Goal: Task Accomplishment & Management: Use online tool/utility

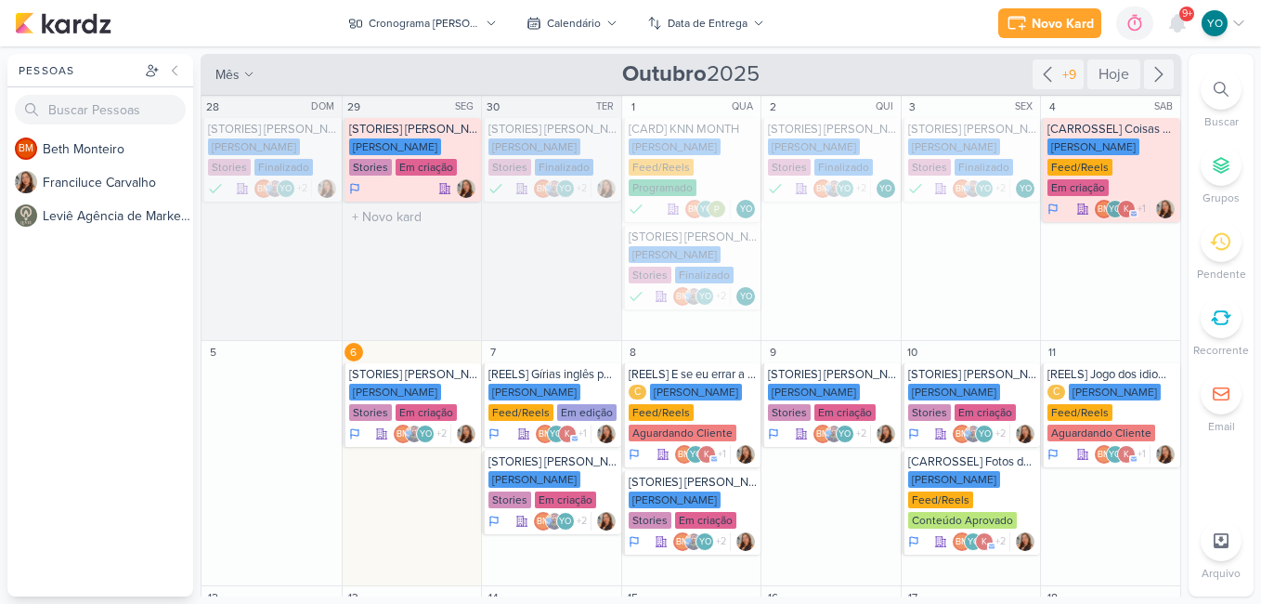
scroll to position [106, 0]
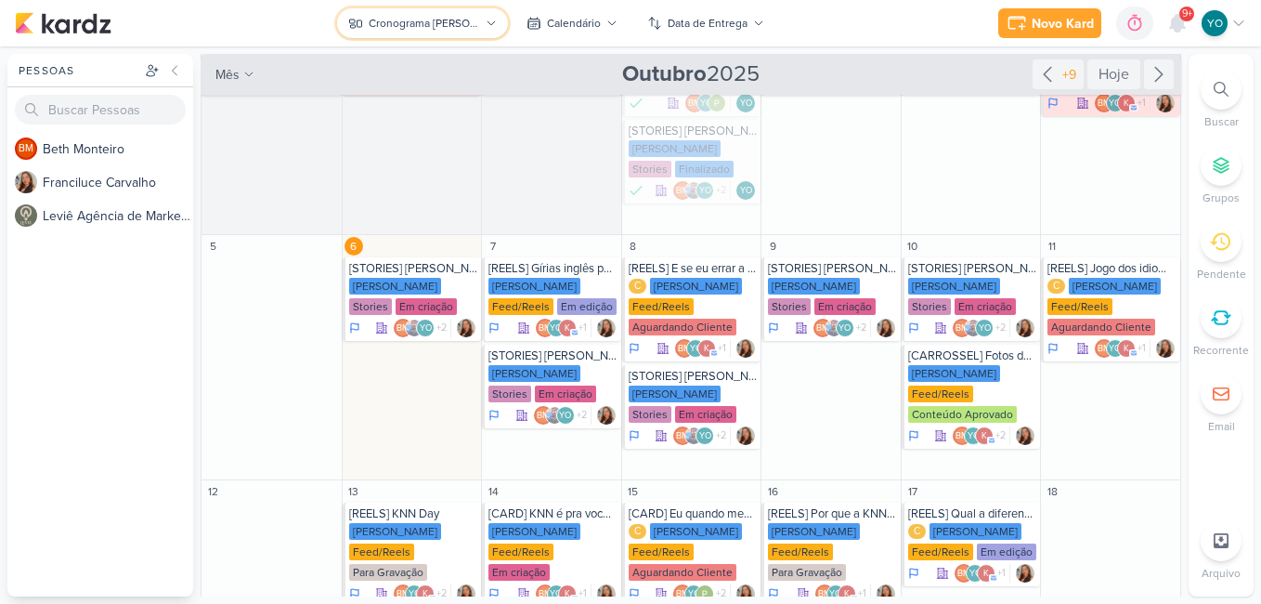
click at [404, 20] on div "Cronograma [PERSON_NAME]" at bounding box center [424, 23] width 111 height 17
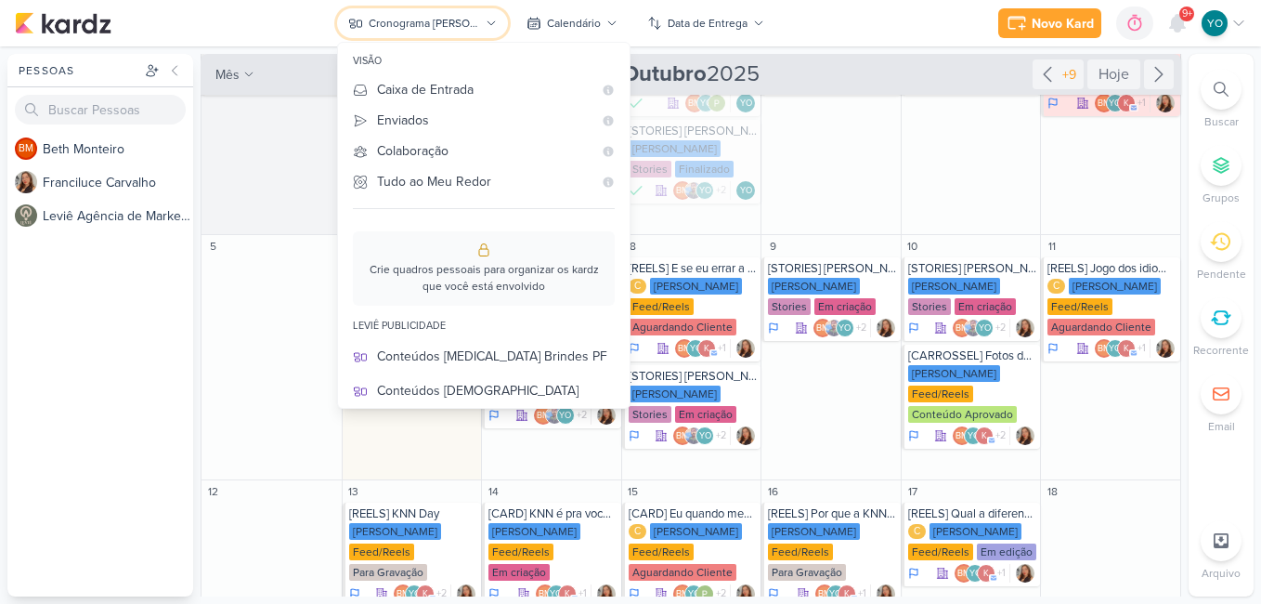
scroll to position [93, 0]
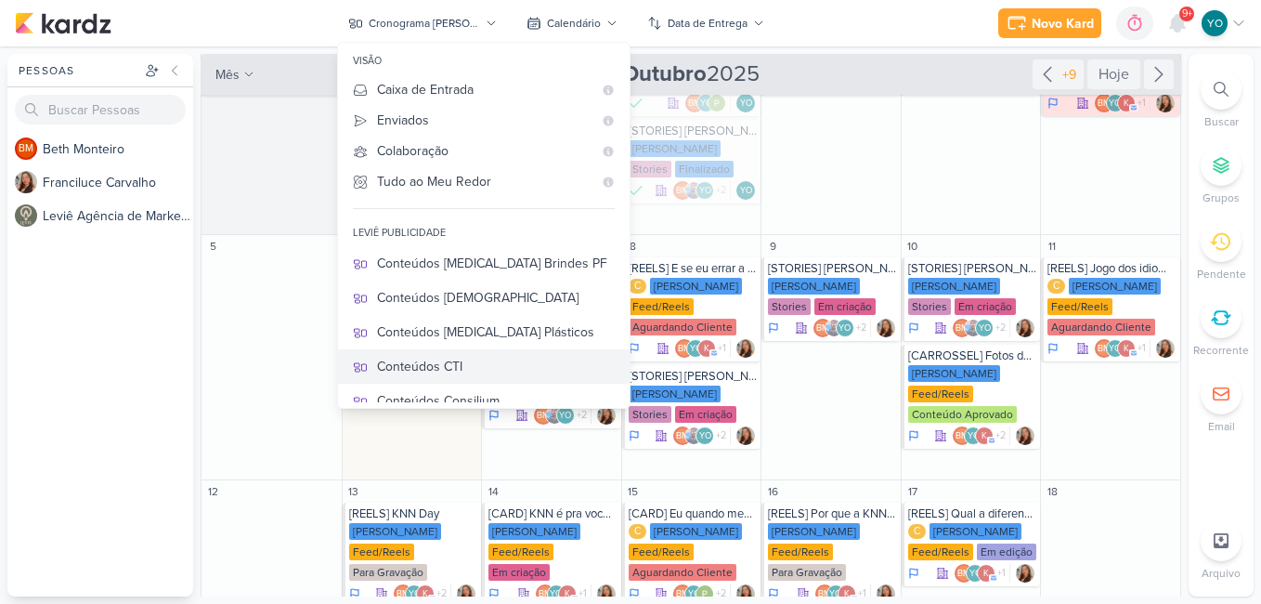
click at [511, 357] on div "Conteúdos CTI" at bounding box center [496, 367] width 238 height 20
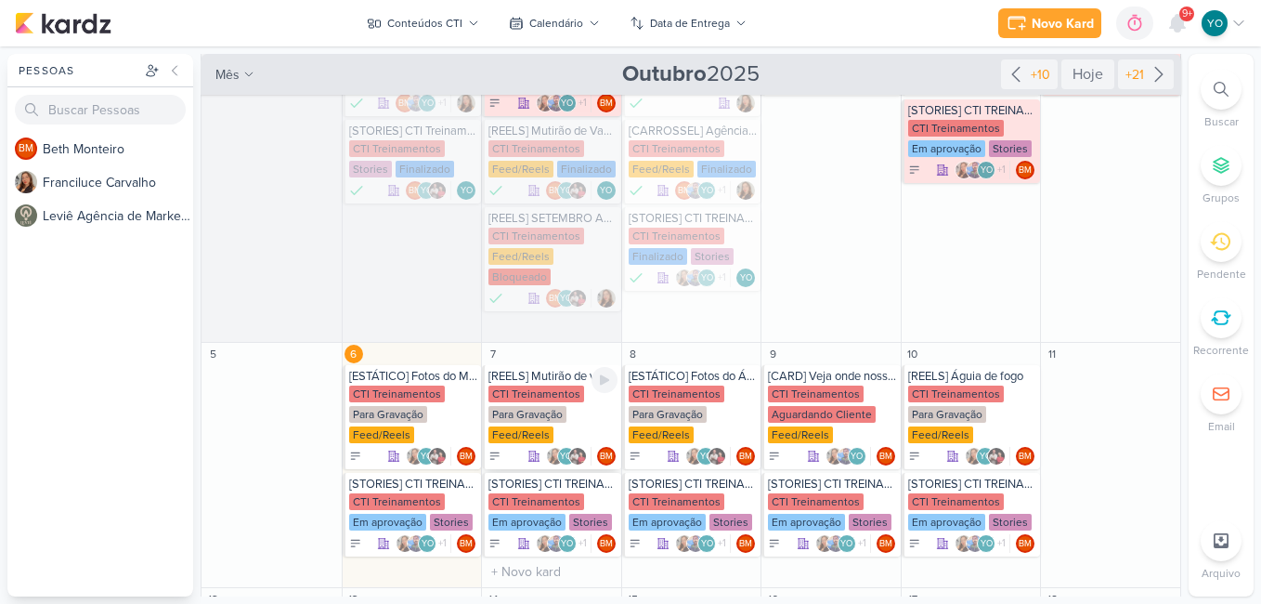
click at [533, 406] on div "Para Gravação" at bounding box center [527, 414] width 78 height 17
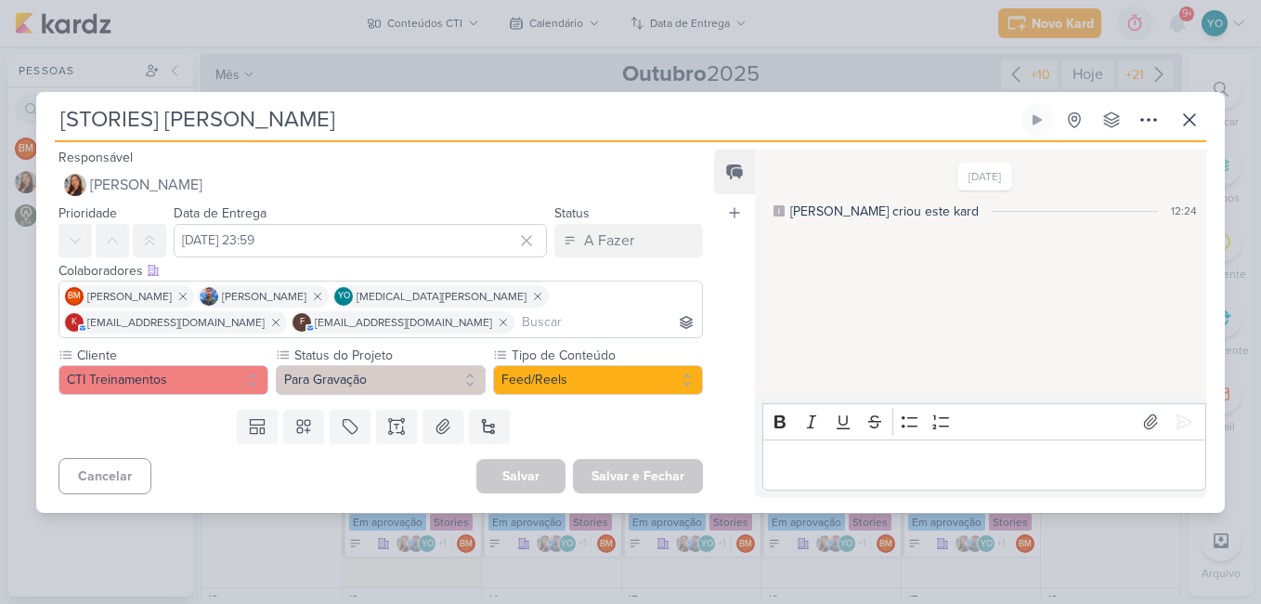
type input "[REELS] Mutirão de vagas"
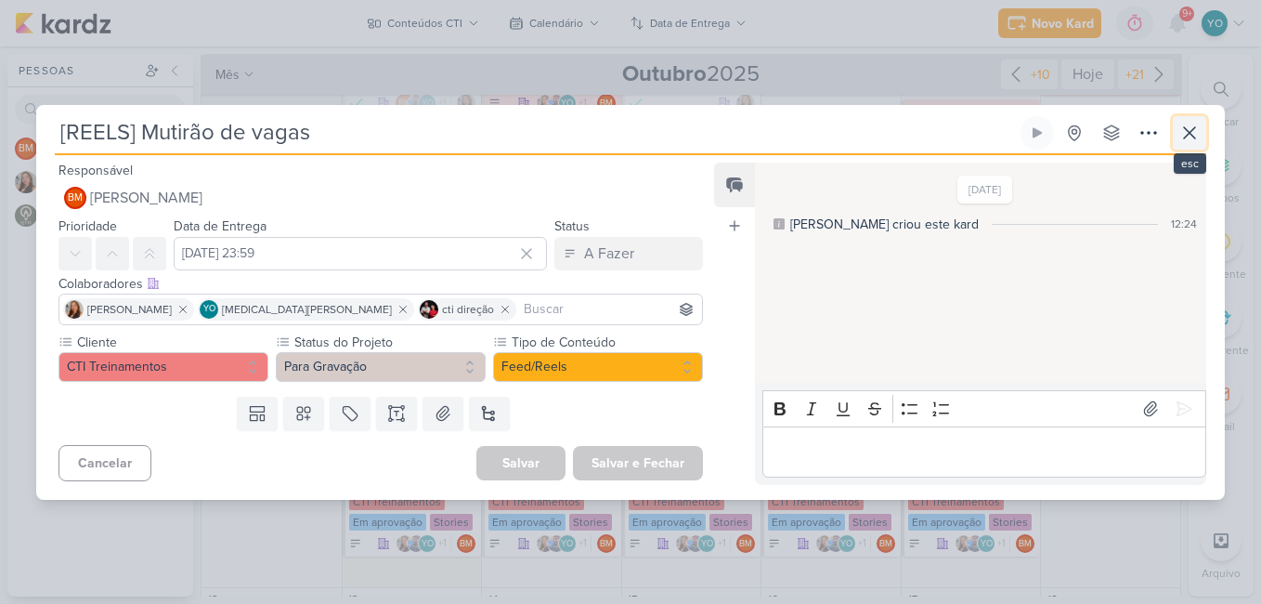
click at [1189, 133] on icon at bounding box center [1189, 132] width 11 height 11
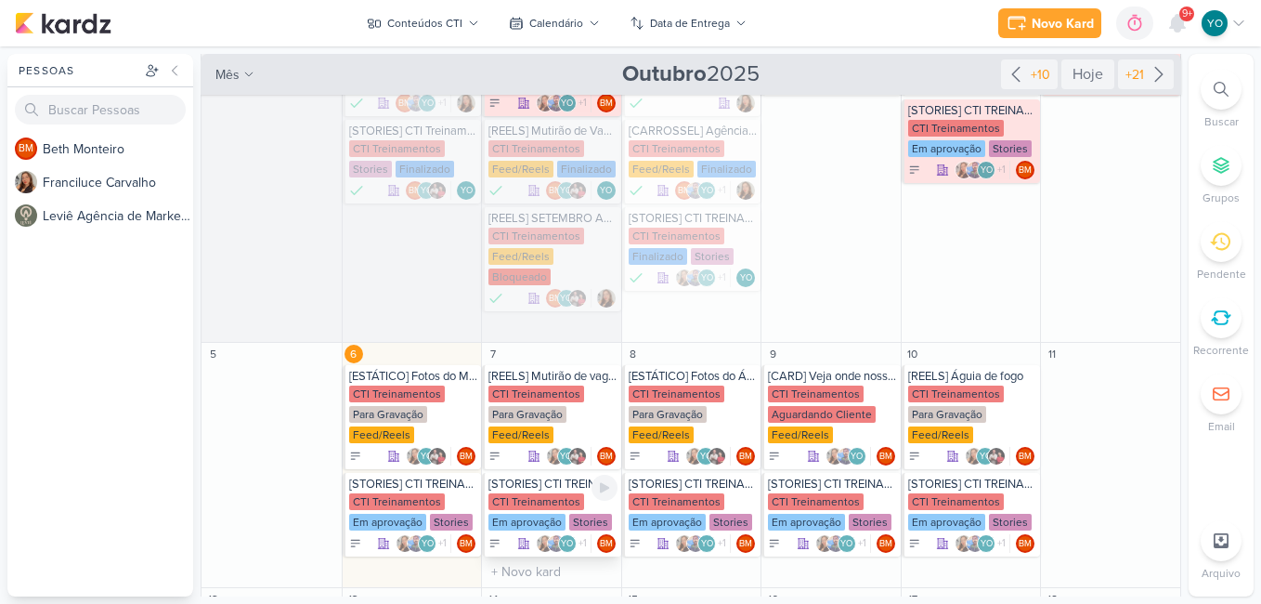
click at [519, 514] on div "Em aprovação" at bounding box center [526, 522] width 77 height 17
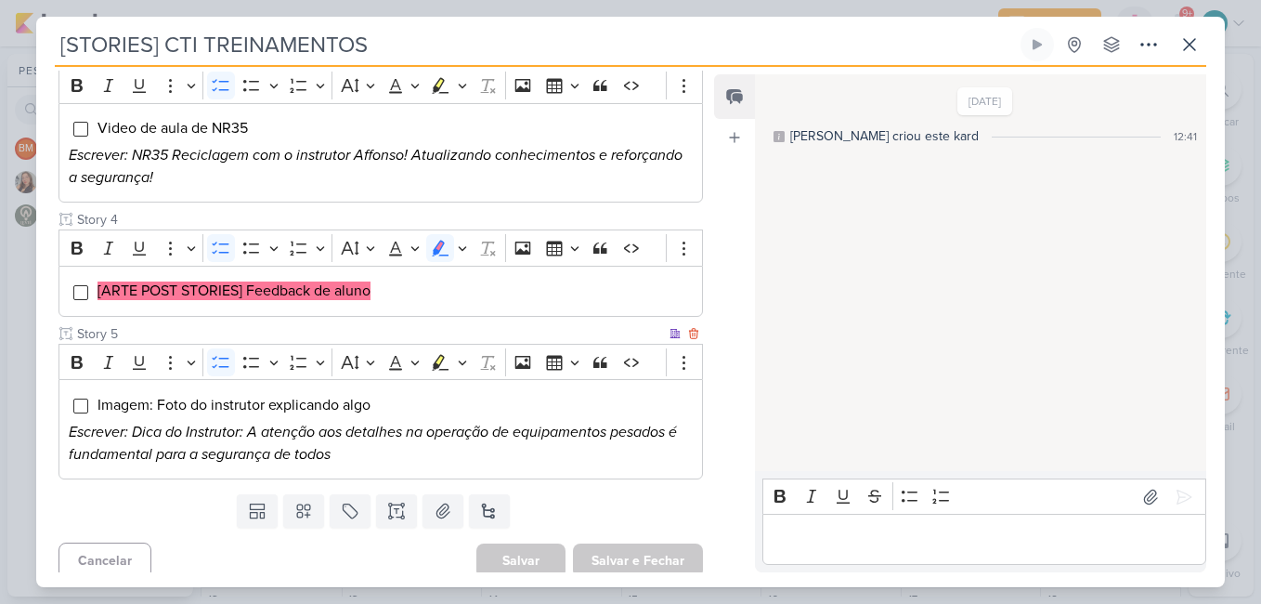
scroll to position [567, 0]
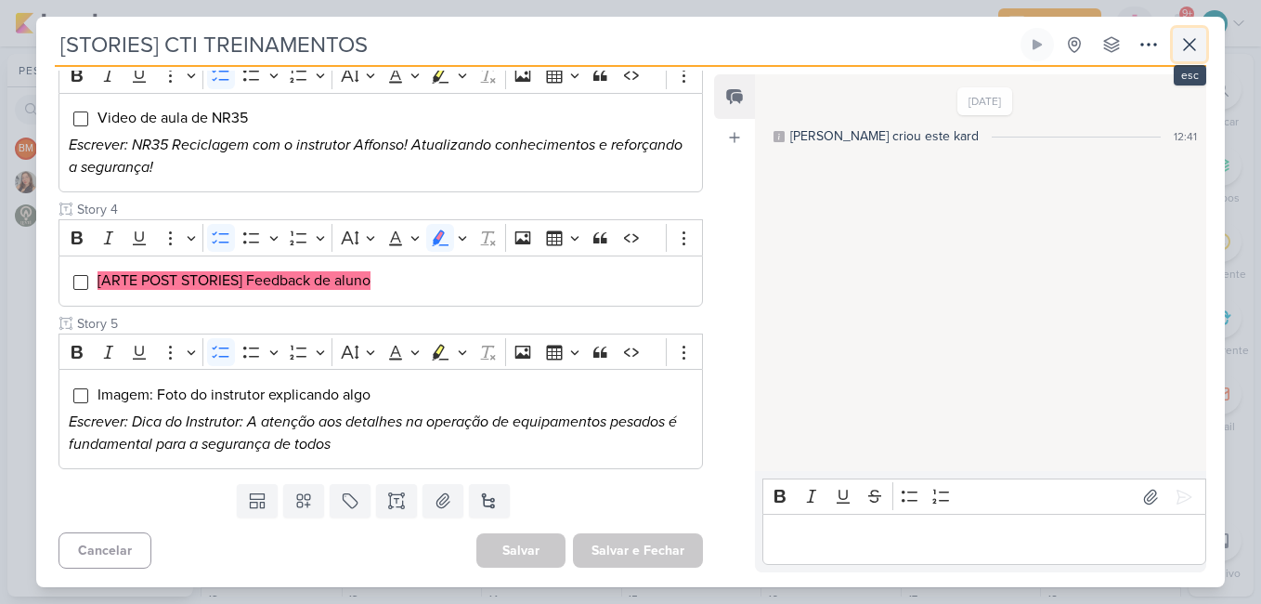
click at [1195, 42] on icon at bounding box center [1189, 44] width 22 height 22
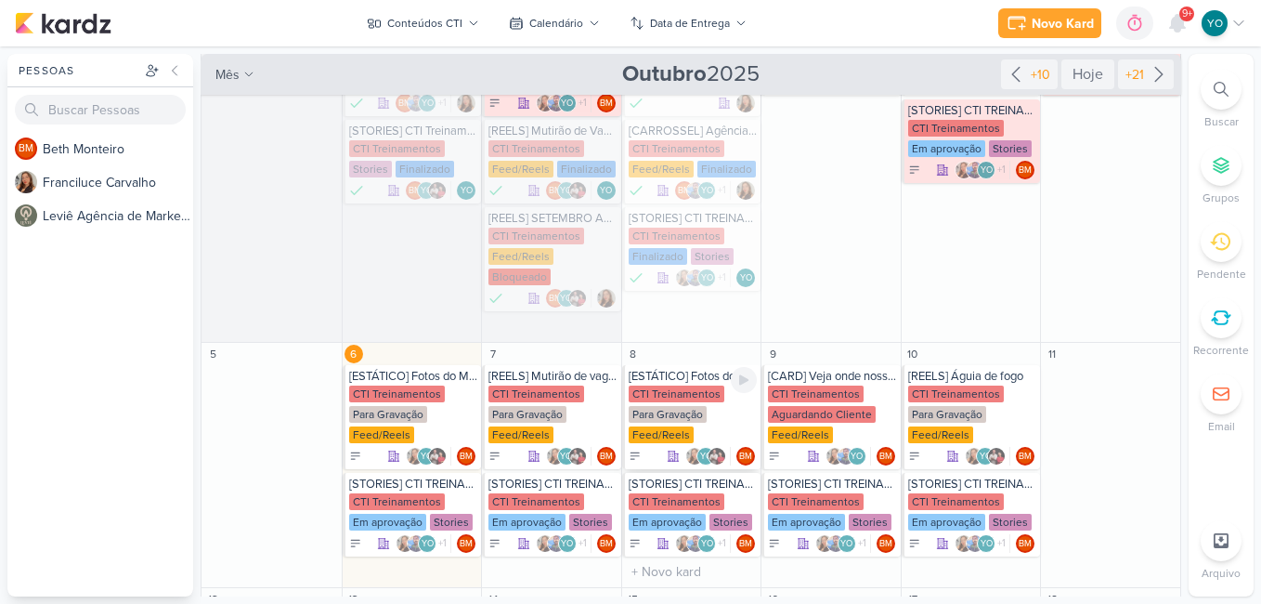
click at [690, 406] on div "Para Gravação" at bounding box center [668, 414] width 78 height 17
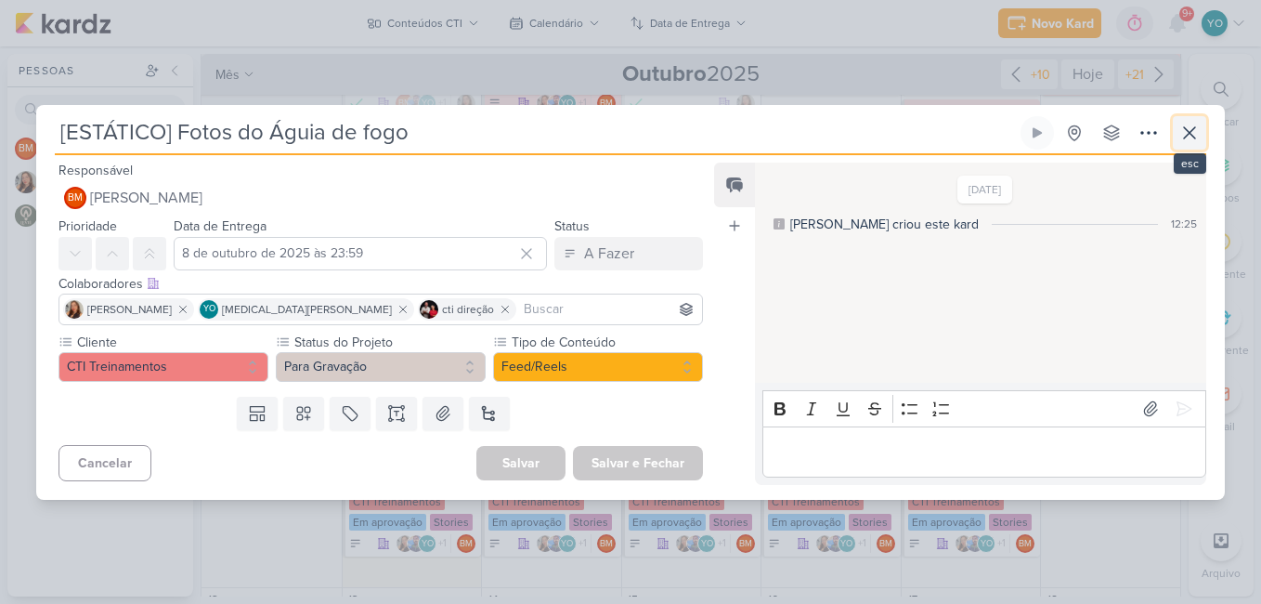
click at [1193, 135] on icon at bounding box center [1189, 133] width 22 height 22
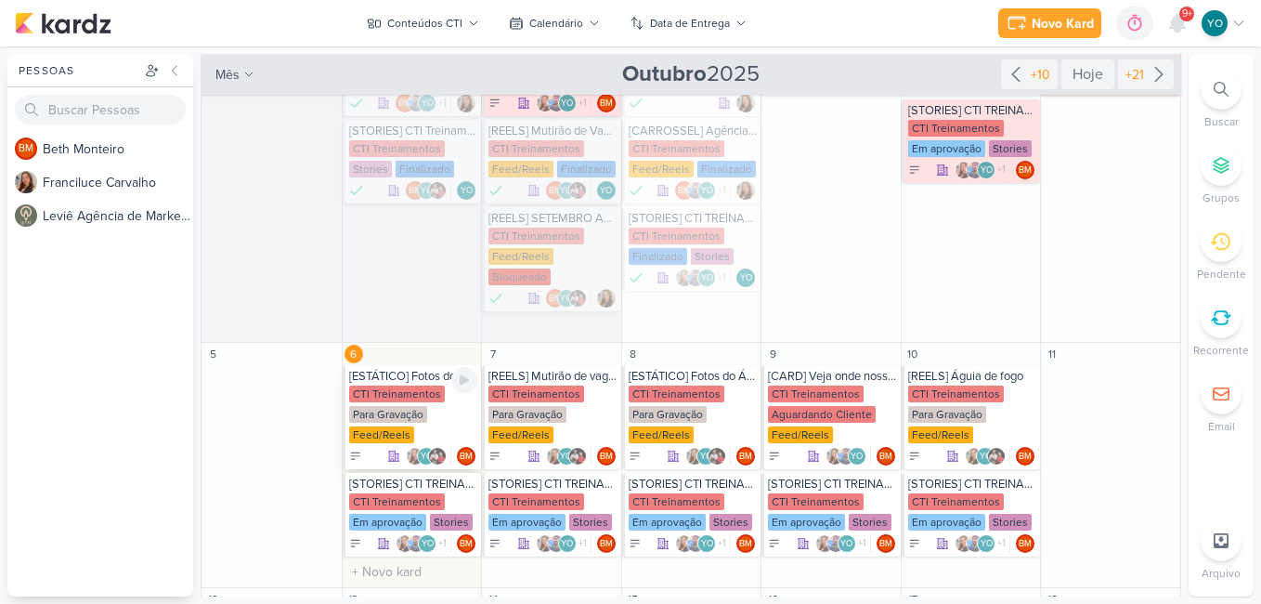
click at [422, 406] on div "Para Gravação" at bounding box center [388, 414] width 78 height 17
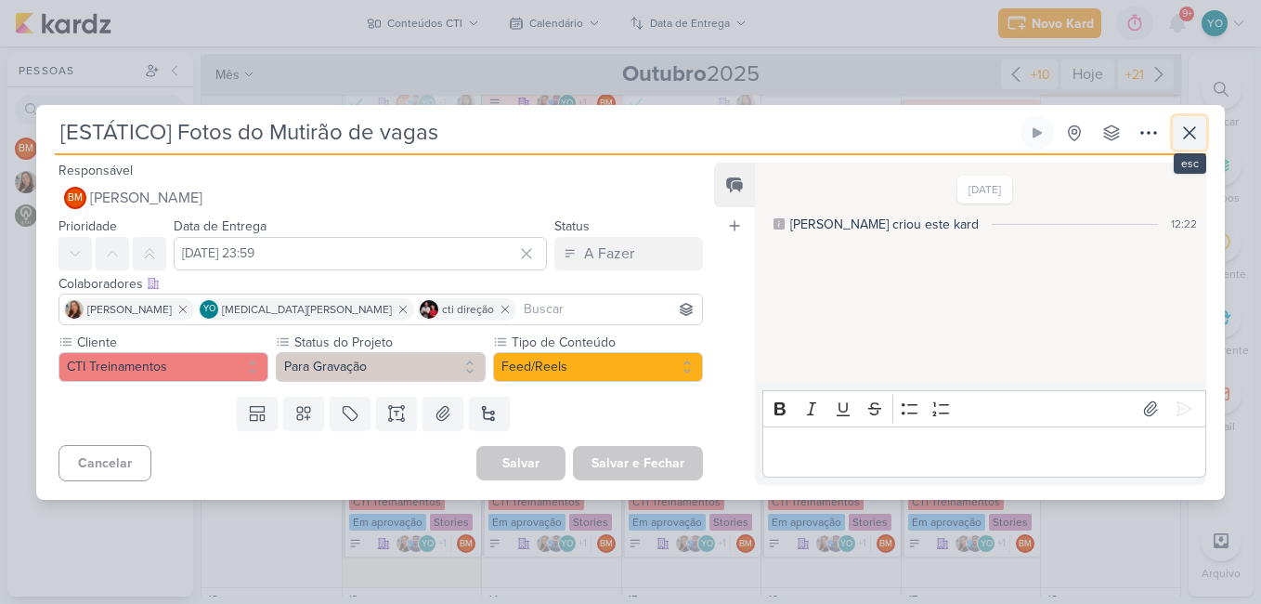
click at [1181, 134] on icon at bounding box center [1189, 133] width 22 height 22
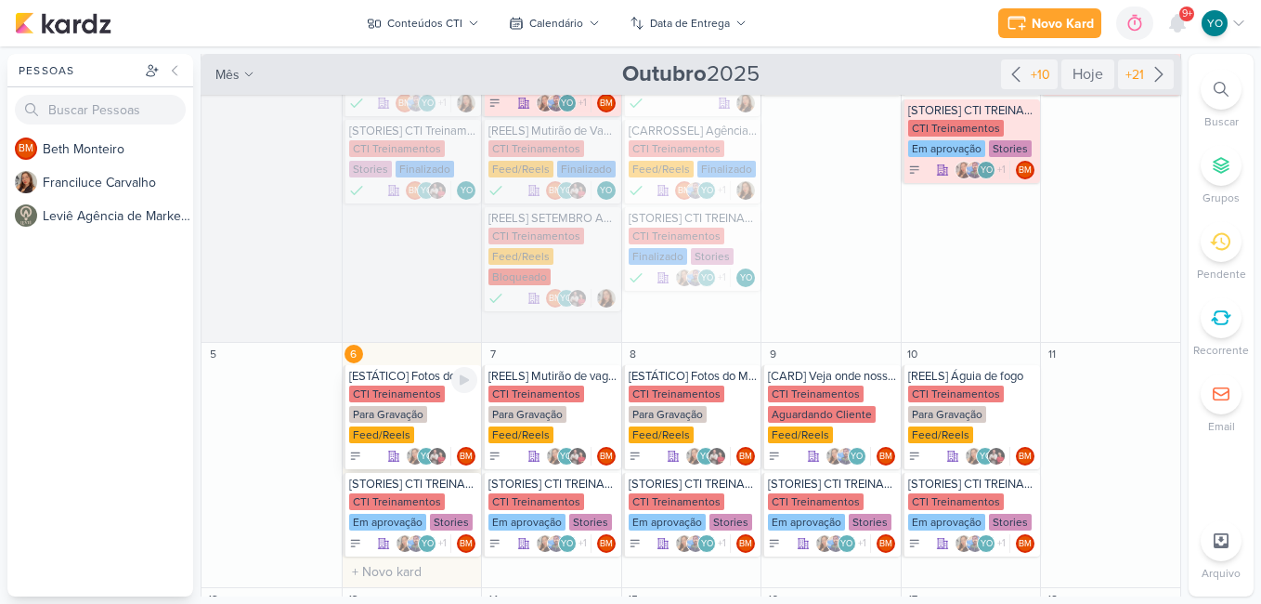
click at [417, 406] on div "Para Gravação" at bounding box center [388, 414] width 78 height 17
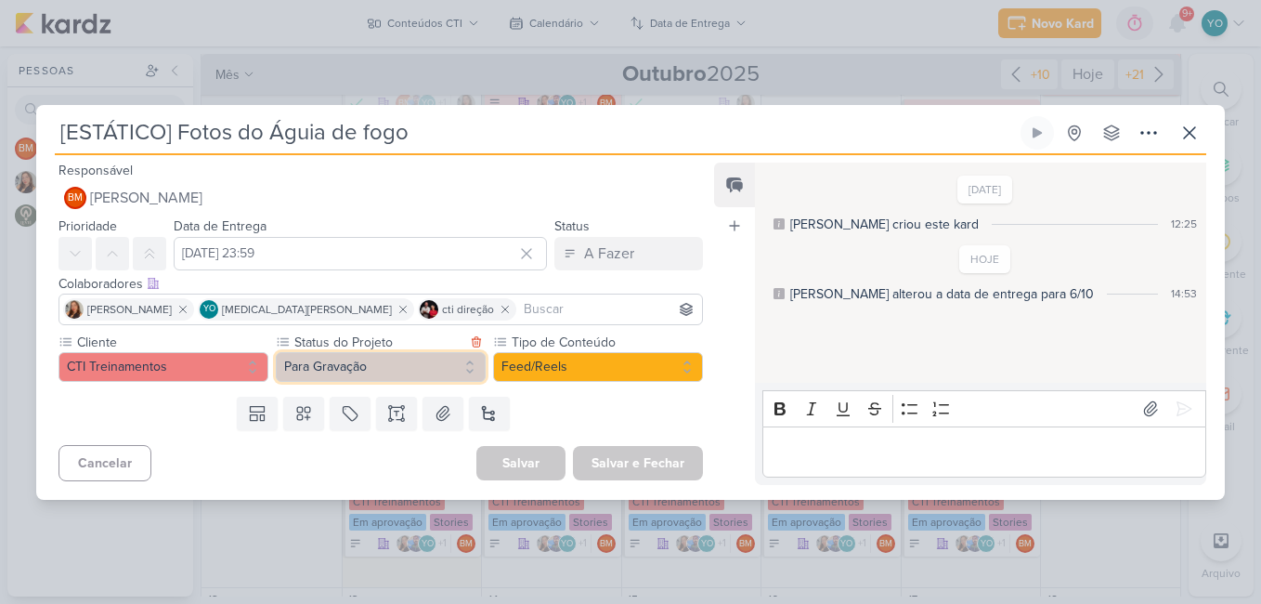
click at [406, 368] on button "Para Gravação" at bounding box center [381, 367] width 210 height 30
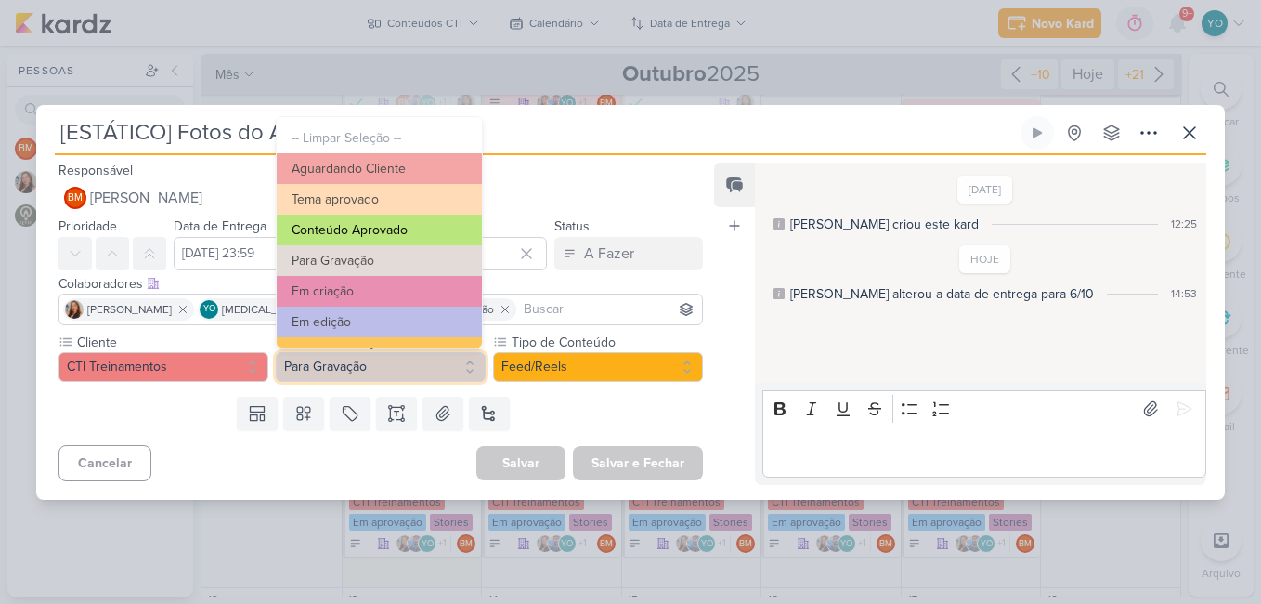
scroll to position [210, 0]
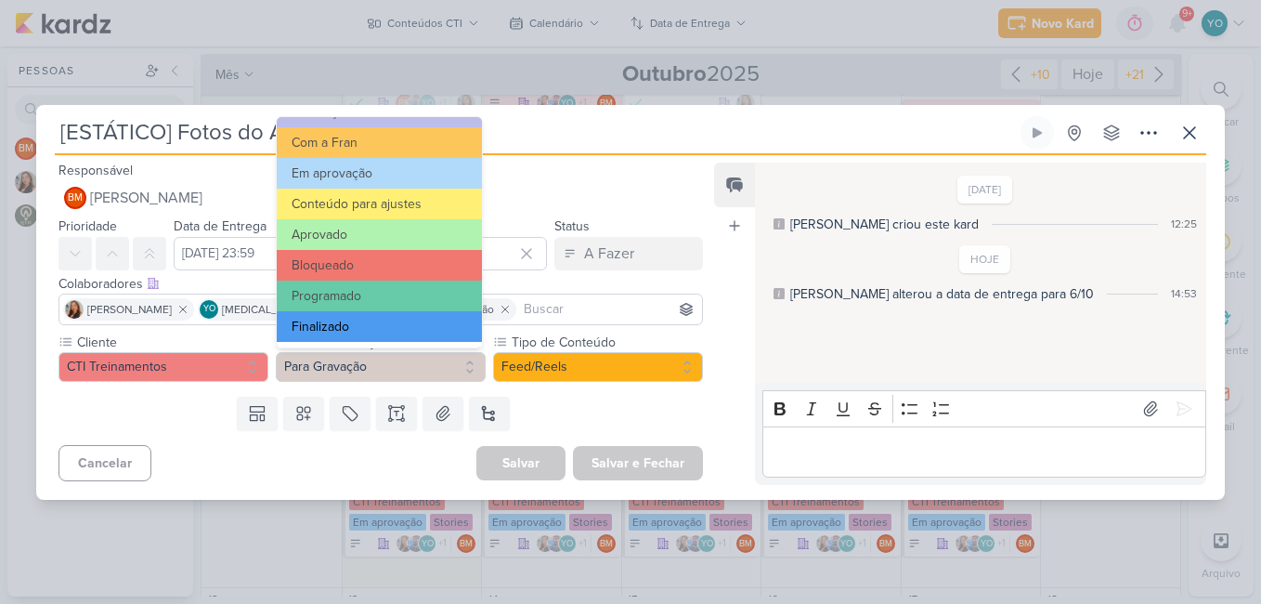
click at [387, 330] on button "Finalizado" at bounding box center [379, 326] width 205 height 31
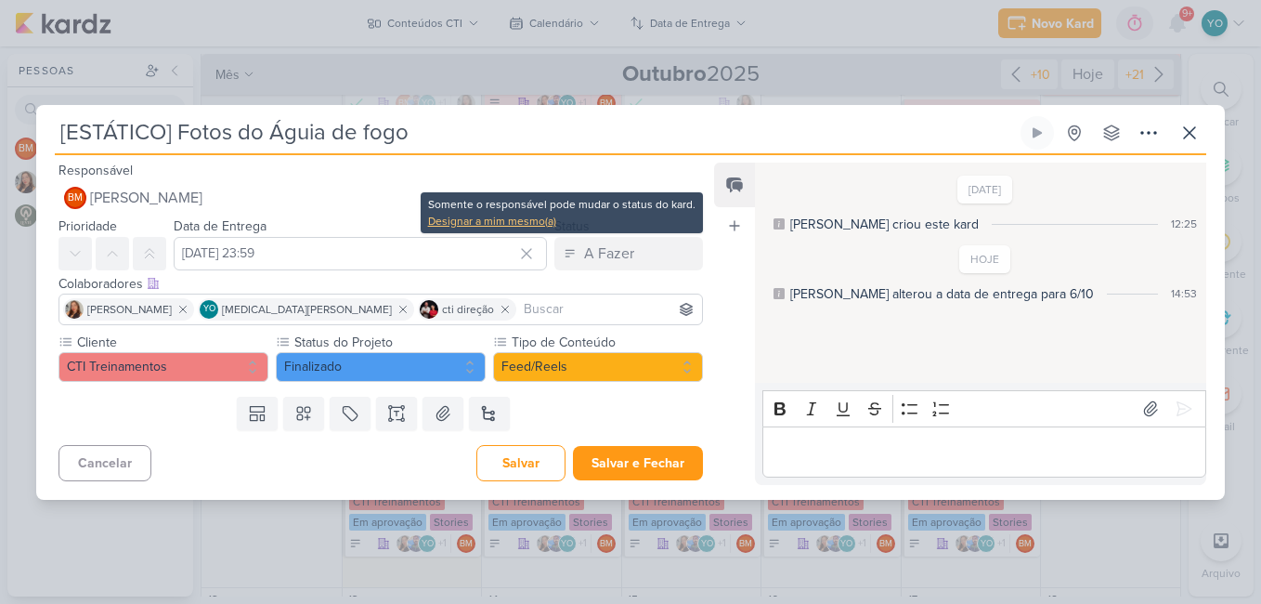
click at [535, 223] on div "Designar a mim mesmo(a)" at bounding box center [561, 221] width 267 height 17
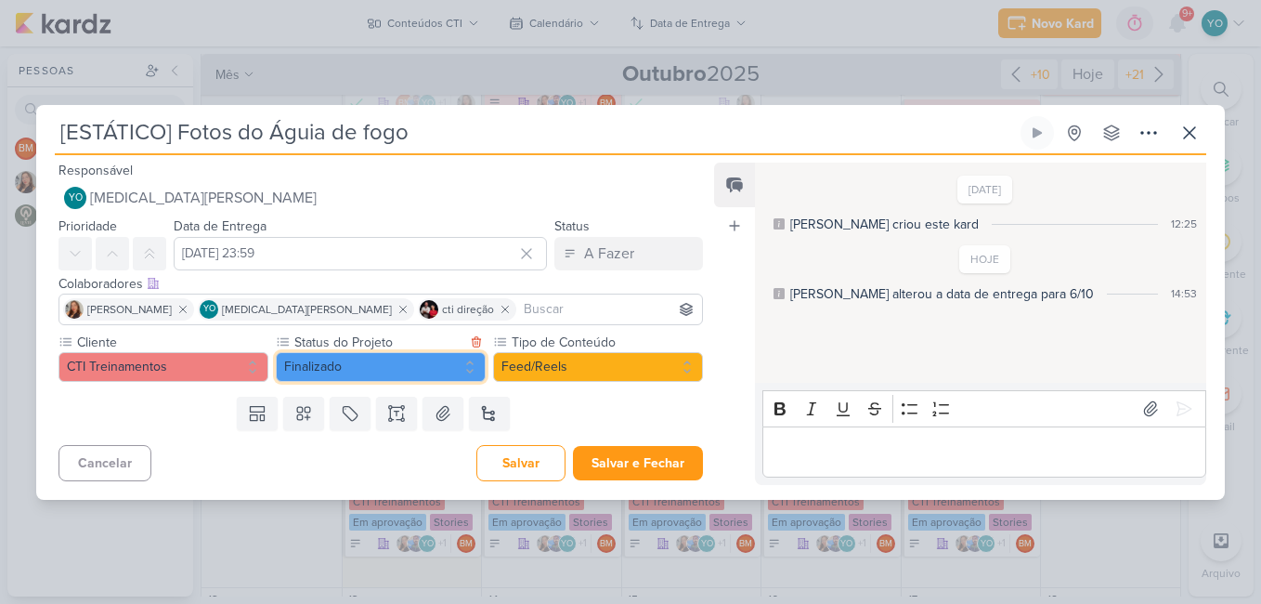
click at [374, 371] on button "Finalizado" at bounding box center [381, 367] width 210 height 30
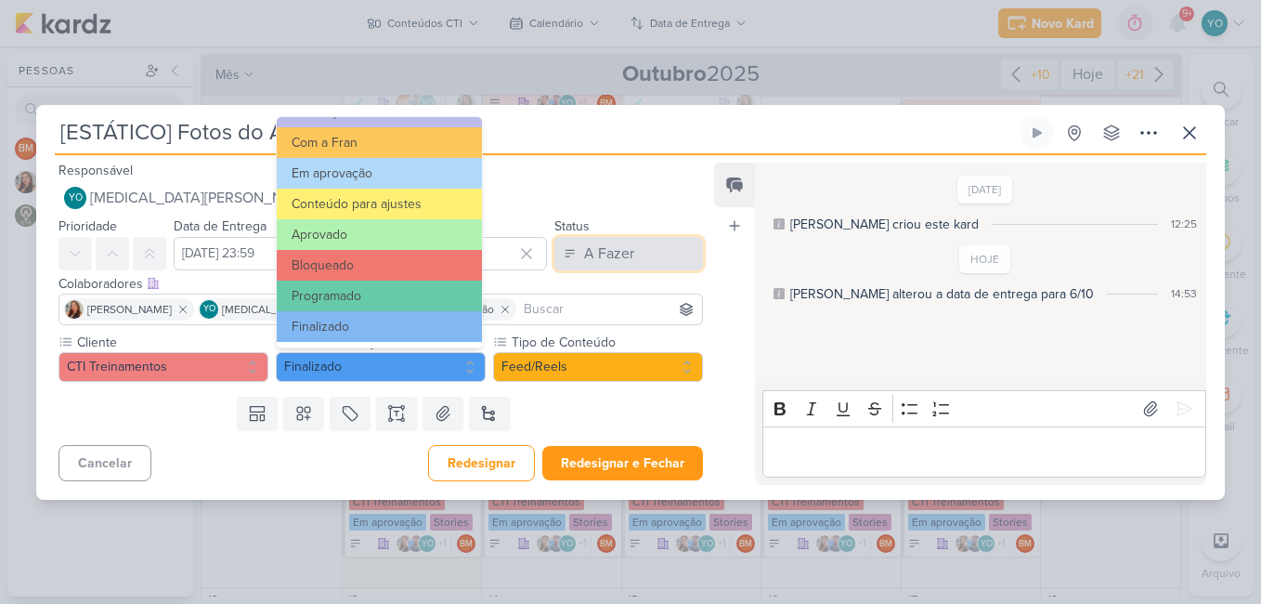
click at [596, 254] on div "A Fazer" at bounding box center [609, 253] width 50 height 22
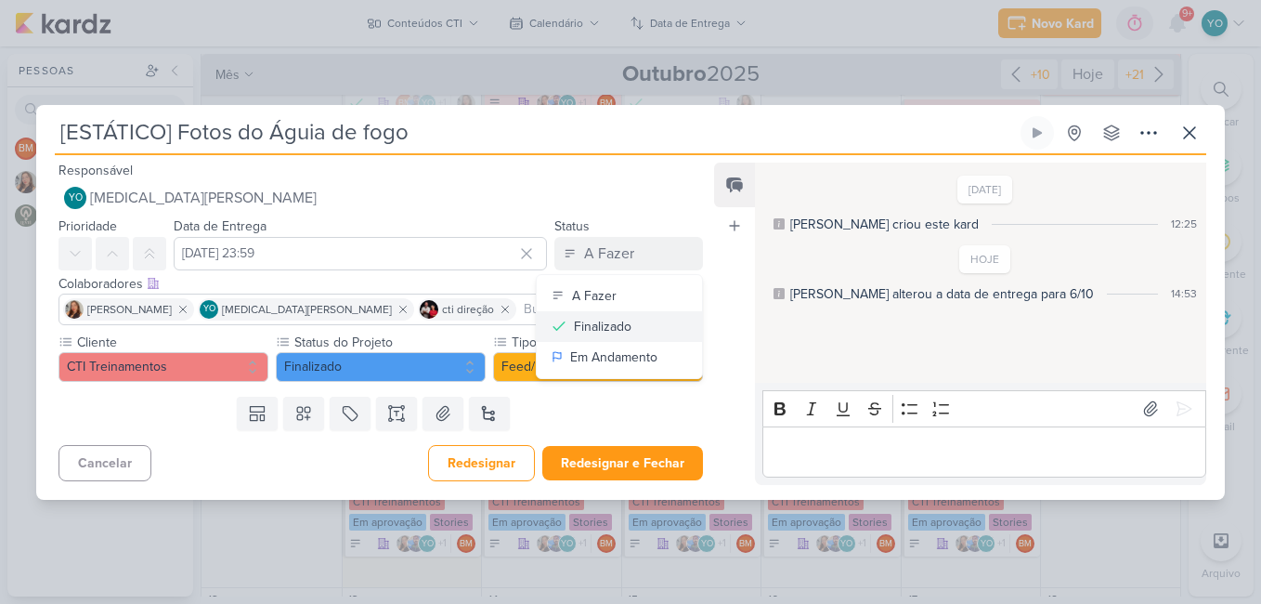
click at [594, 328] on div "Finalizado" at bounding box center [603, 327] width 58 height 20
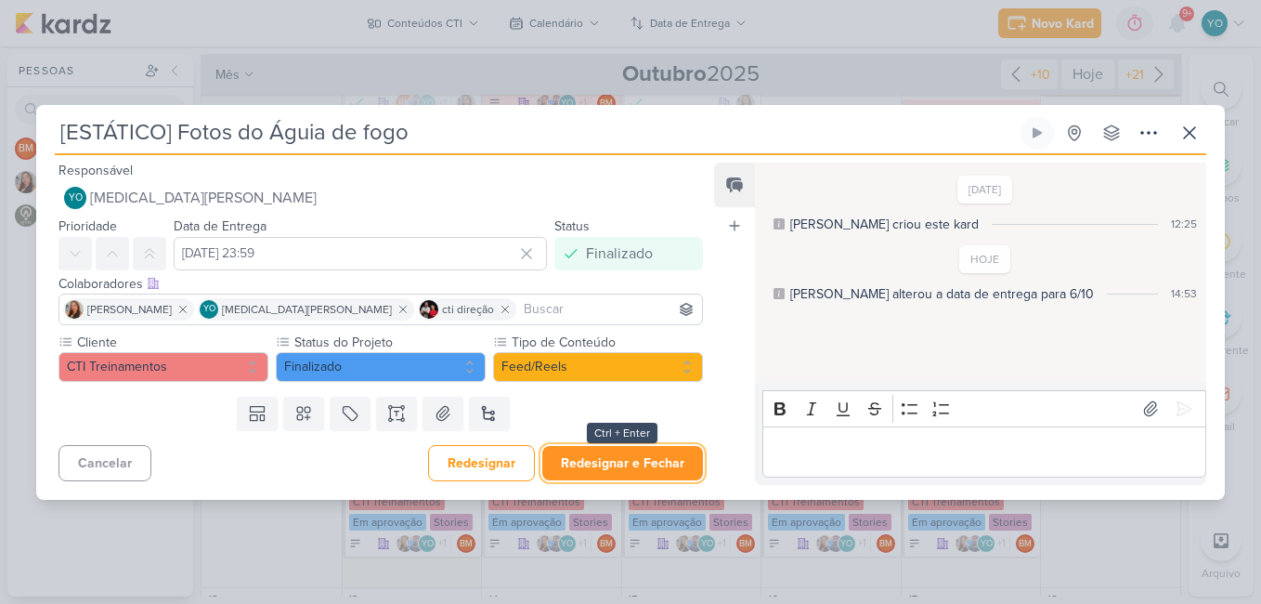
click at [650, 463] on button "Redesignar e Fechar" at bounding box center [622, 463] width 161 height 34
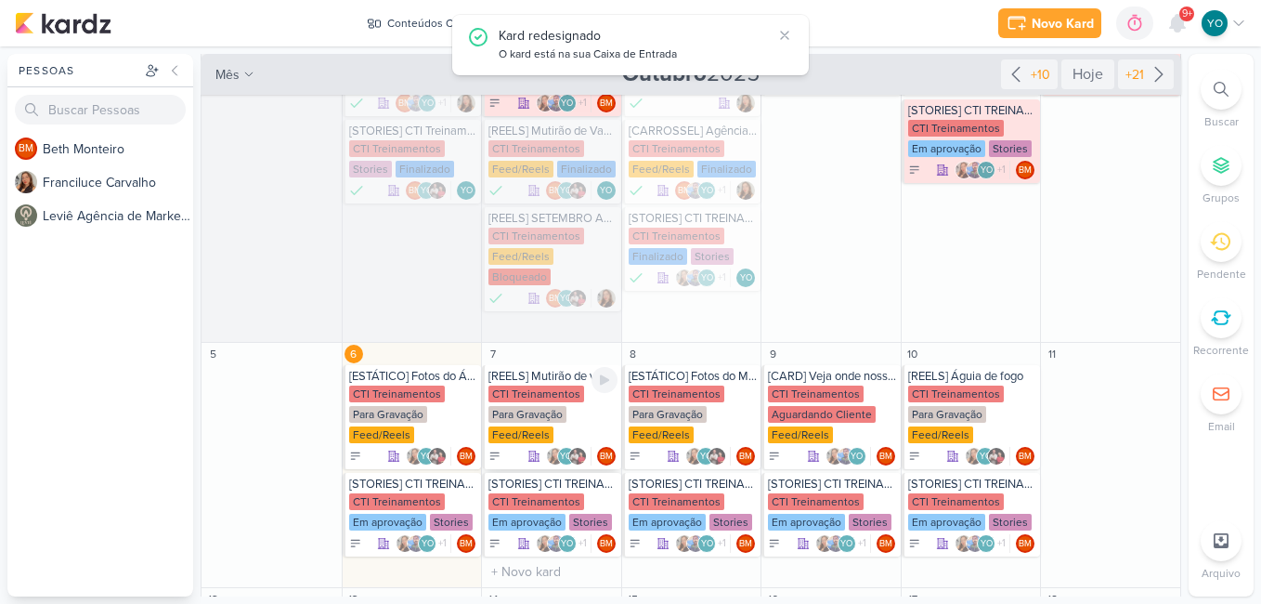
click at [569, 403] on div "CTI Treinamentos Para Gravação Feed/Reels" at bounding box center [552, 414] width 129 height 59
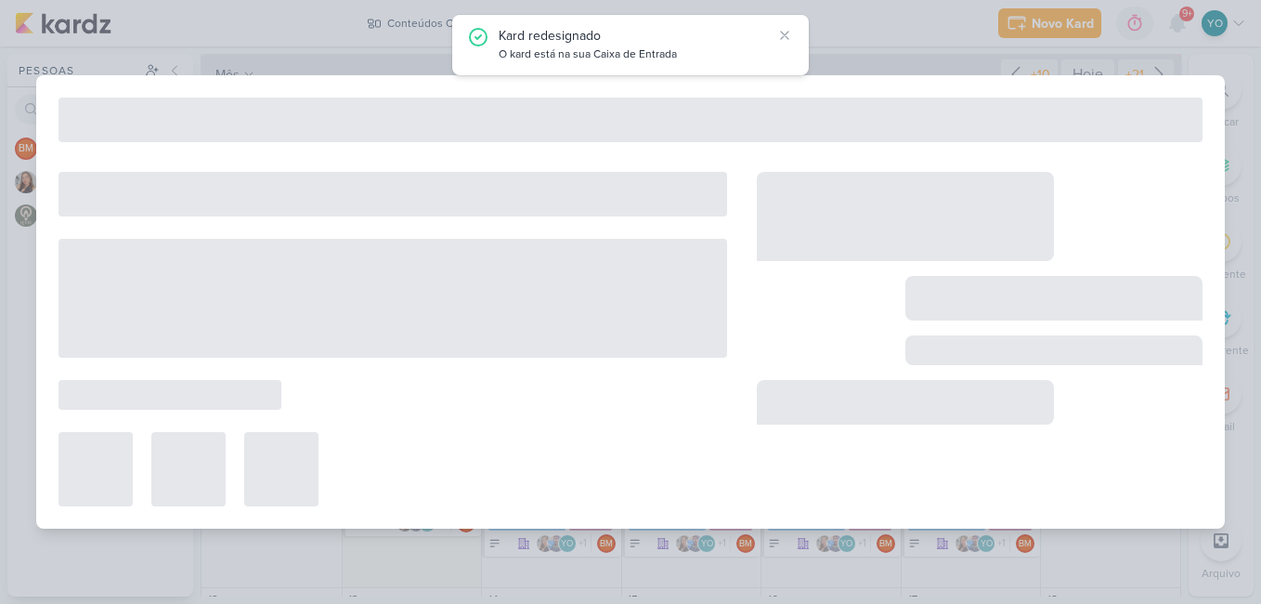
type input "[REELS] Mutirão de vagas"
type input "7 de outubro de 2025 às 23:59"
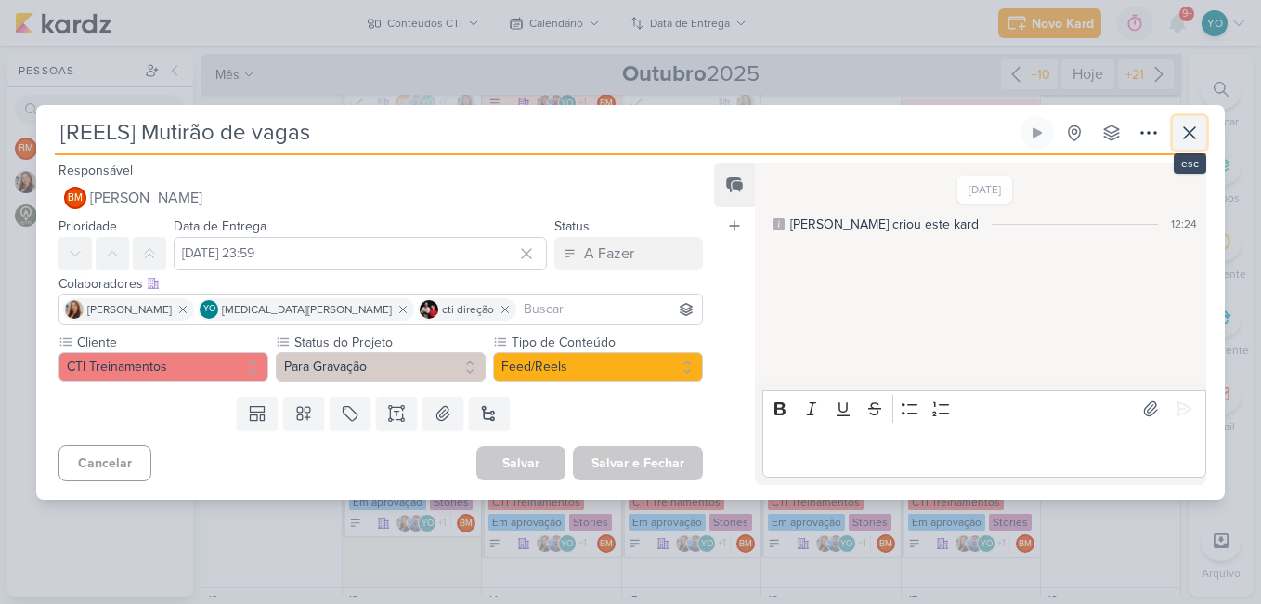
click at [1186, 131] on icon at bounding box center [1189, 133] width 22 height 22
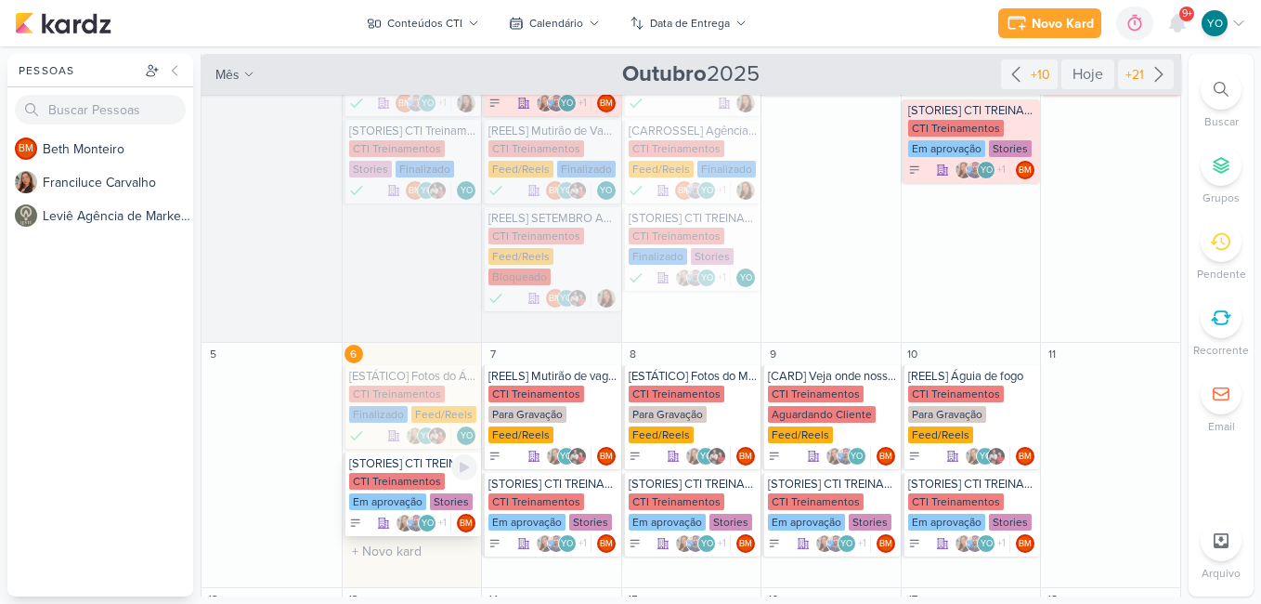
click at [394, 493] on div "Em aprovação" at bounding box center [387, 501] width 77 height 17
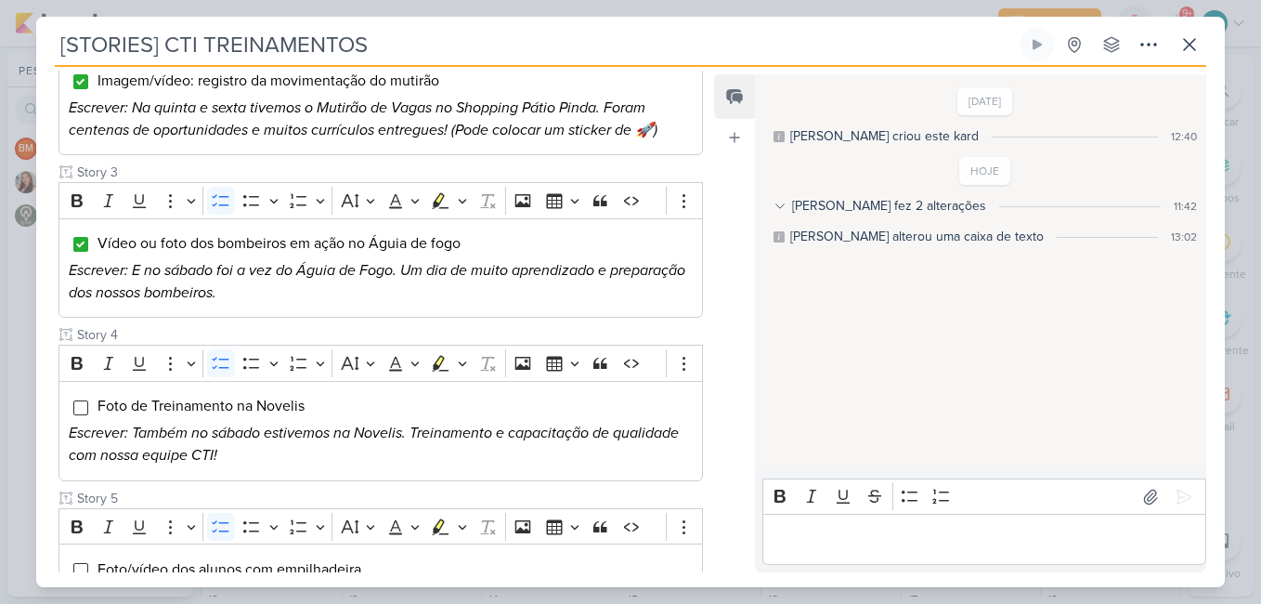
scroll to position [650, 0]
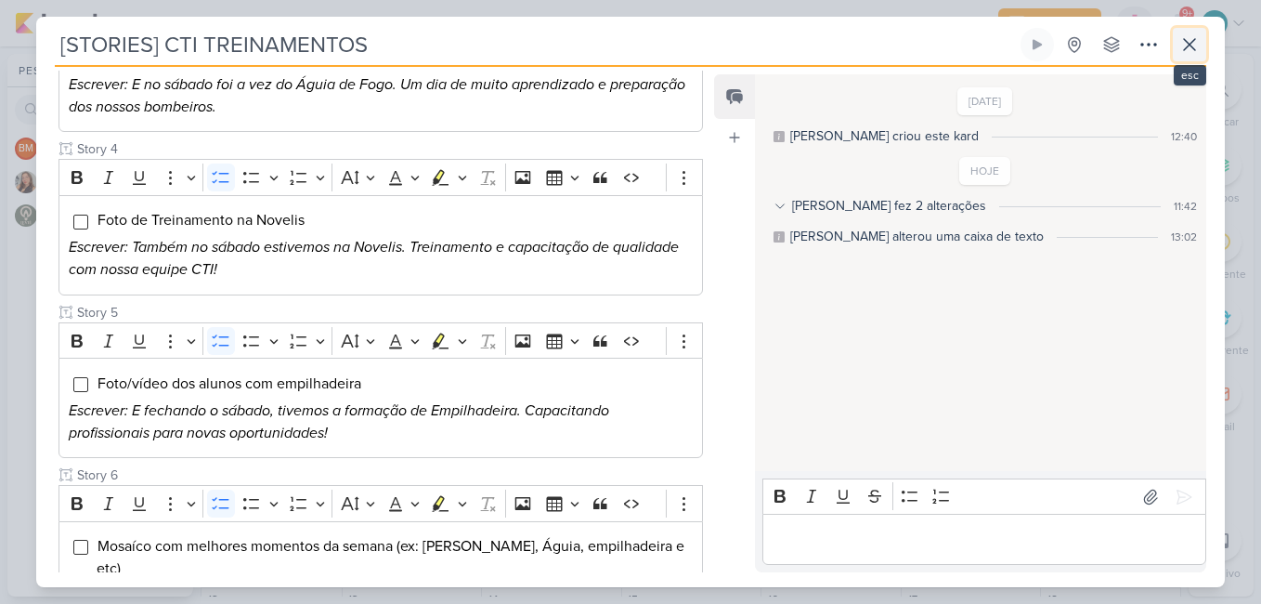
click at [1189, 42] on icon at bounding box center [1189, 44] width 22 height 22
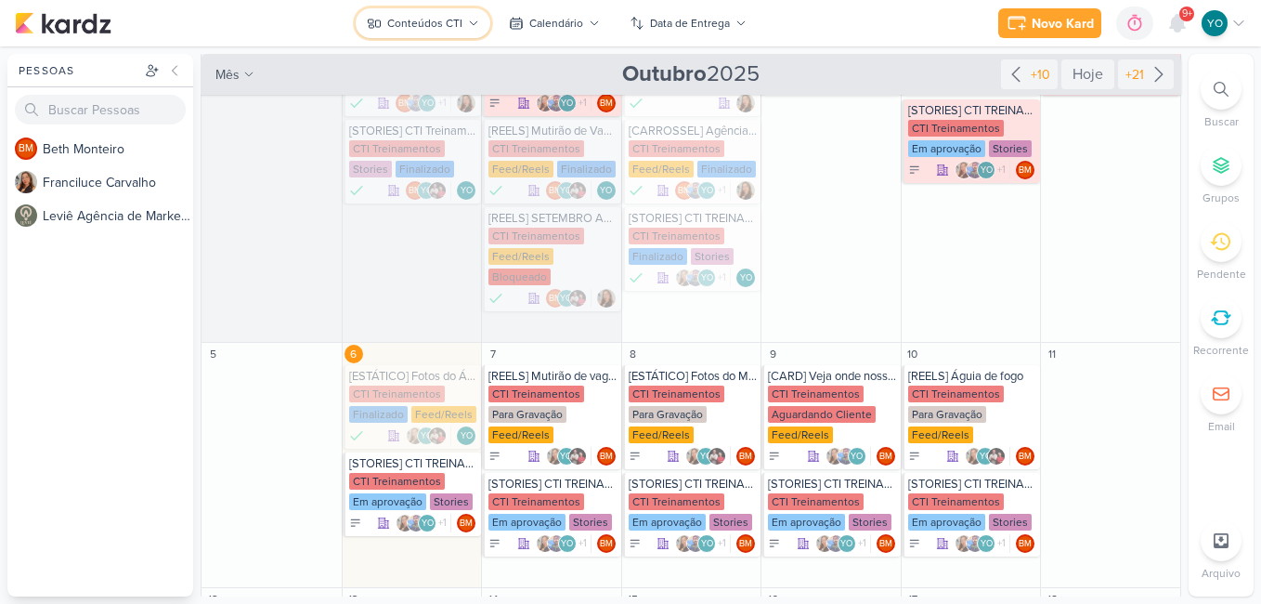
click at [462, 21] on button "Conteúdos CTI" at bounding box center [423, 23] width 135 height 30
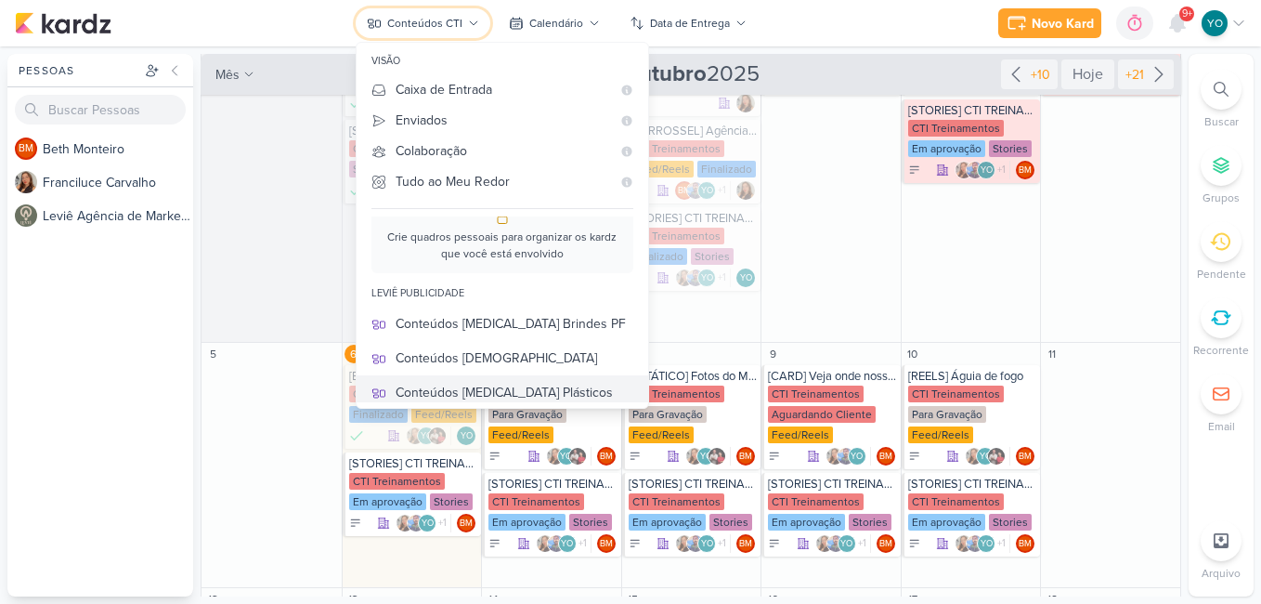
scroll to position [0, 0]
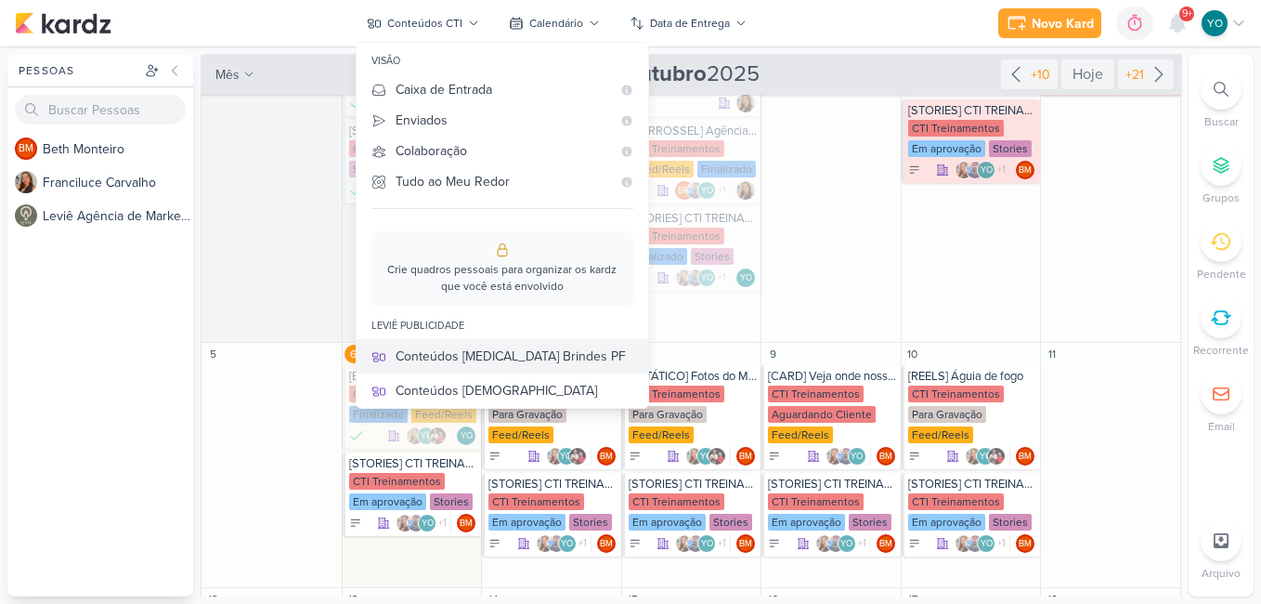
click at [541, 353] on div "Conteúdos [MEDICAL_DATA] Brindes PF" at bounding box center [515, 356] width 238 height 20
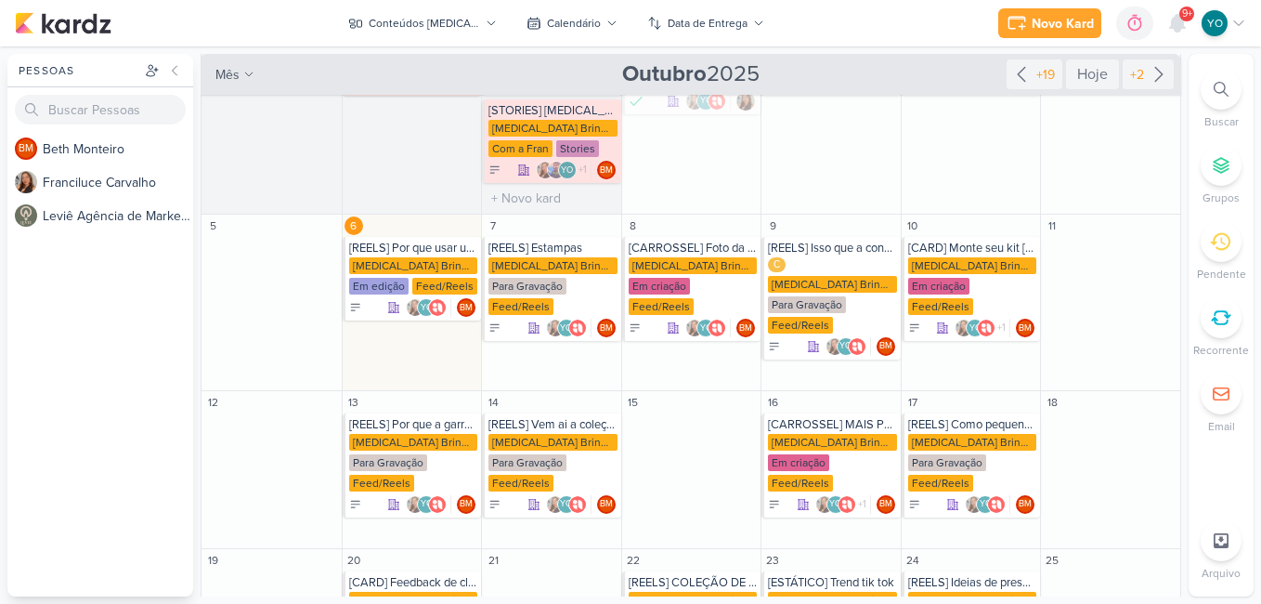
click at [450, 6] on div "Novo Kard Ctrl + k 0h0m Sessão desligada... Hoje 0h0m Semana 0h0m Mês 0h0m" at bounding box center [630, 23] width 1231 height 46
click at [460, 27] on div "Conteúdos [MEDICAL_DATA] Brindes PF" at bounding box center [424, 23] width 111 height 17
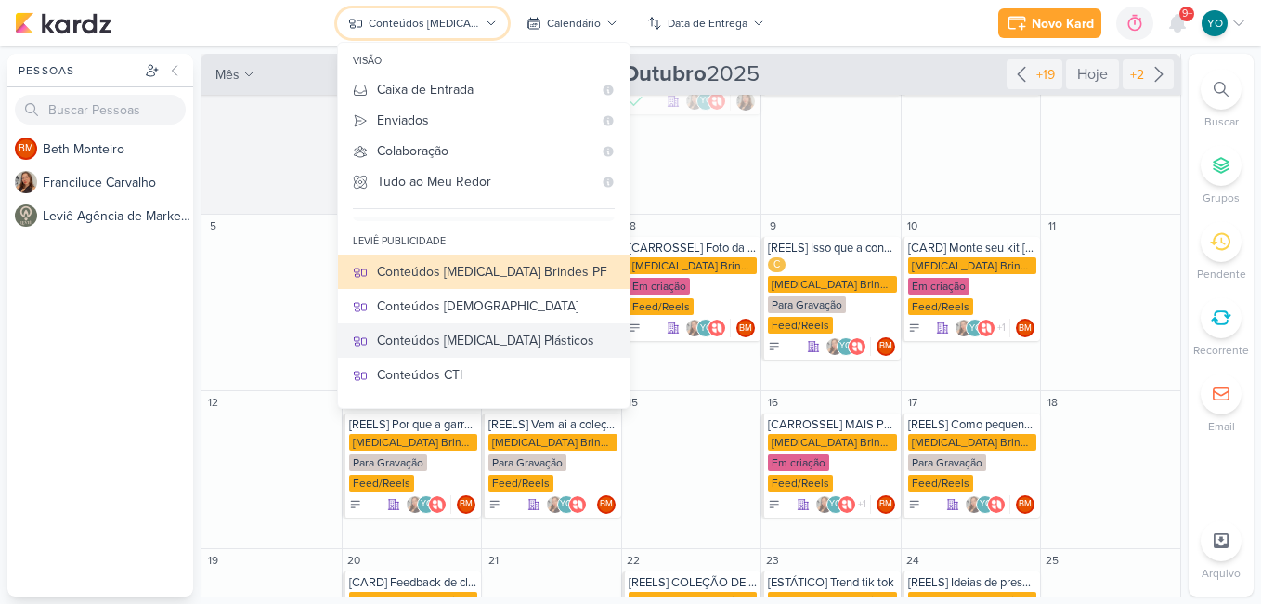
scroll to position [93, 0]
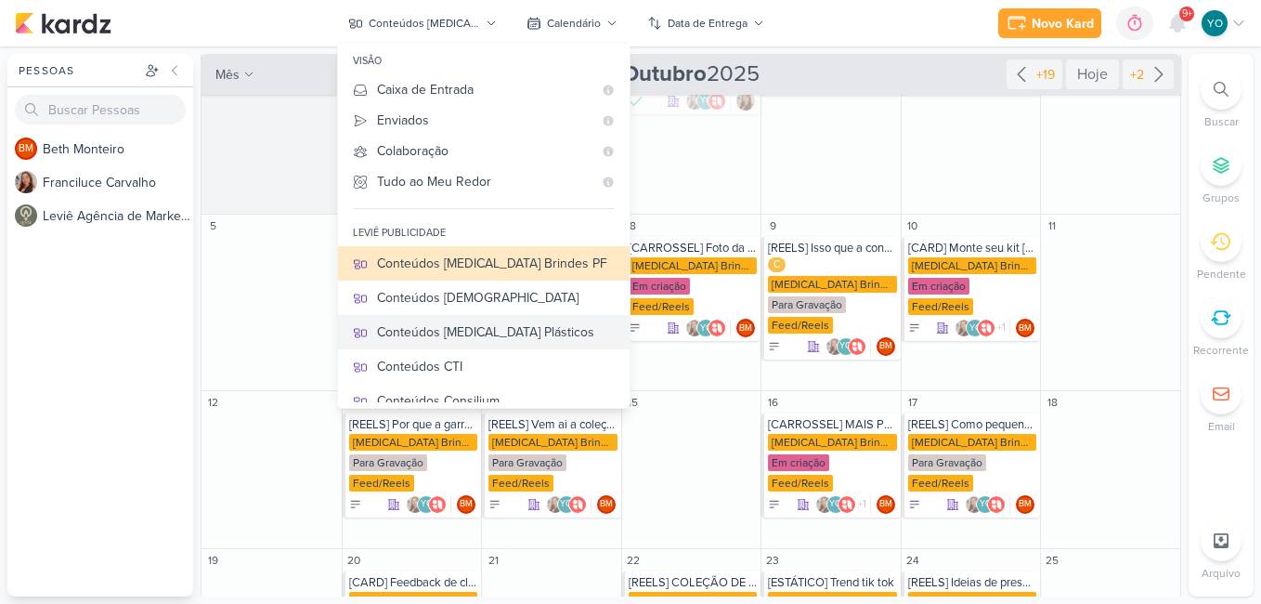
click at [483, 333] on div "Conteúdos [MEDICAL_DATA] Plásticos" at bounding box center [496, 332] width 238 height 20
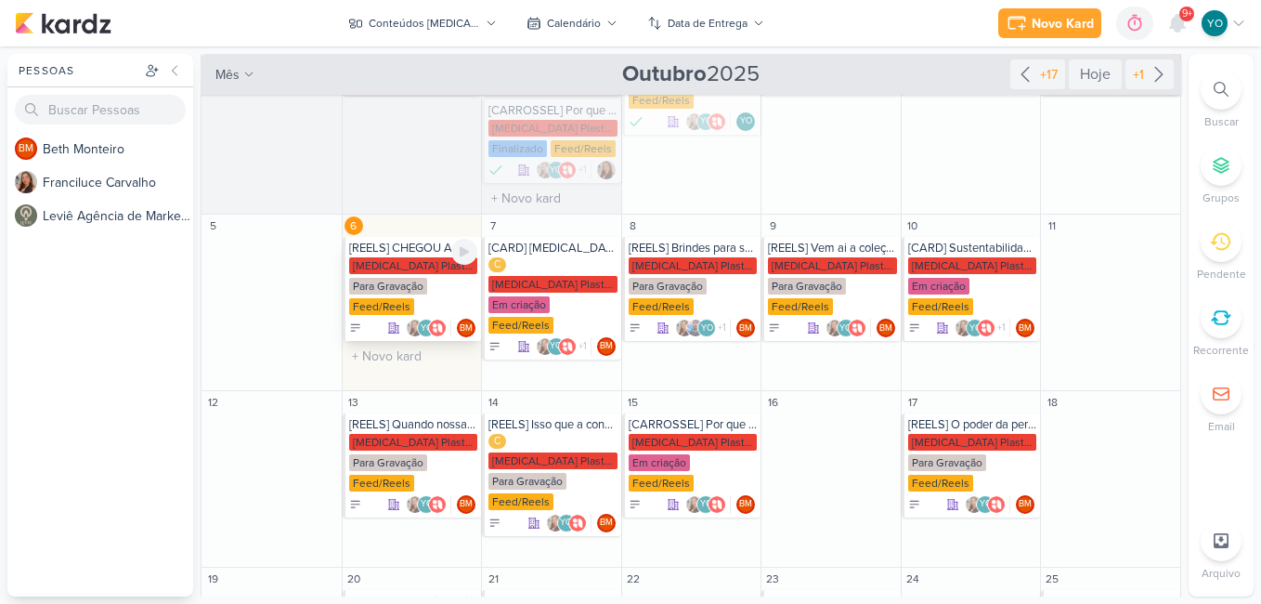
click at [424, 290] on div "Para Gravação" at bounding box center [388, 286] width 78 height 17
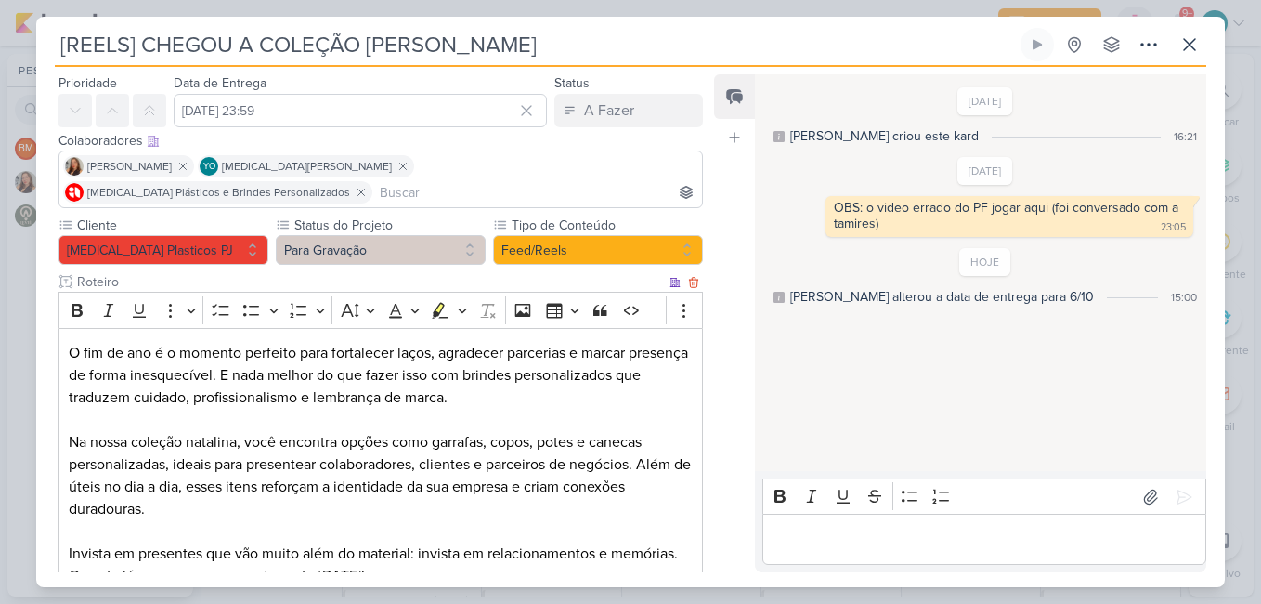
scroll to position [0, 0]
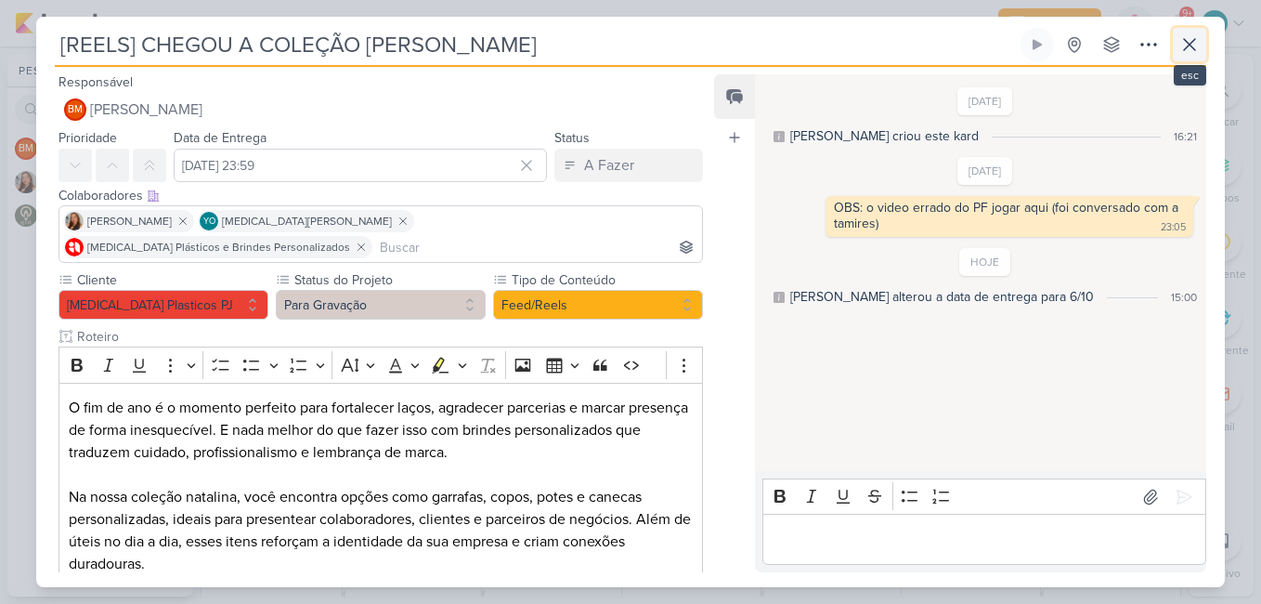
click at [1178, 53] on button at bounding box center [1189, 44] width 33 height 33
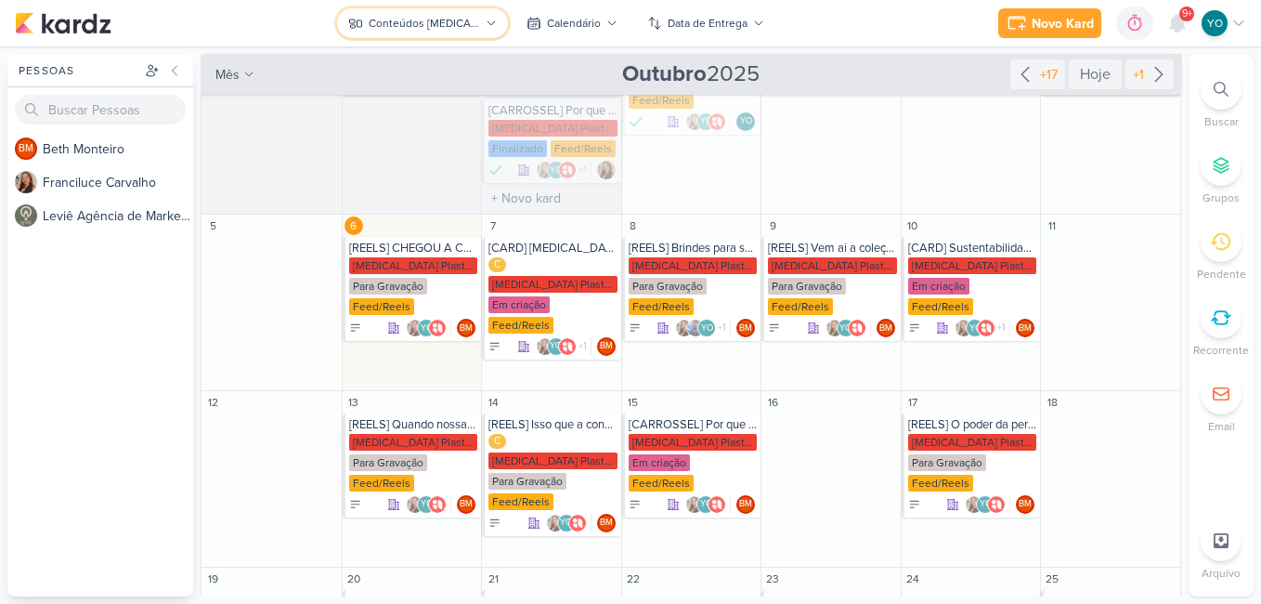
click at [437, 20] on div "Conteúdos [MEDICAL_DATA] Plásticos" at bounding box center [424, 23] width 111 height 17
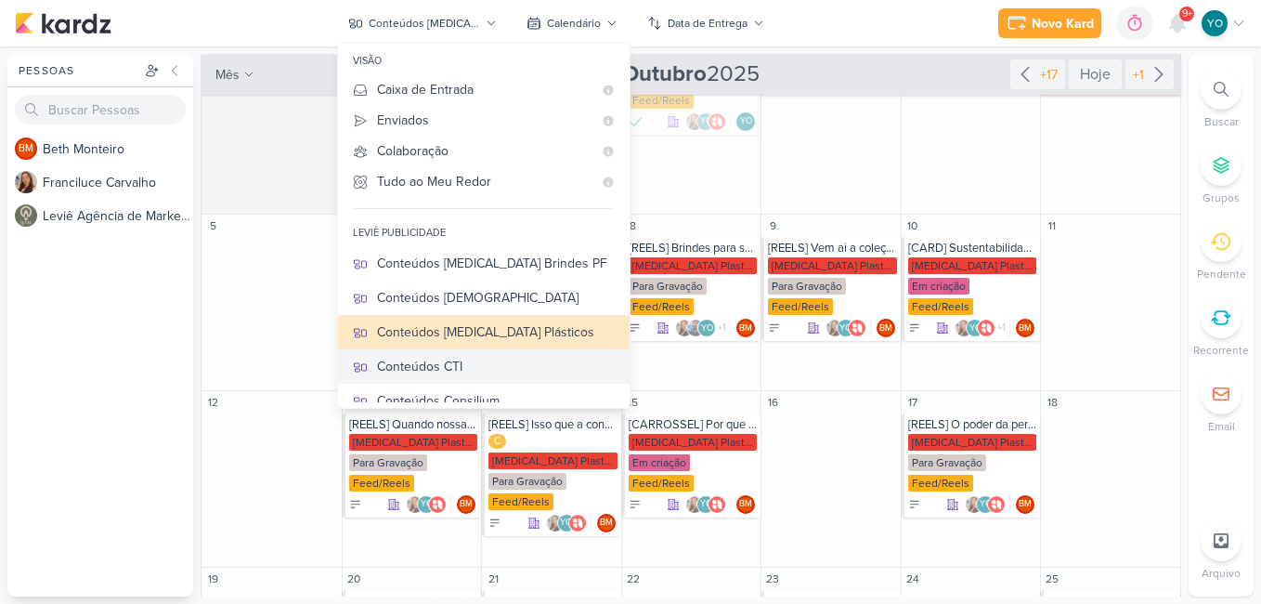
click at [475, 367] on div "Conteúdos CTI" at bounding box center [496, 367] width 238 height 20
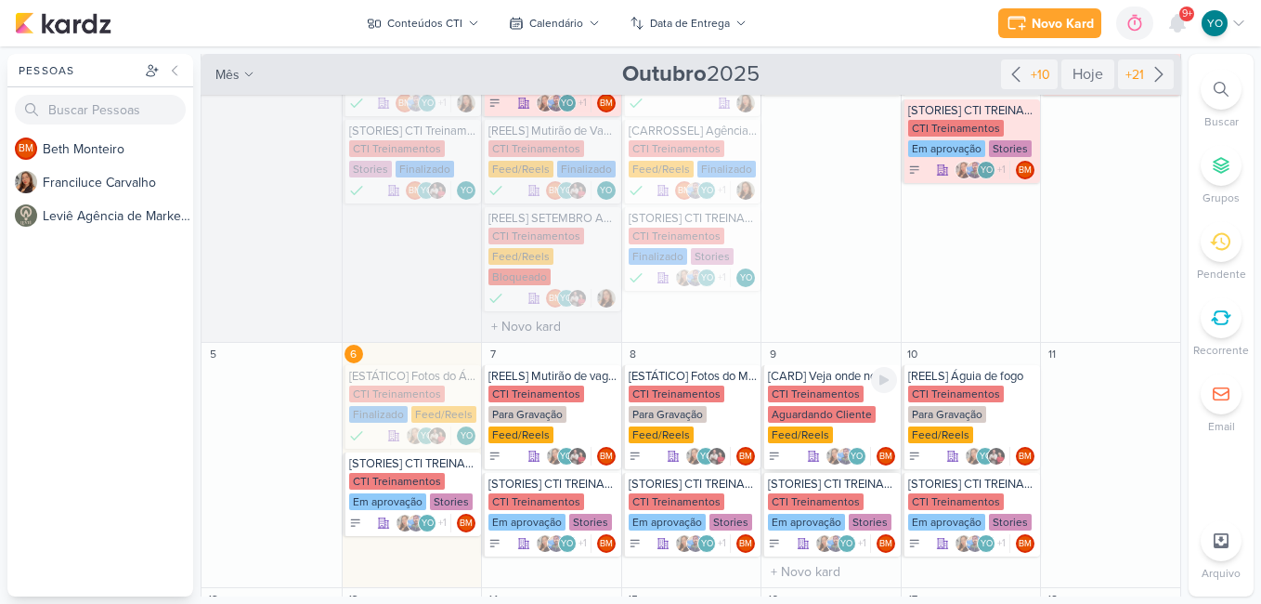
scroll to position [199, 0]
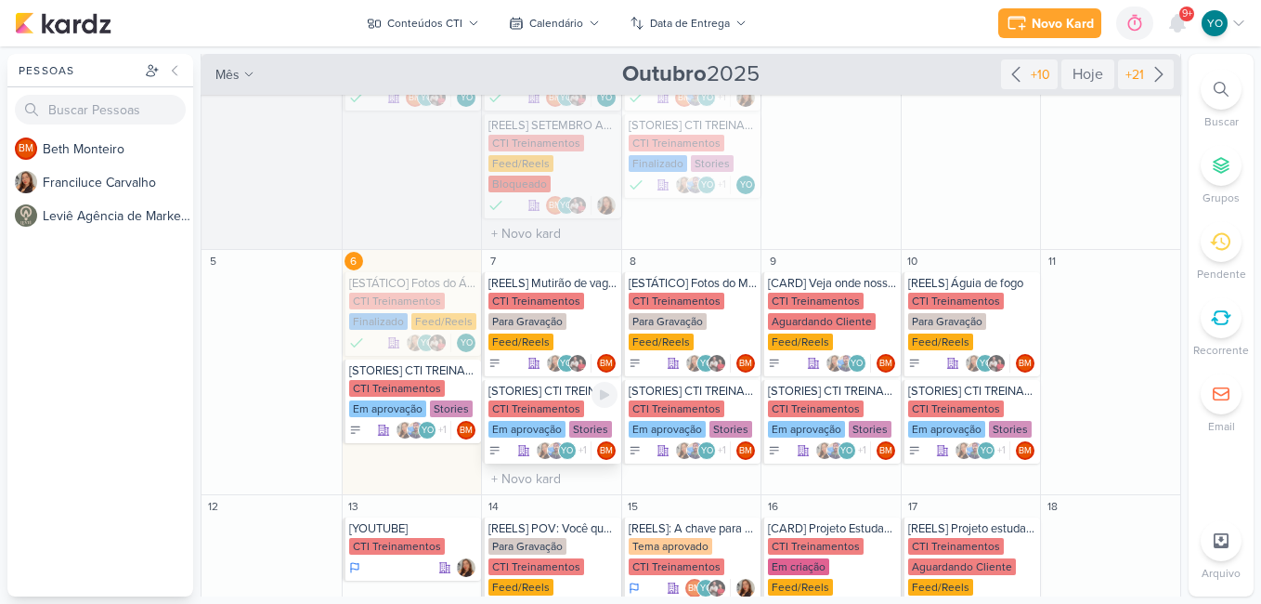
click at [554, 400] on div "CTI Treinamentos" at bounding box center [536, 408] width 96 height 17
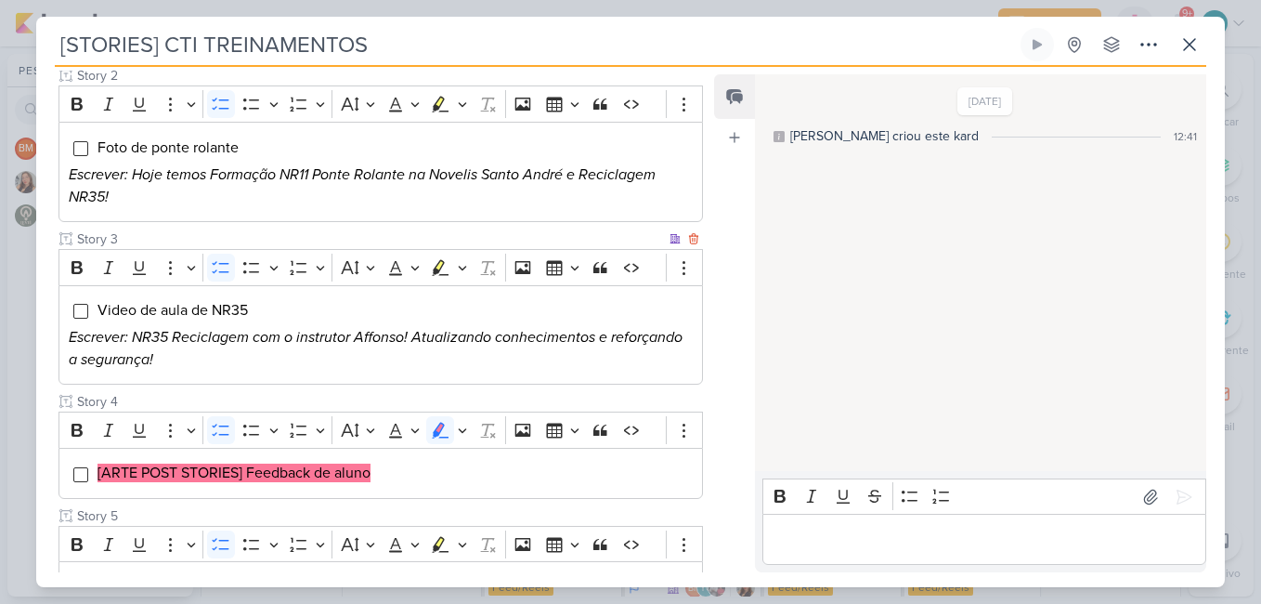
scroll to position [567, 0]
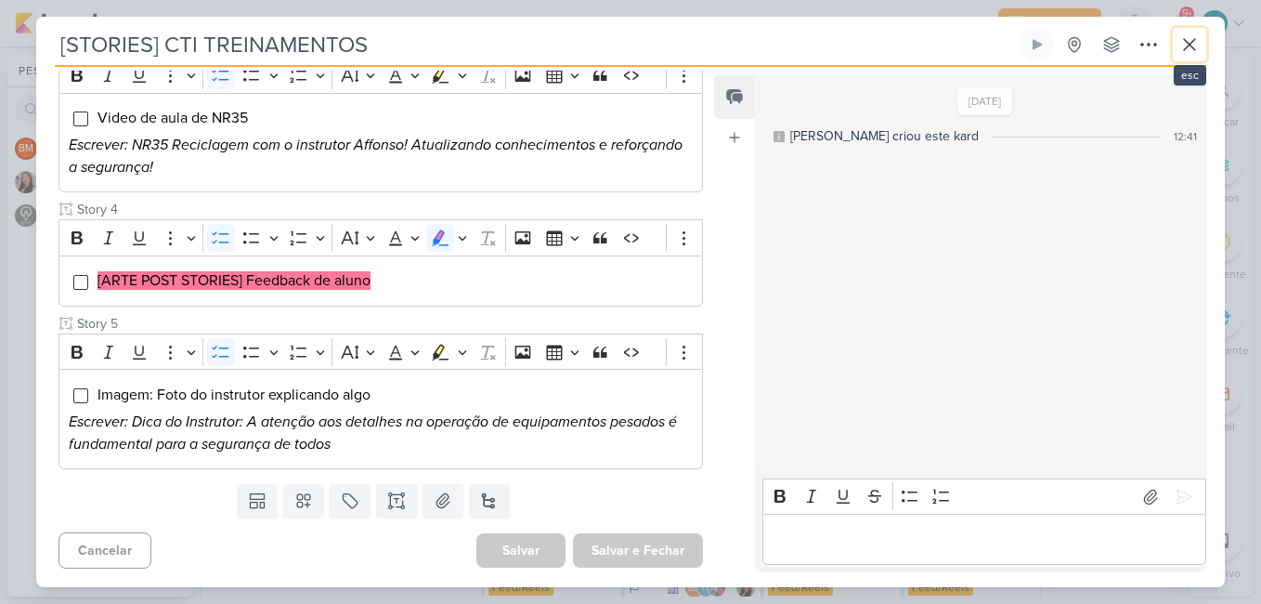
click at [1194, 46] on icon at bounding box center [1189, 44] width 22 height 22
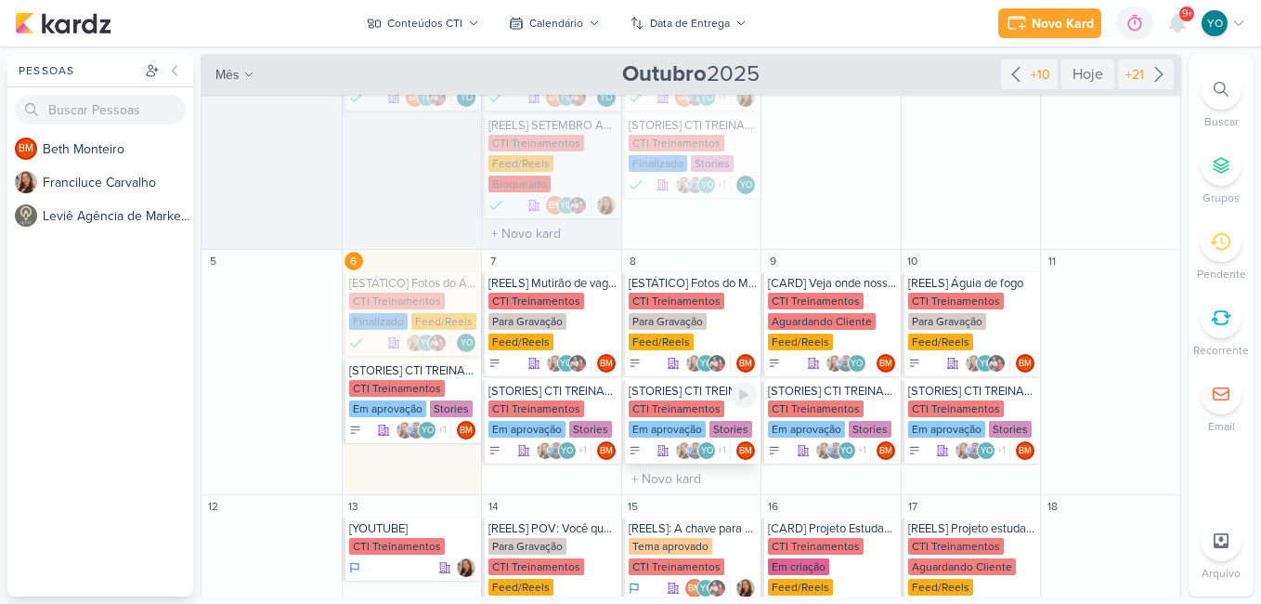
click at [680, 421] on div "Em aprovação" at bounding box center [667, 429] width 77 height 17
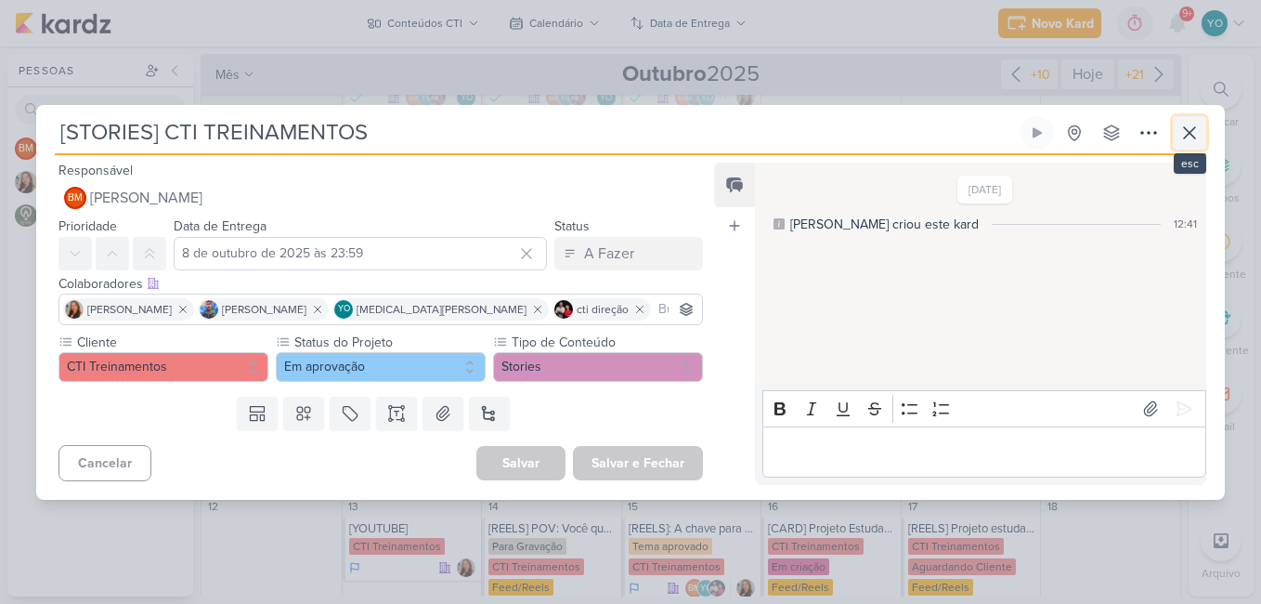
click at [1191, 129] on icon at bounding box center [1189, 133] width 22 height 22
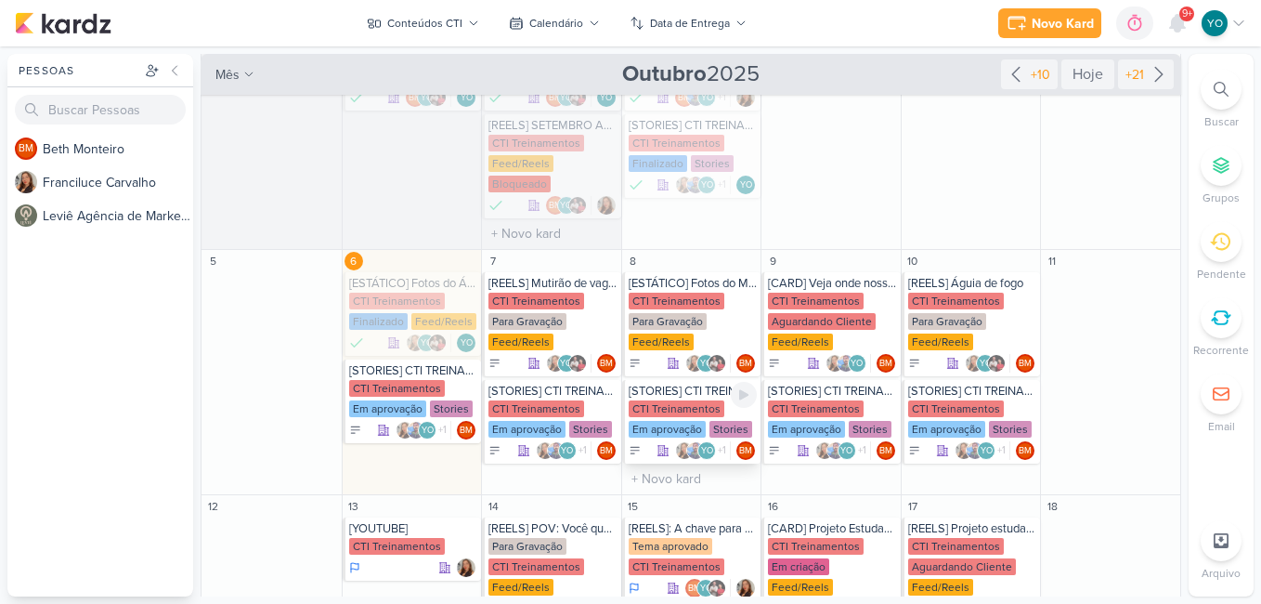
click at [681, 400] on div "CTI Treinamentos Em aprovação Stories" at bounding box center [693, 419] width 129 height 39
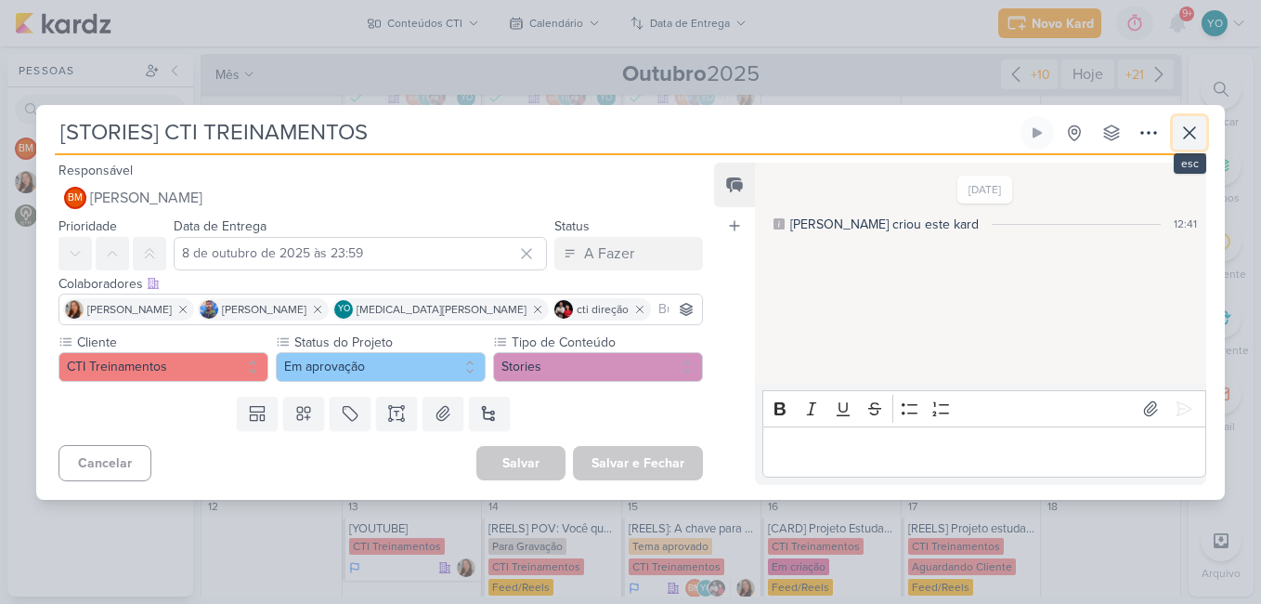
click at [1181, 133] on icon at bounding box center [1189, 133] width 22 height 22
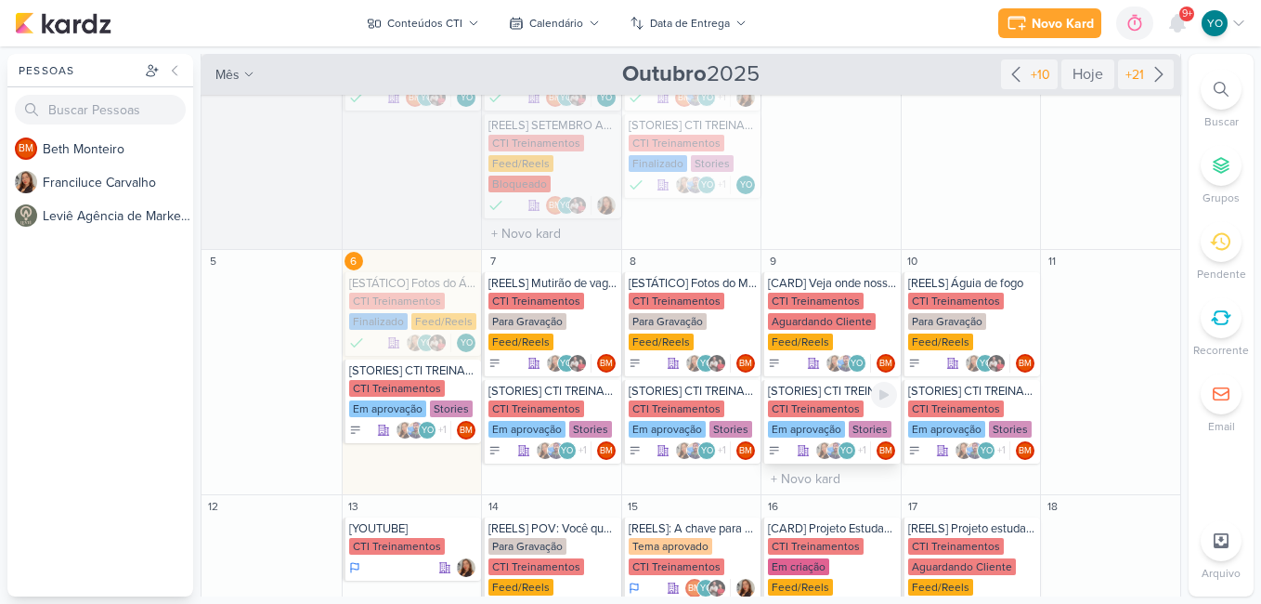
click at [839, 400] on div "CTI Treinamentos Em aprovação Stories" at bounding box center [832, 419] width 129 height 39
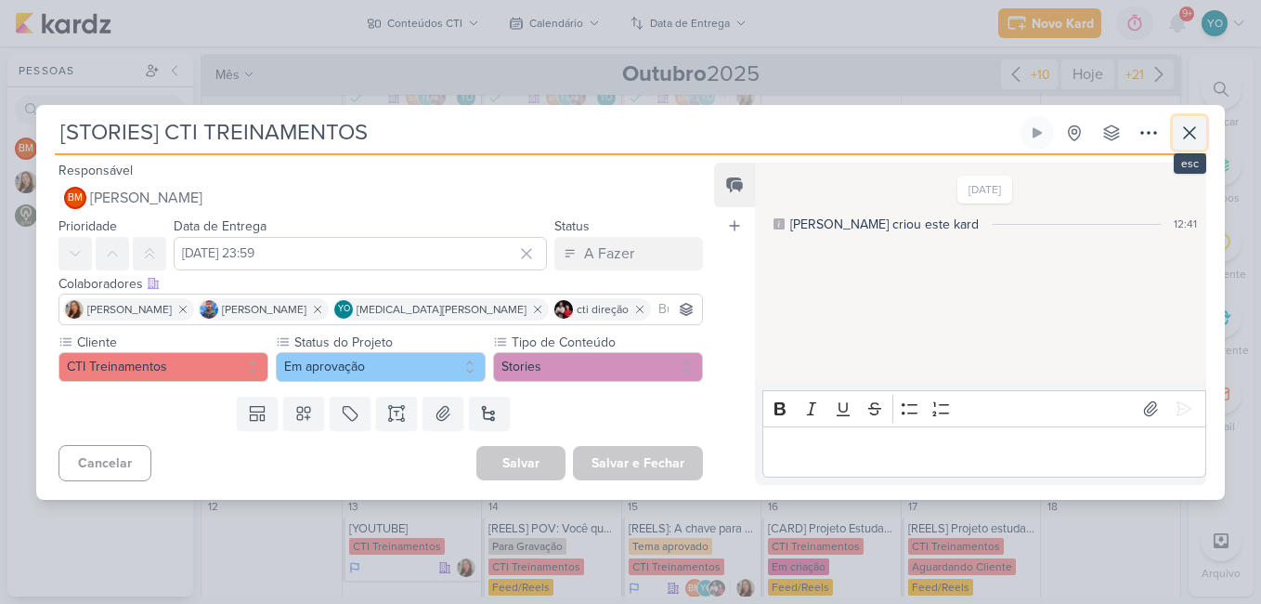
click at [1179, 133] on icon at bounding box center [1189, 133] width 22 height 22
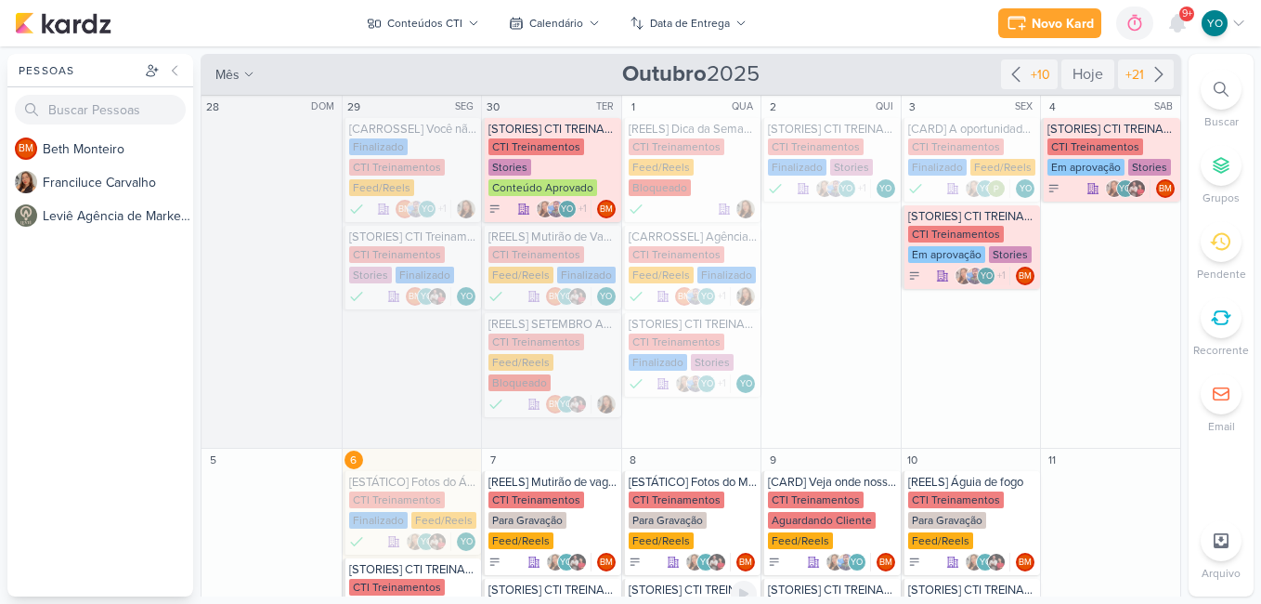
scroll to position [93, 0]
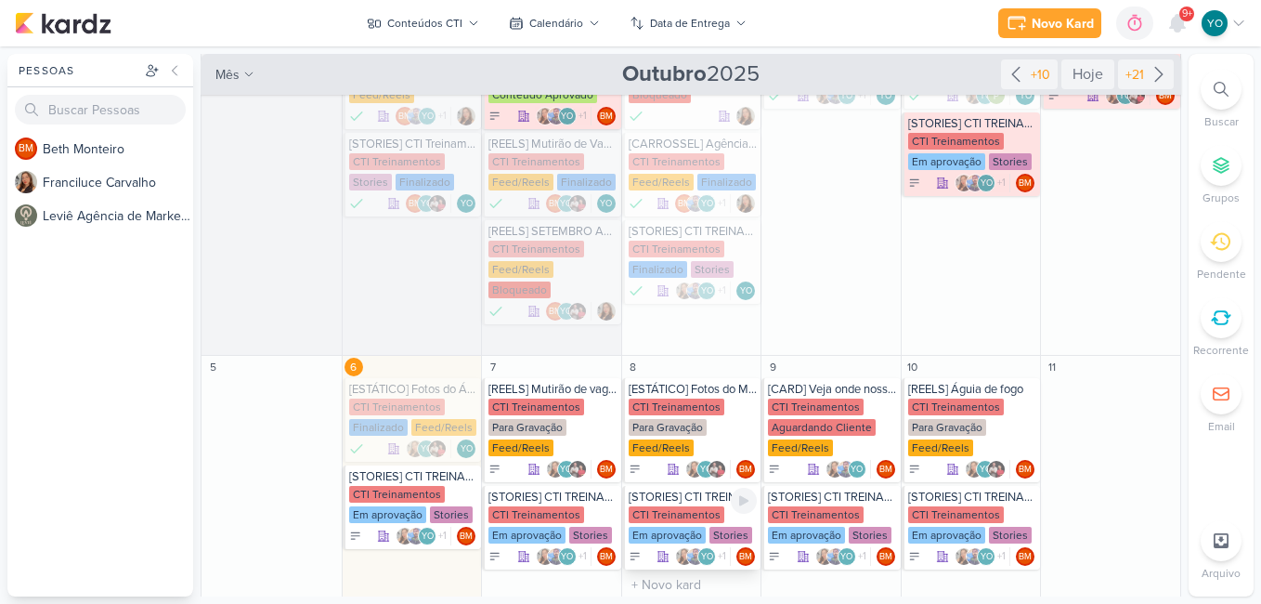
click at [687, 506] on div "CTI Treinamentos" at bounding box center [677, 514] width 96 height 17
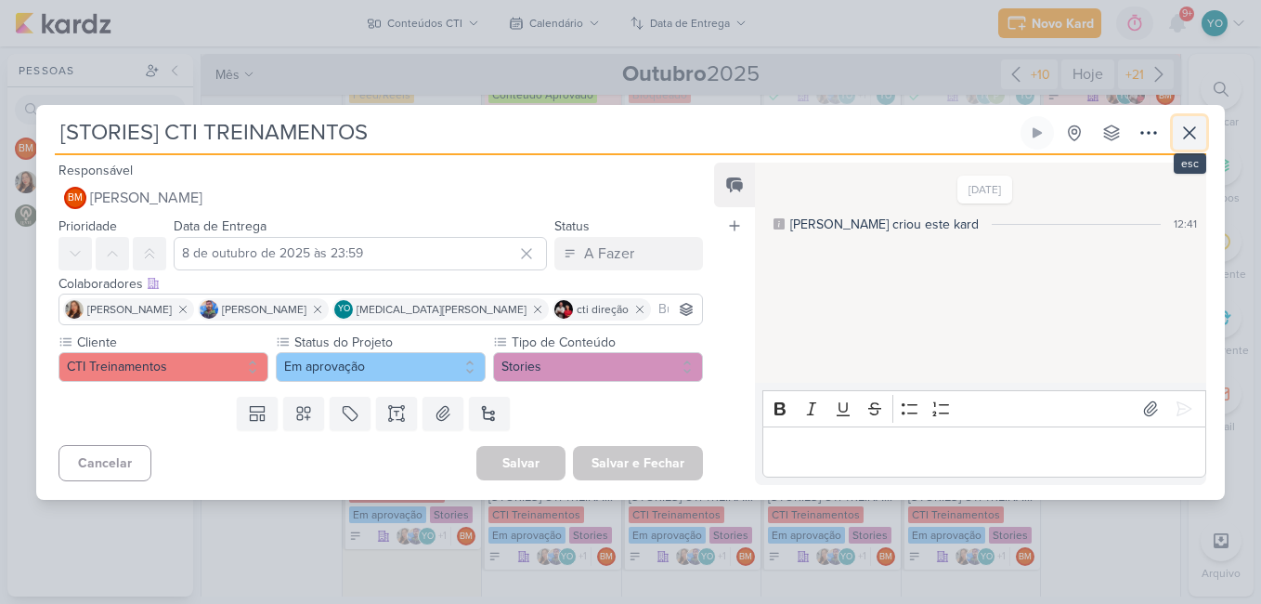
click at [1186, 131] on icon at bounding box center [1189, 133] width 22 height 22
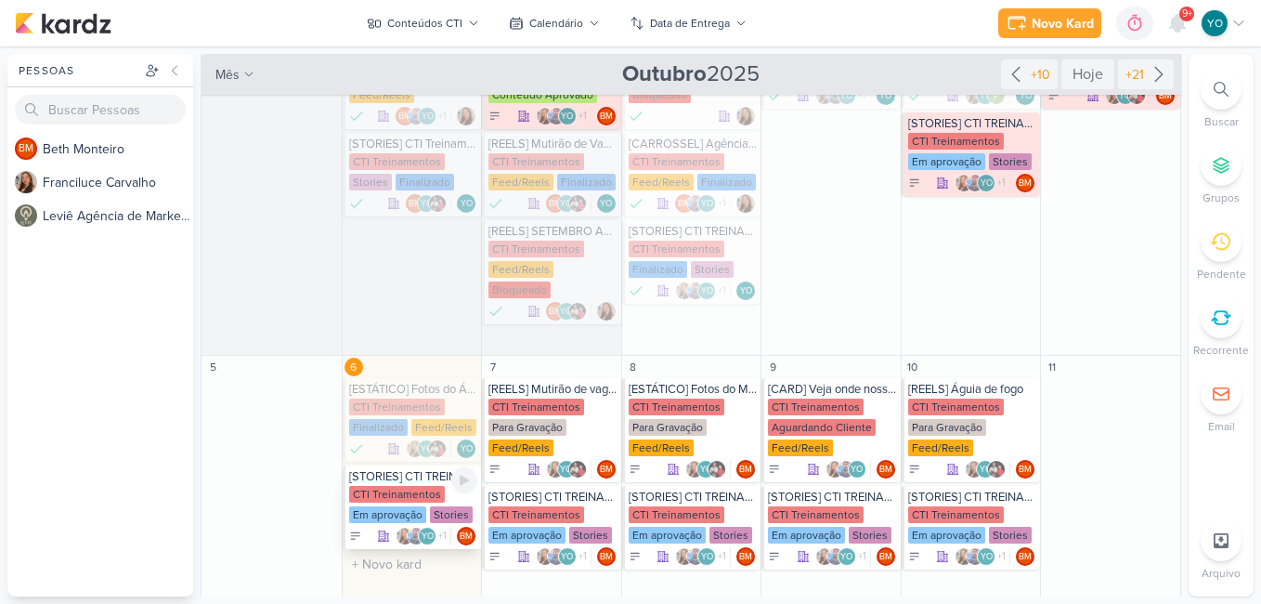
click at [423, 506] on div "Em aprovação" at bounding box center [387, 514] width 77 height 17
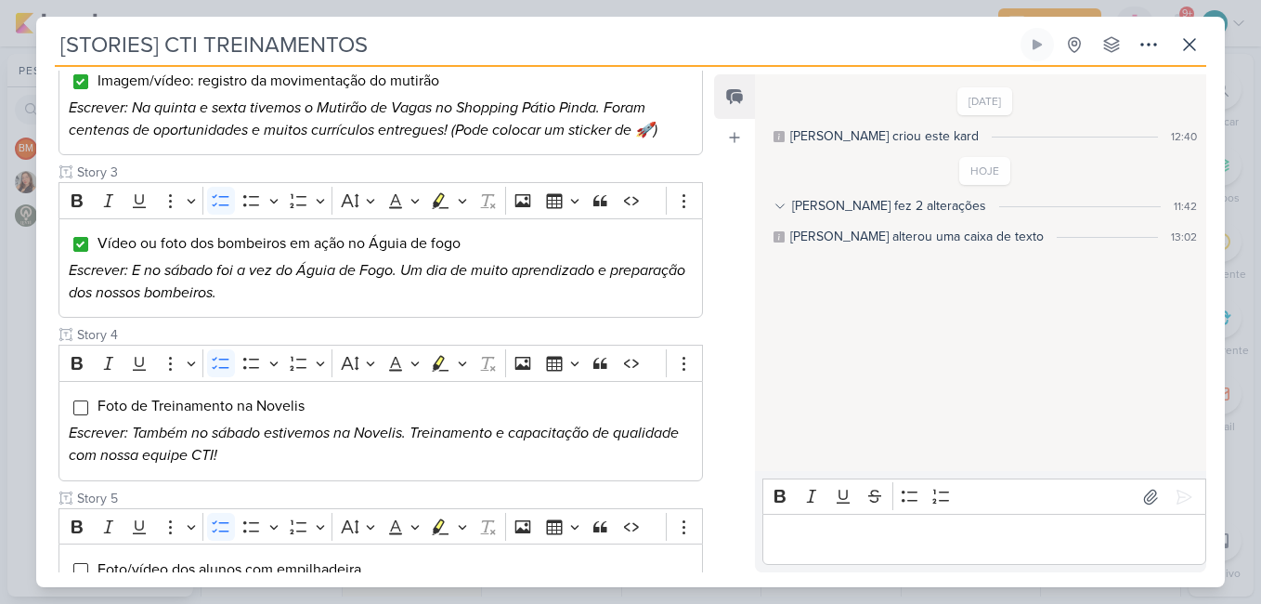
scroll to position [650, 0]
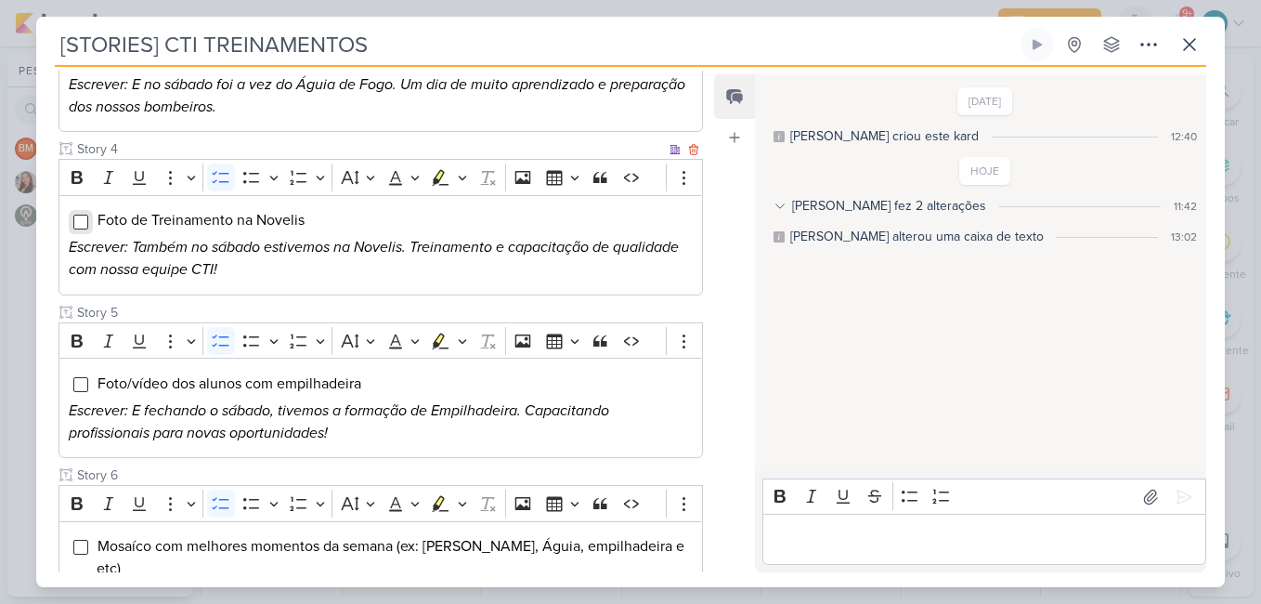
click at [76, 226] on input "Editor editing area: main" at bounding box center [80, 222] width 15 height 15
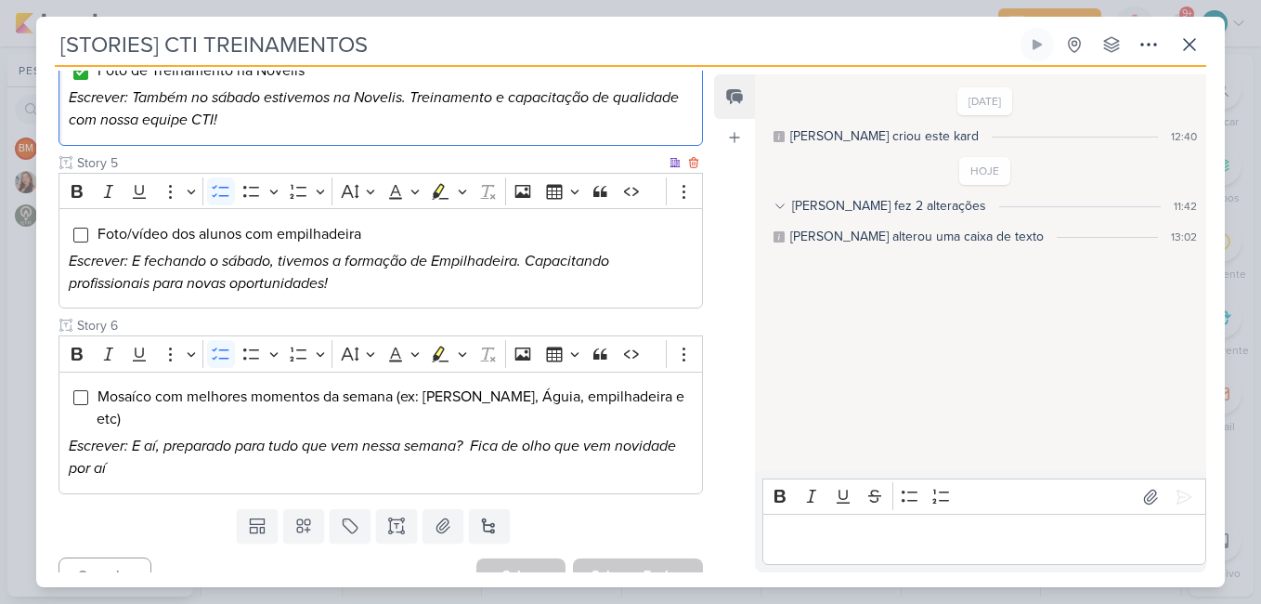
scroll to position [802, 0]
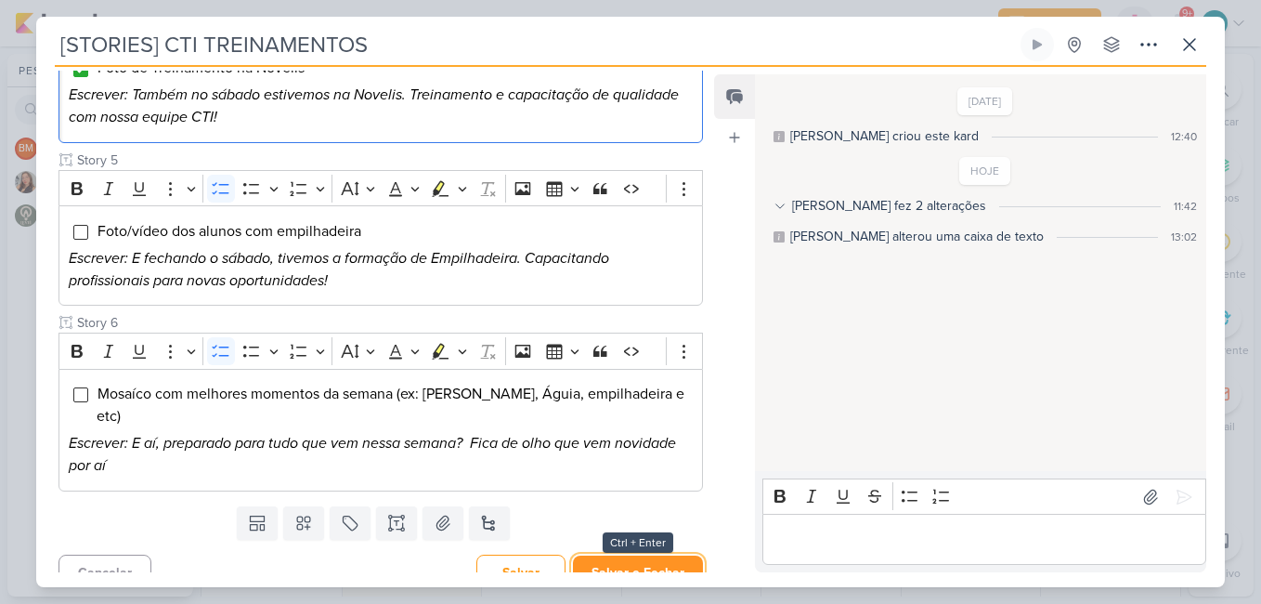
click at [642, 555] on button "Salvar e Fechar" at bounding box center [638, 572] width 130 height 34
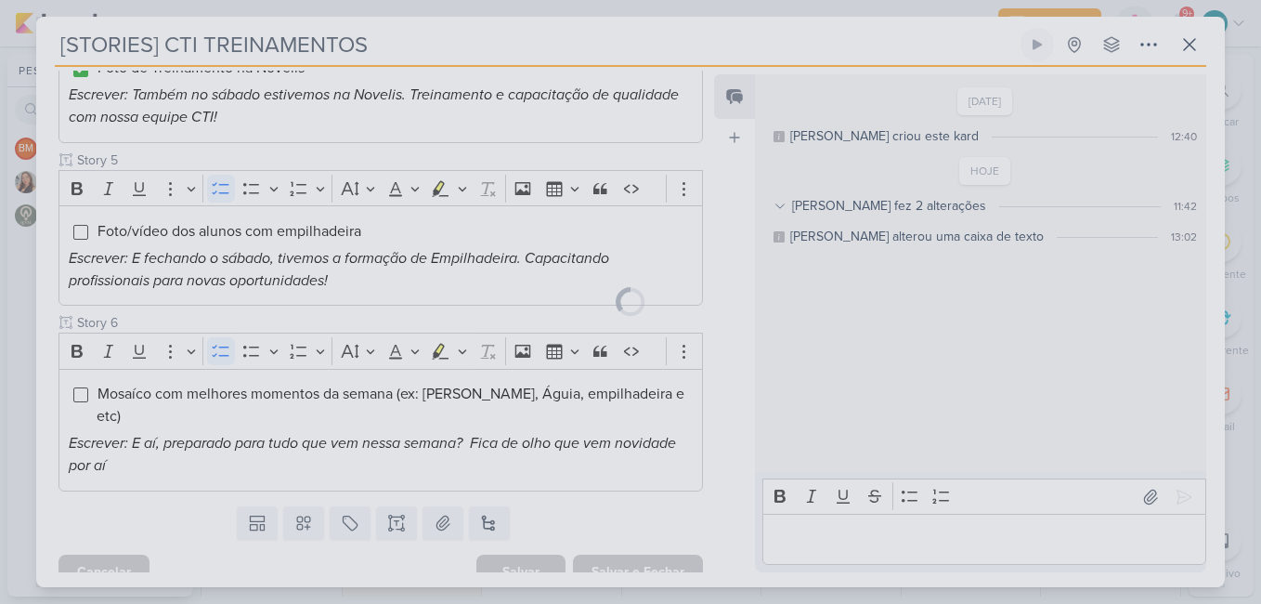
scroll to position [801, 0]
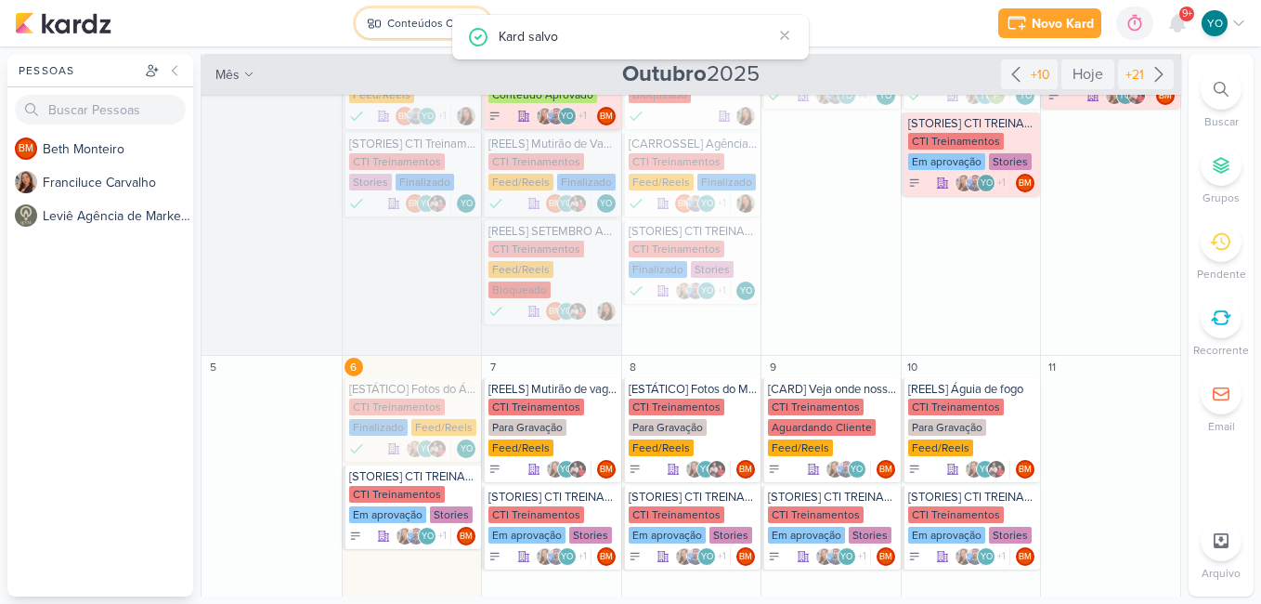
click at [415, 28] on div "Conteúdos CTI" at bounding box center [424, 23] width 75 height 17
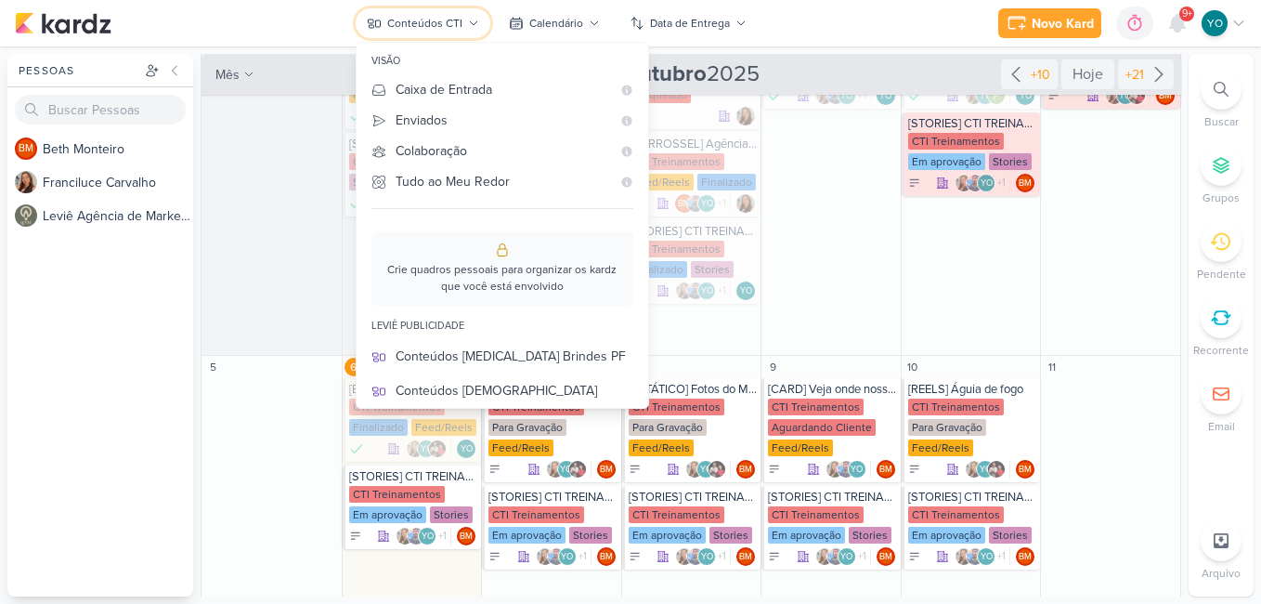
scroll to position [186, 0]
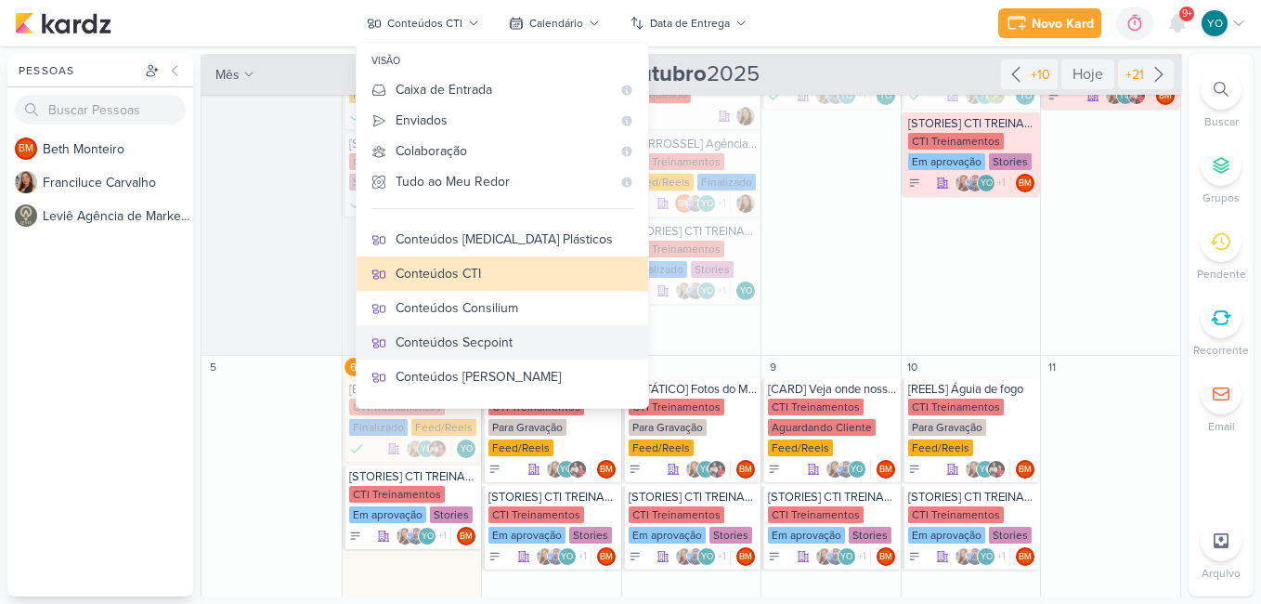
click at [530, 344] on div "Conteúdos Secpoint" at bounding box center [515, 342] width 238 height 20
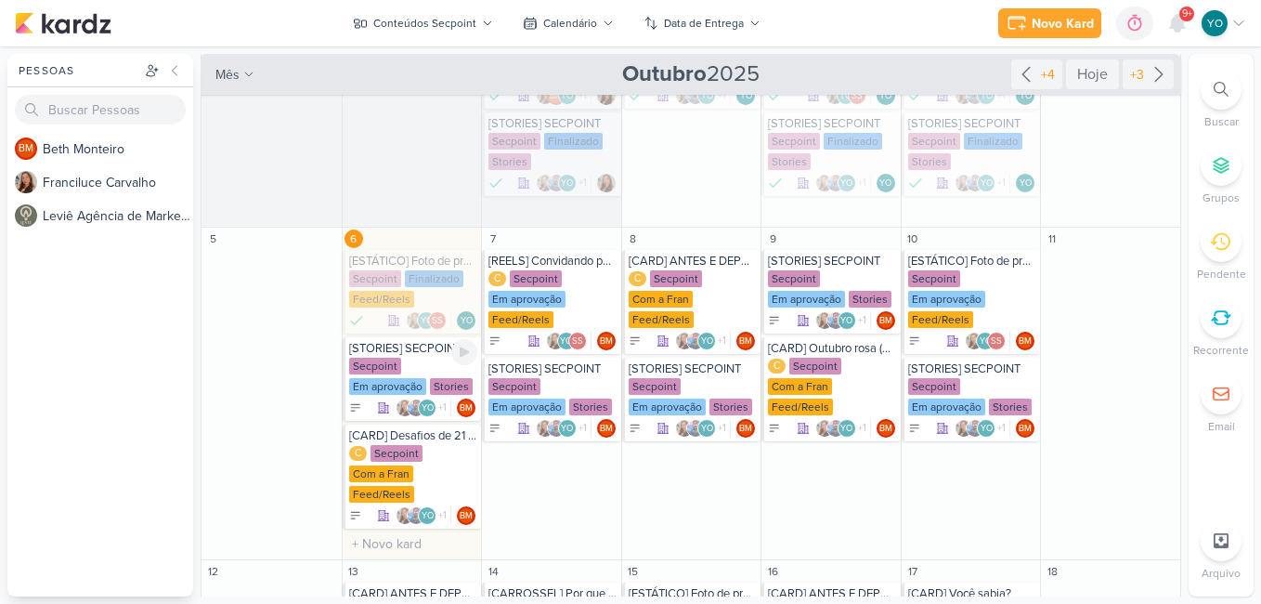
click at [412, 381] on div "Em aprovação" at bounding box center [387, 386] width 77 height 17
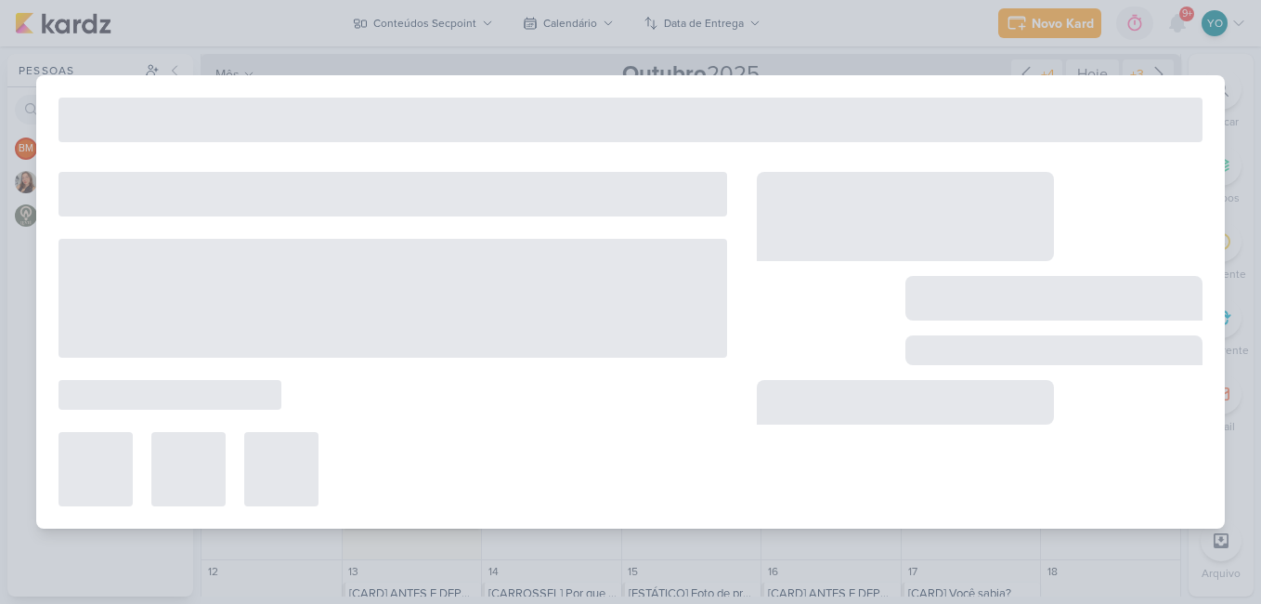
type input "[STORIES] SECPOINT"
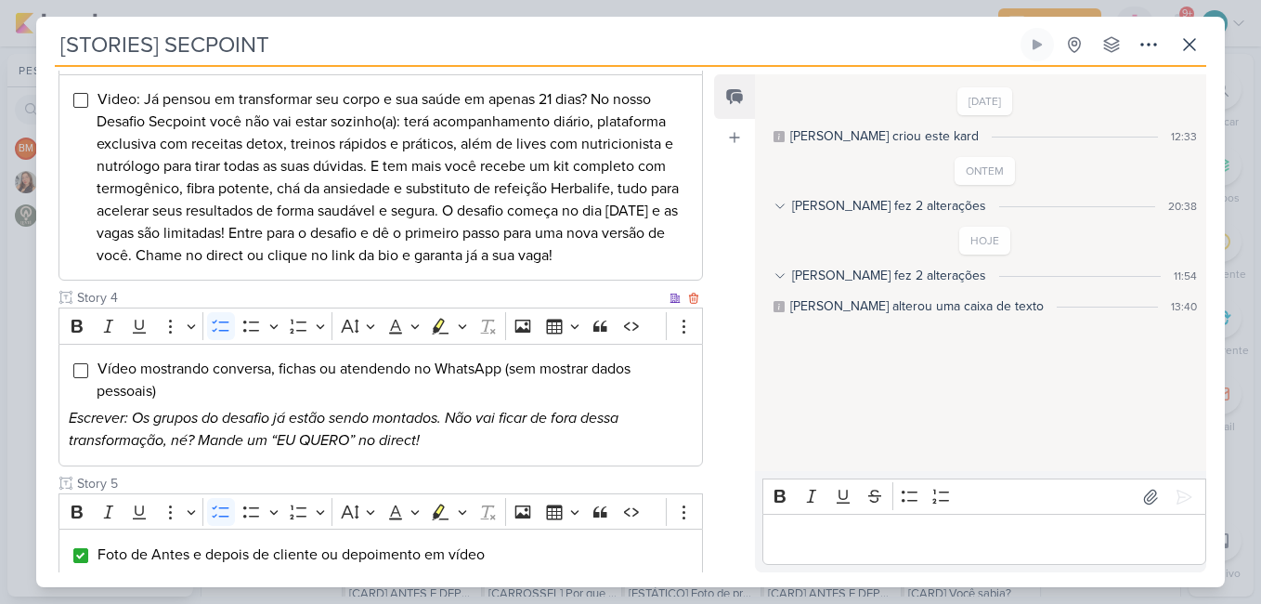
scroll to position [466, 0]
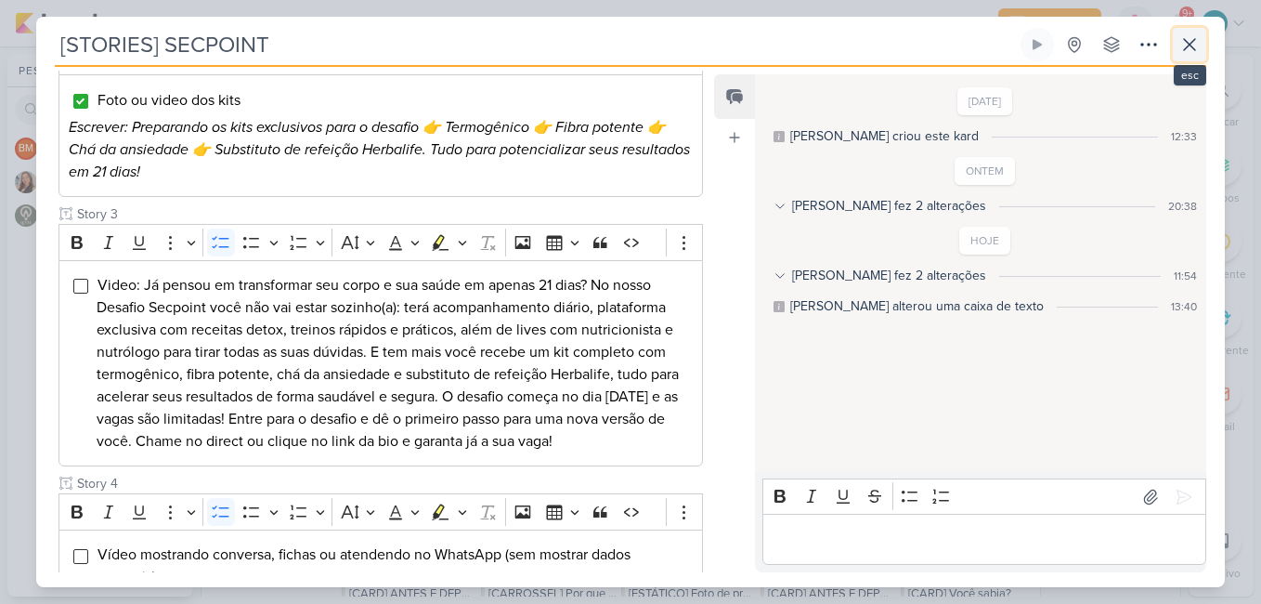
click at [1190, 45] on icon at bounding box center [1189, 44] width 11 height 11
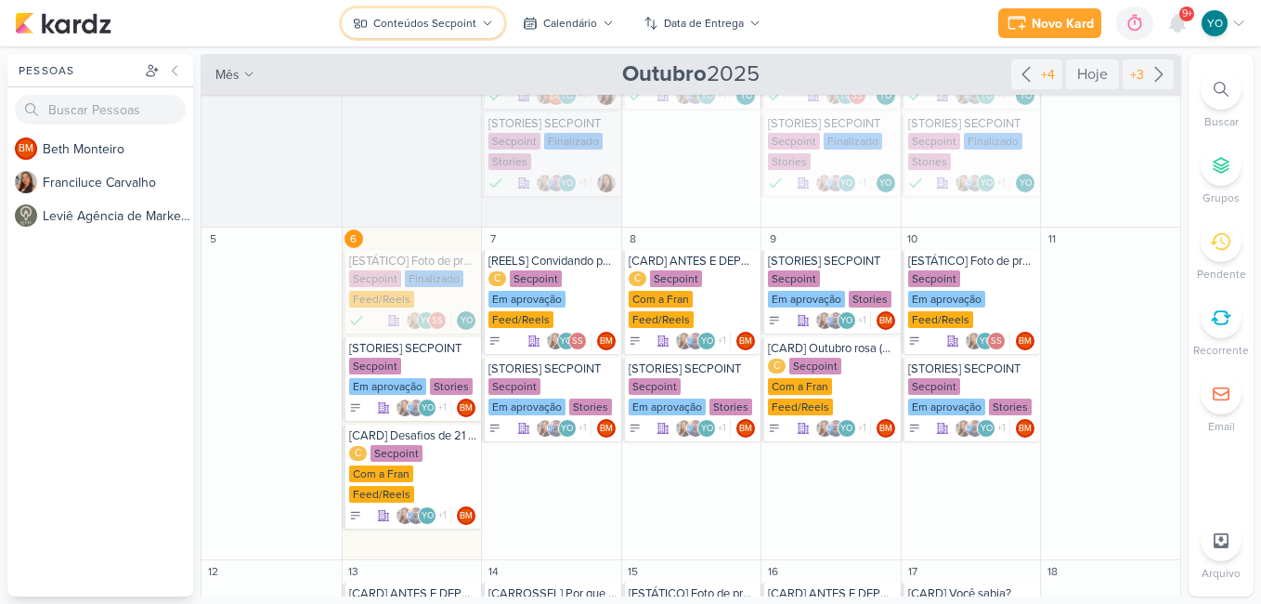
click at [458, 13] on button "Conteúdos Secpoint" at bounding box center [423, 23] width 163 height 30
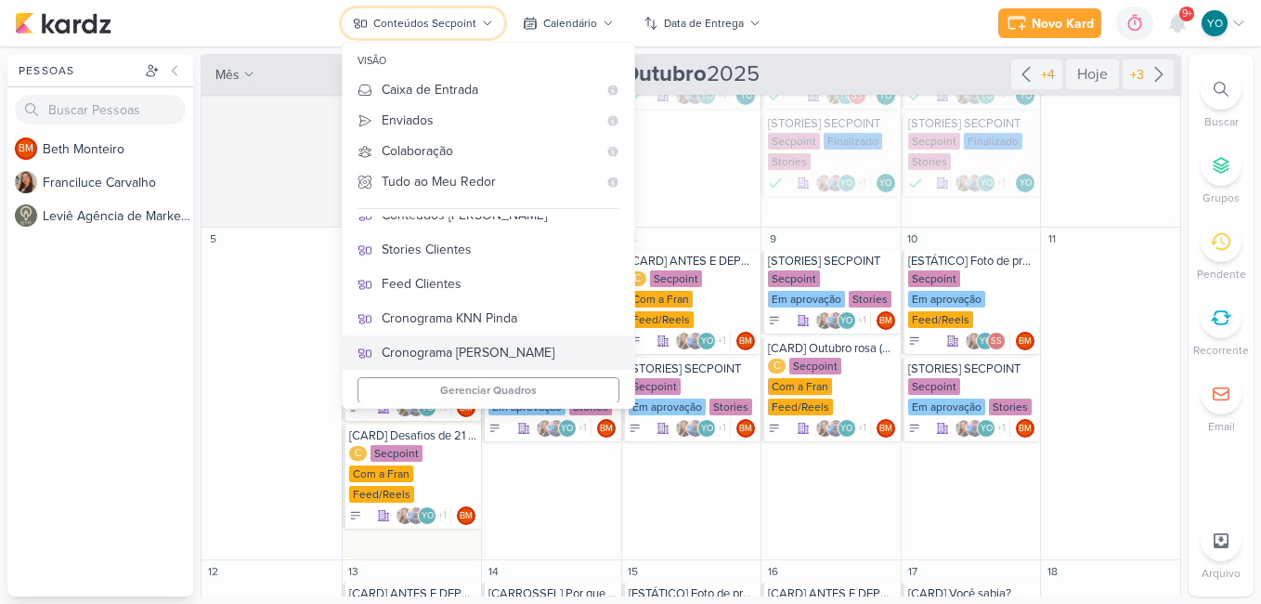
scroll to position [356, 0]
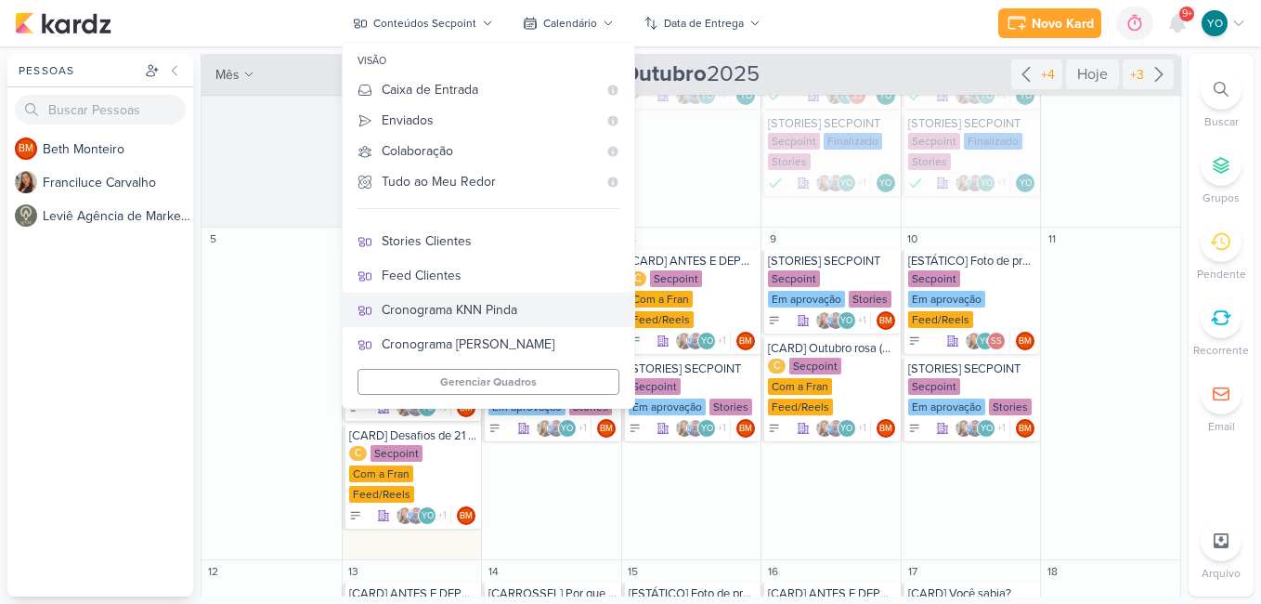
click at [518, 311] on div "Cronograma KNN Pinda" at bounding box center [501, 310] width 238 height 20
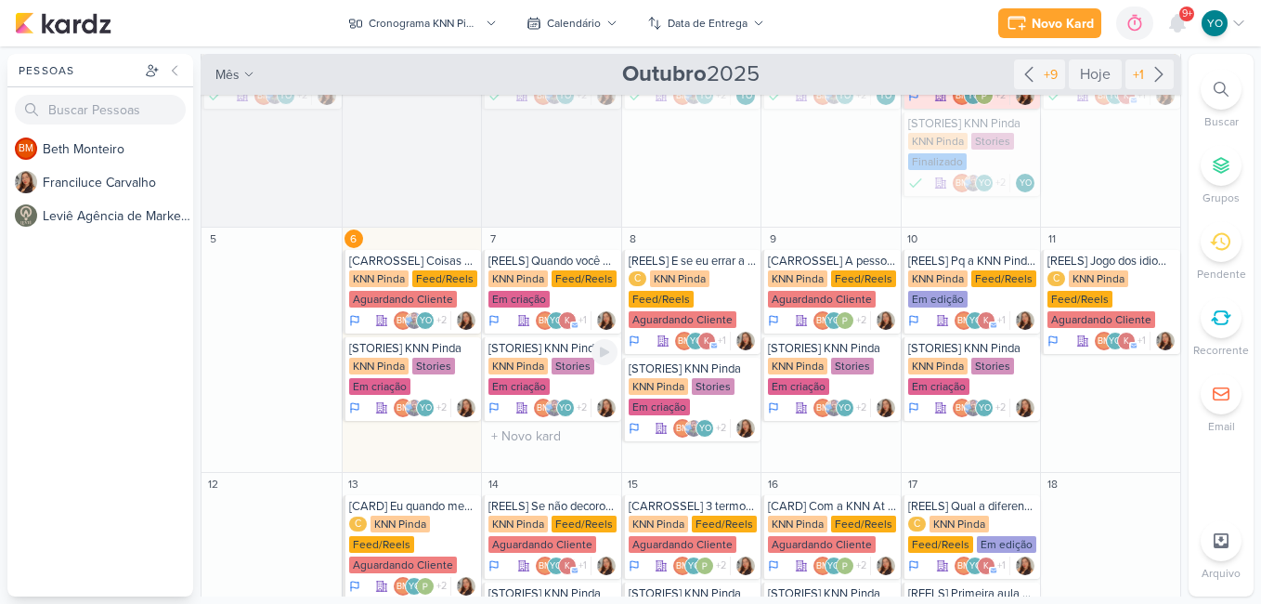
scroll to position [176, 0]
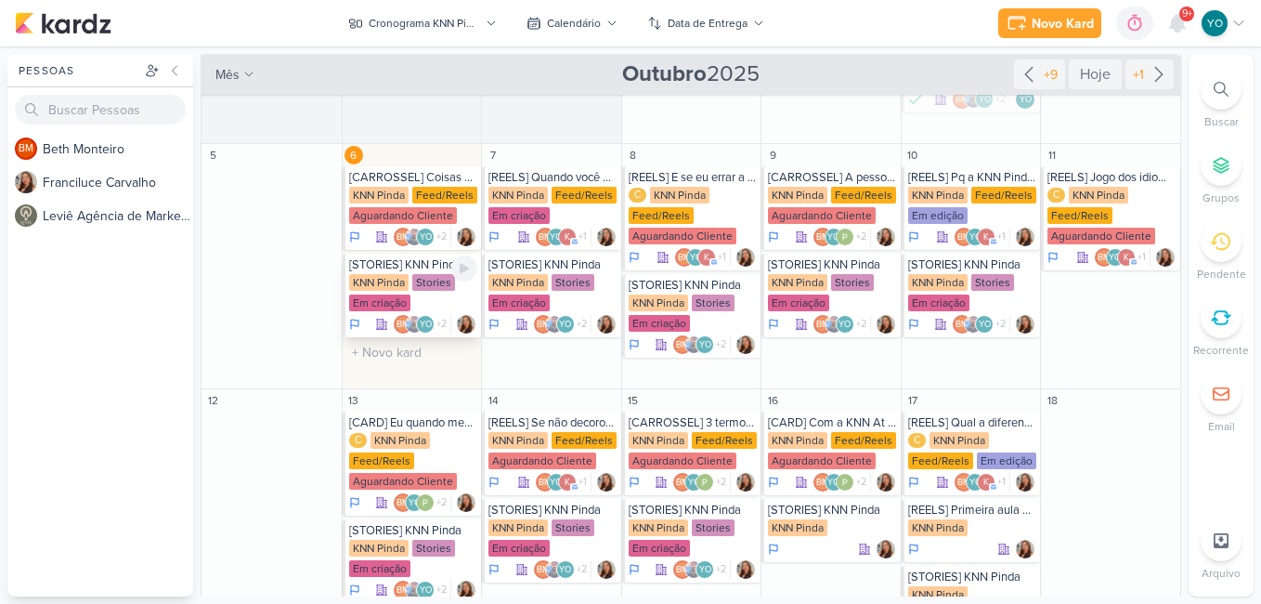
click at [421, 293] on div "KNN Pinda Stories Em criação" at bounding box center [413, 293] width 129 height 39
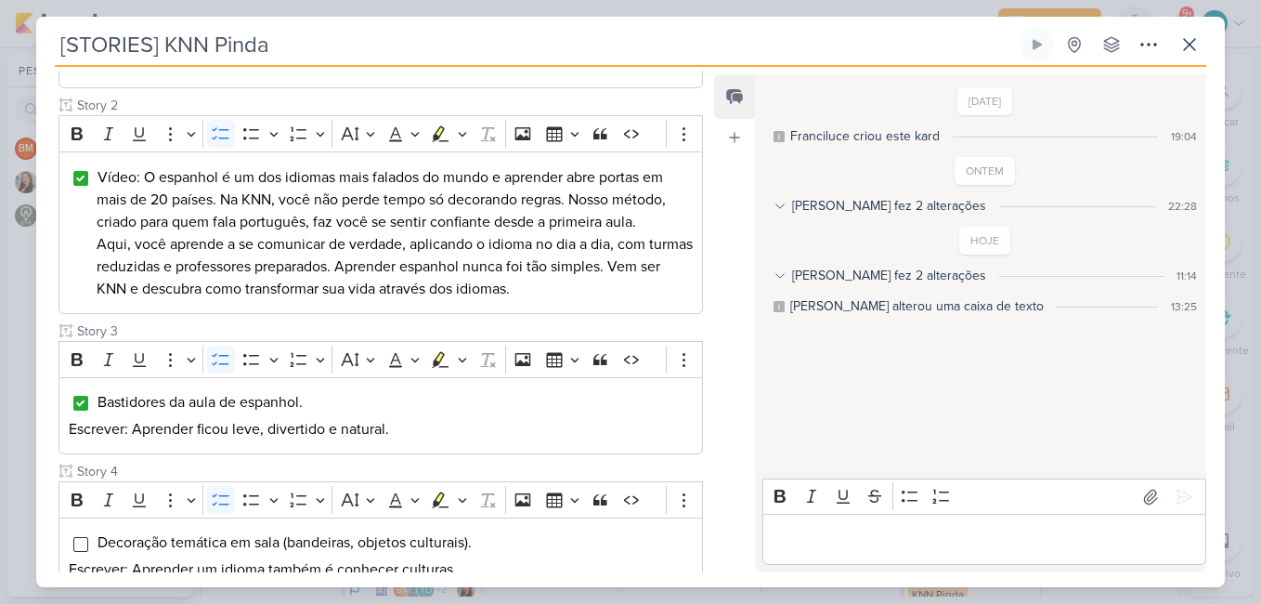
scroll to position [557, 0]
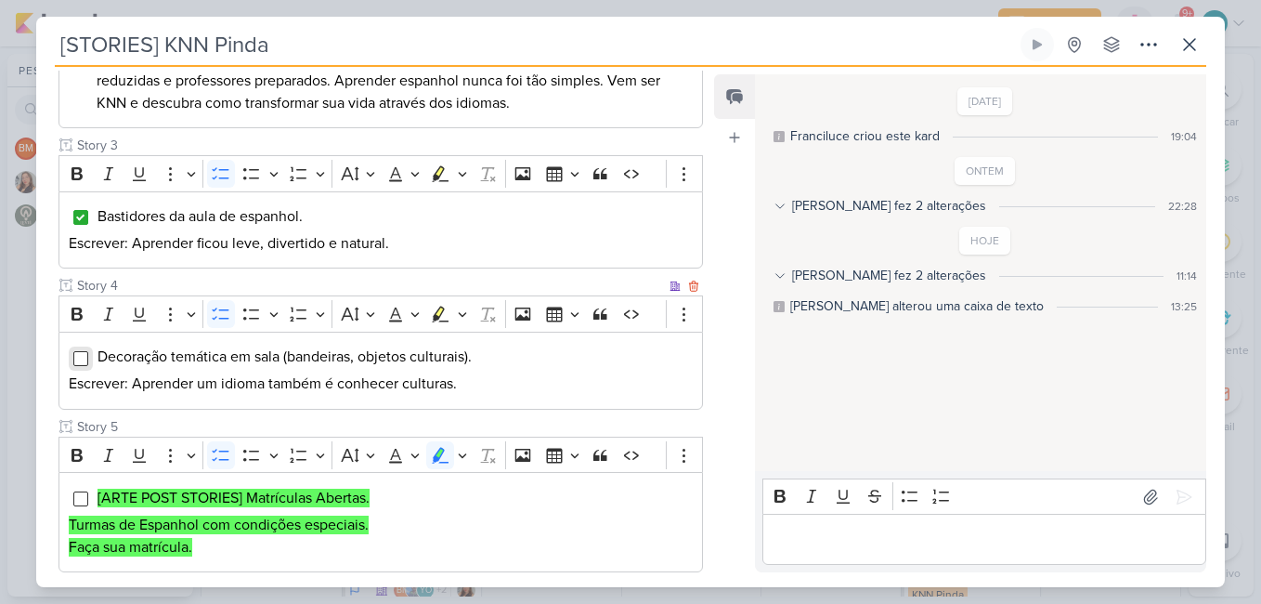
click at [83, 358] on input "Editor editing area: main" at bounding box center [80, 358] width 15 height 15
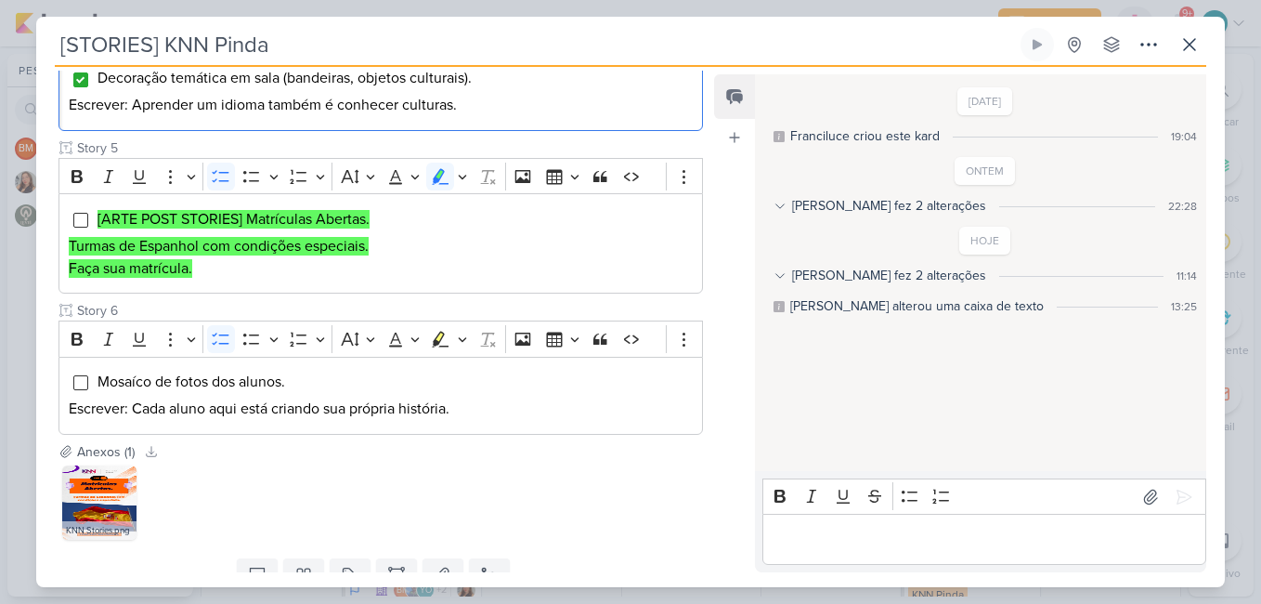
scroll to position [910, 0]
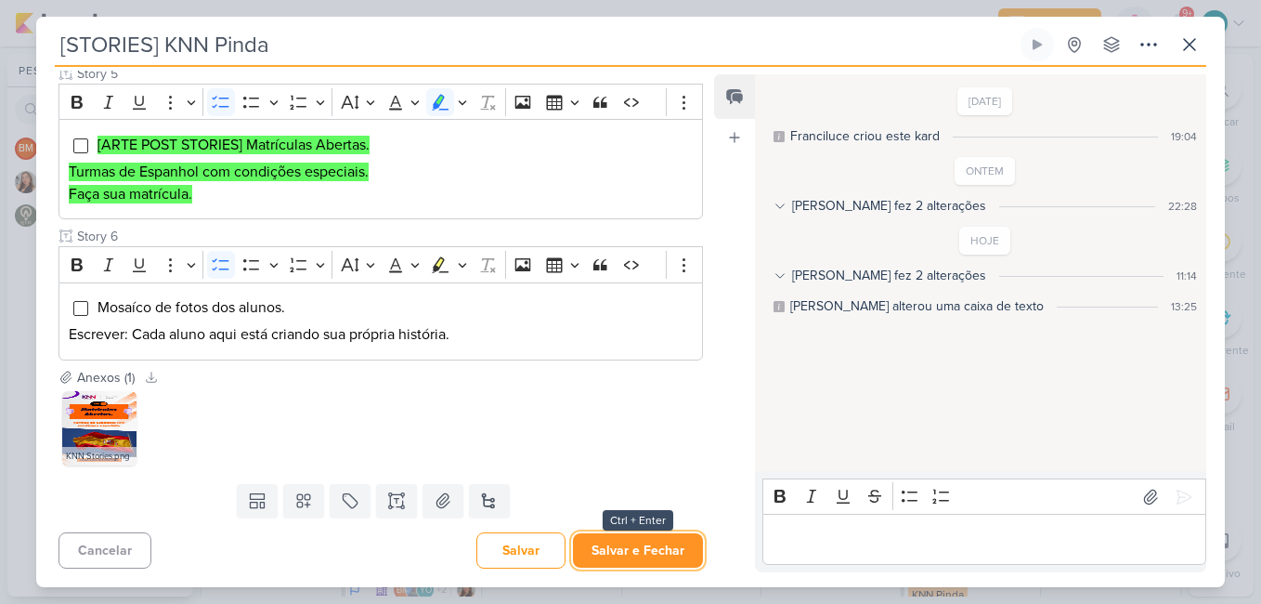
click at [642, 553] on button "Salvar e Fechar" at bounding box center [638, 550] width 130 height 34
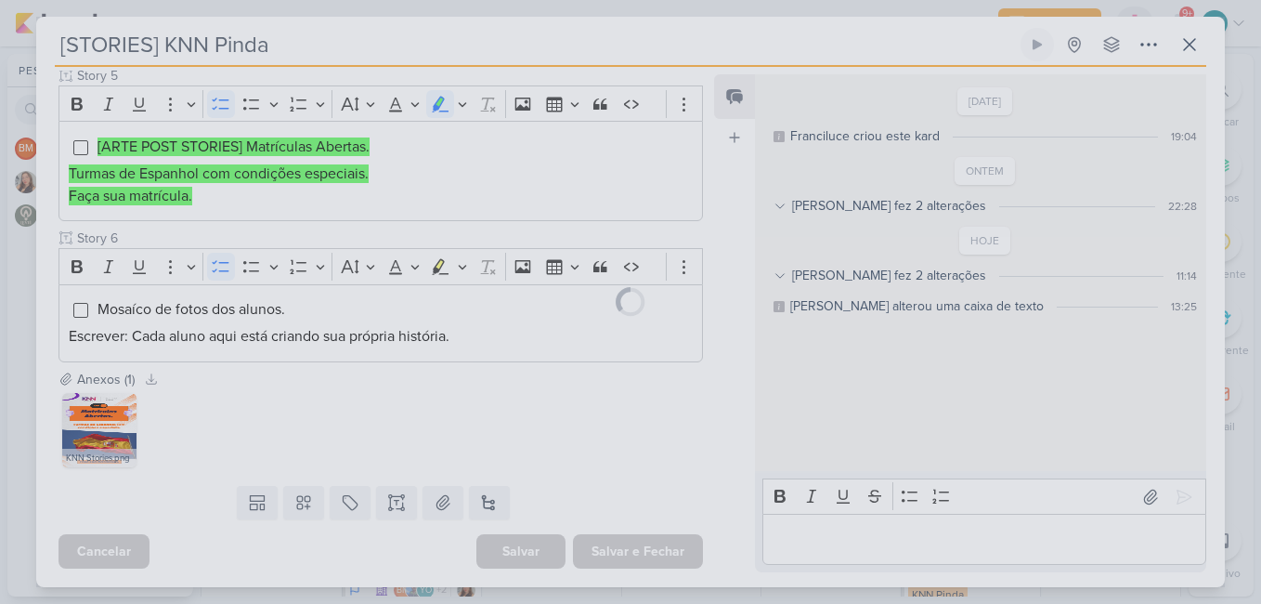
scroll to position [908, 0]
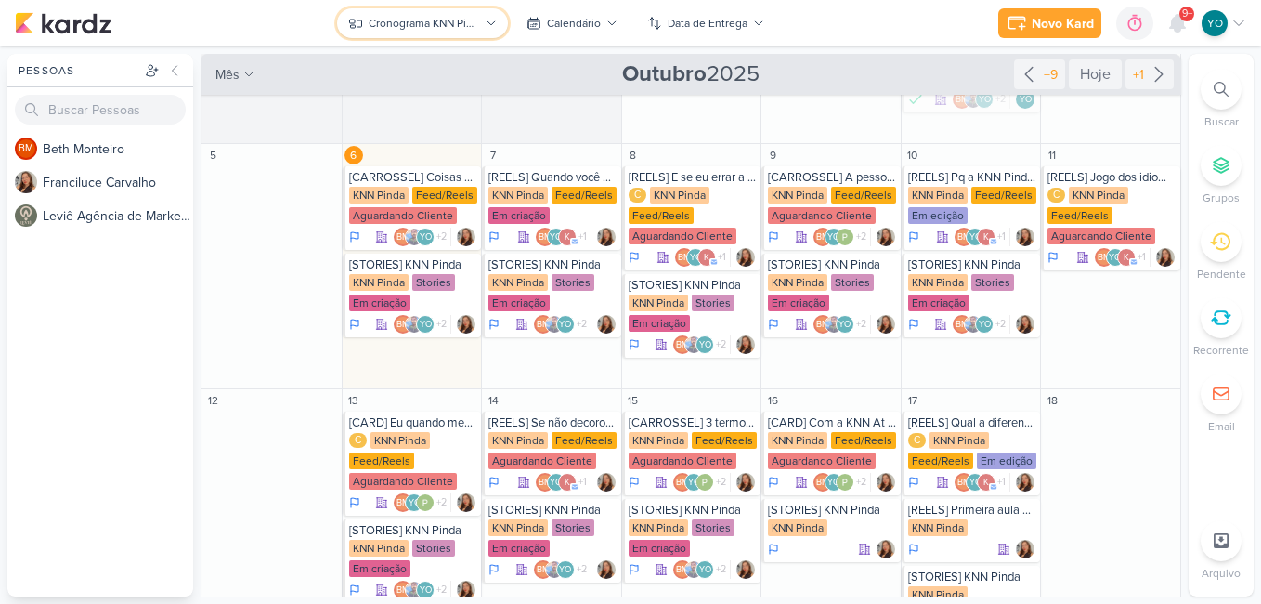
click at [449, 29] on div "Cronograma KNN Pinda" at bounding box center [424, 23] width 111 height 17
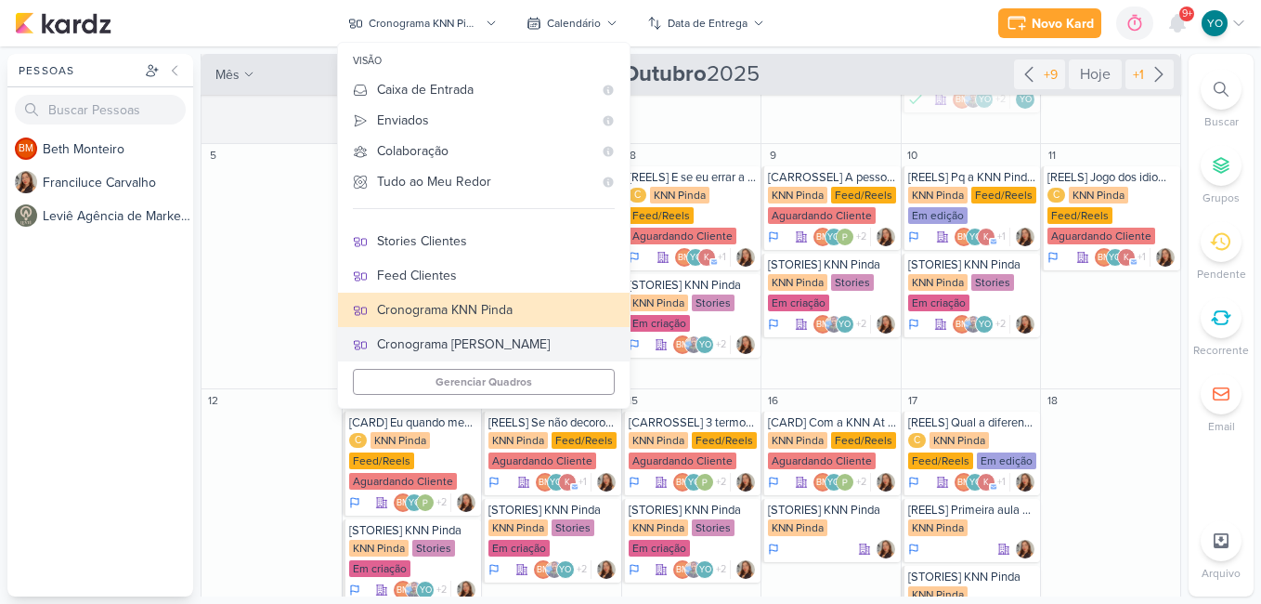
click at [481, 345] on div "Cronograma [PERSON_NAME]" at bounding box center [496, 344] width 238 height 20
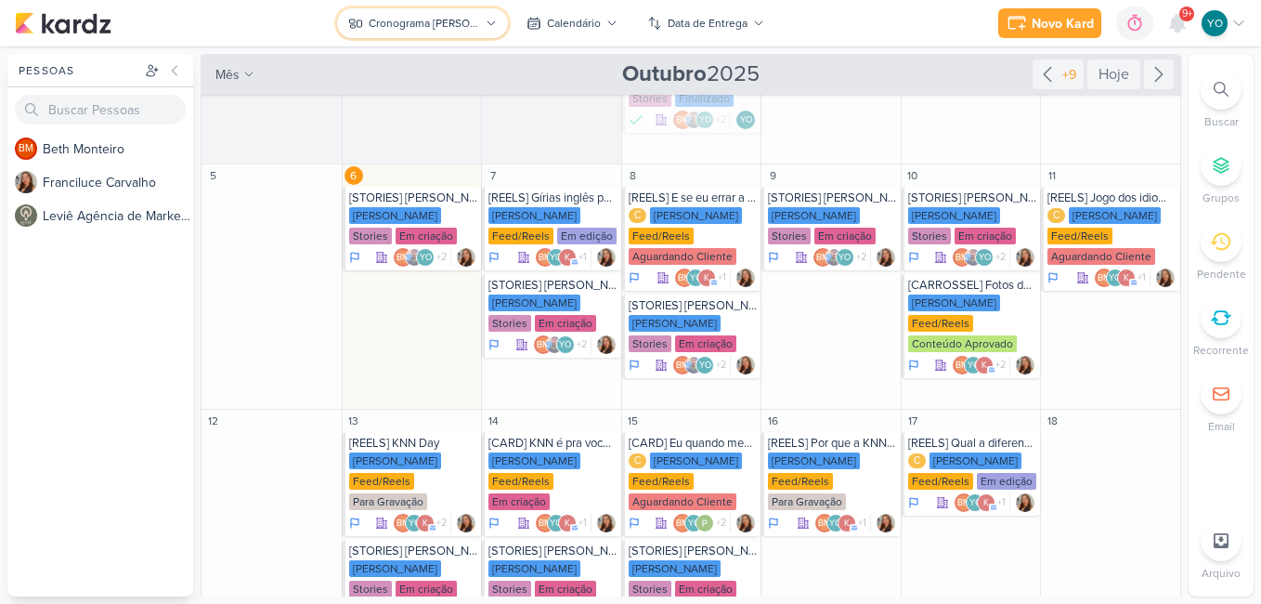
click at [424, 29] on div "Cronograma [PERSON_NAME]" at bounding box center [424, 23] width 111 height 17
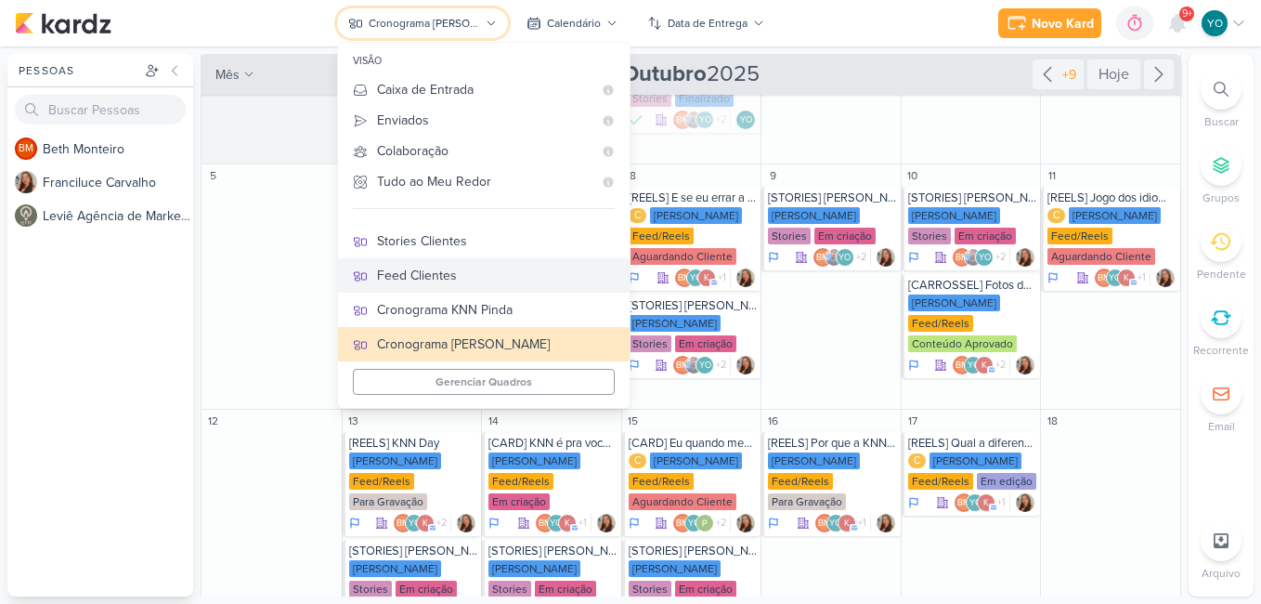
scroll to position [170, 0]
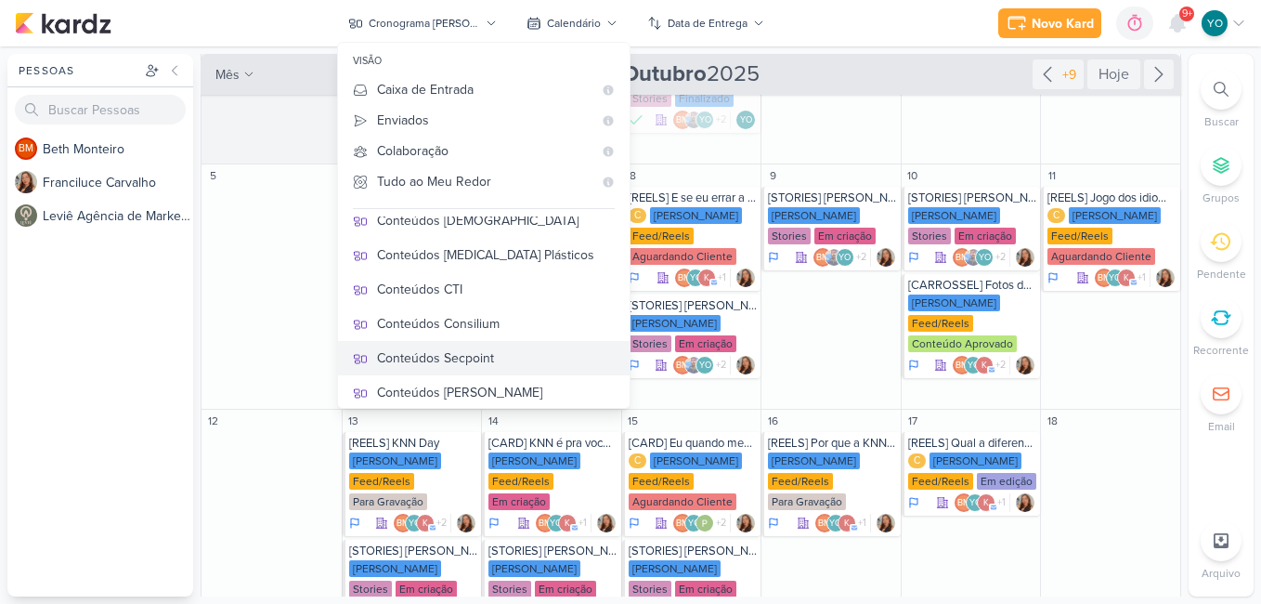
click at [486, 355] on div "Conteúdos Secpoint" at bounding box center [496, 358] width 238 height 20
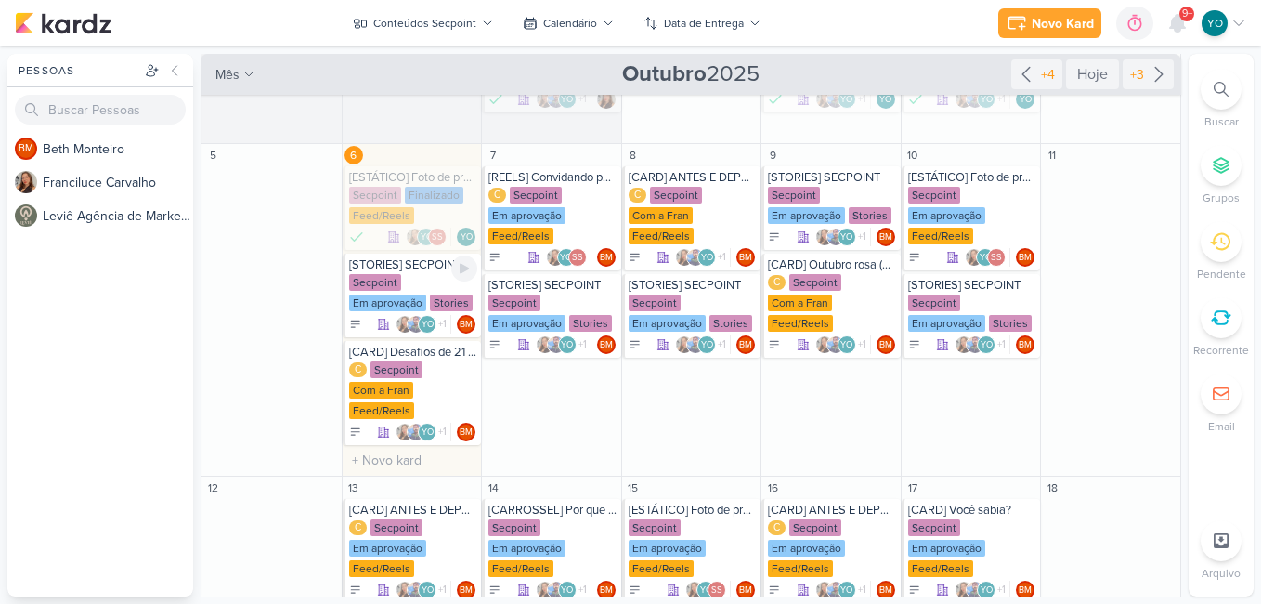
scroll to position [93, 0]
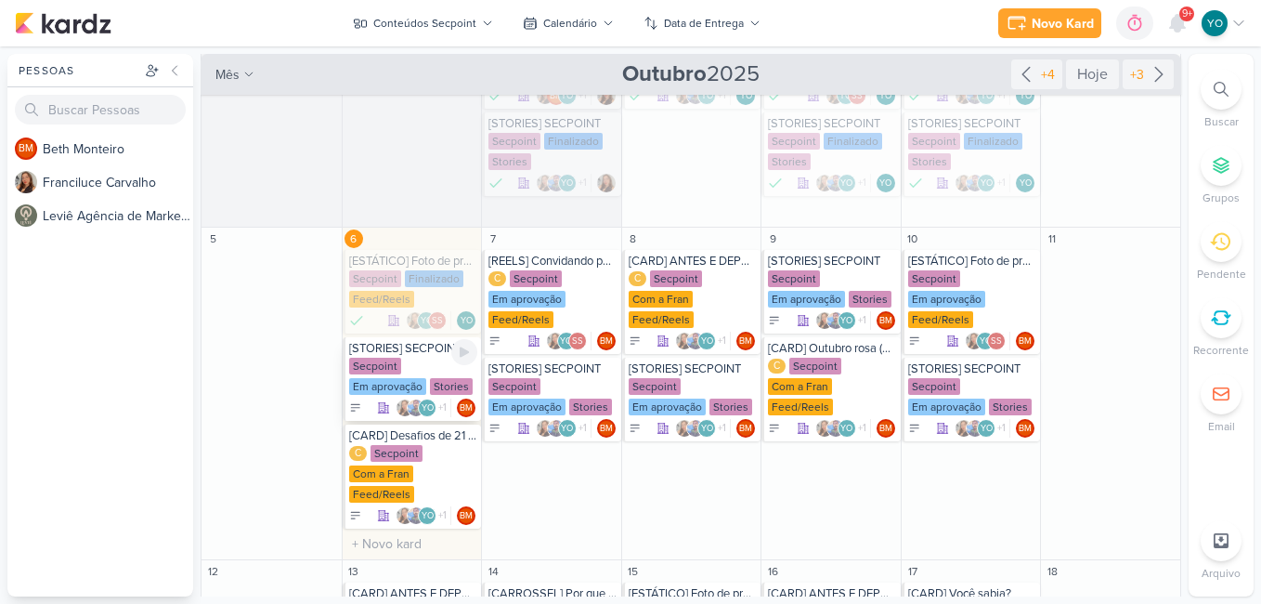
click at [428, 365] on div "Secpoint Em aprovação Stories" at bounding box center [413, 377] width 129 height 39
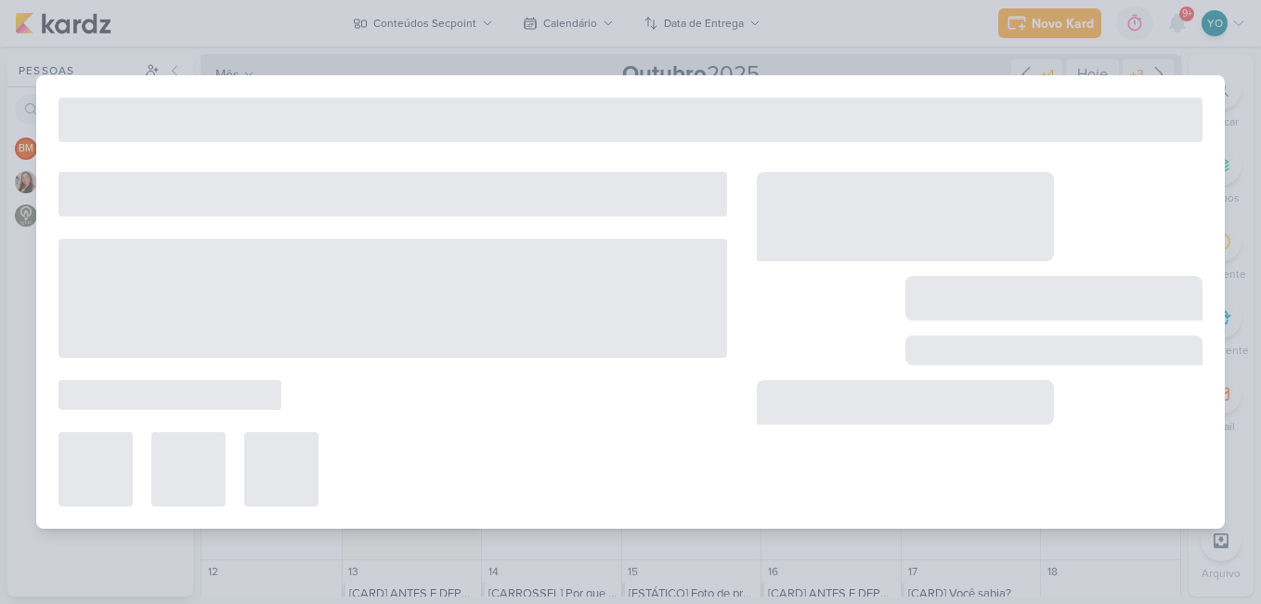
type input "[STORIES] SECPOINT"
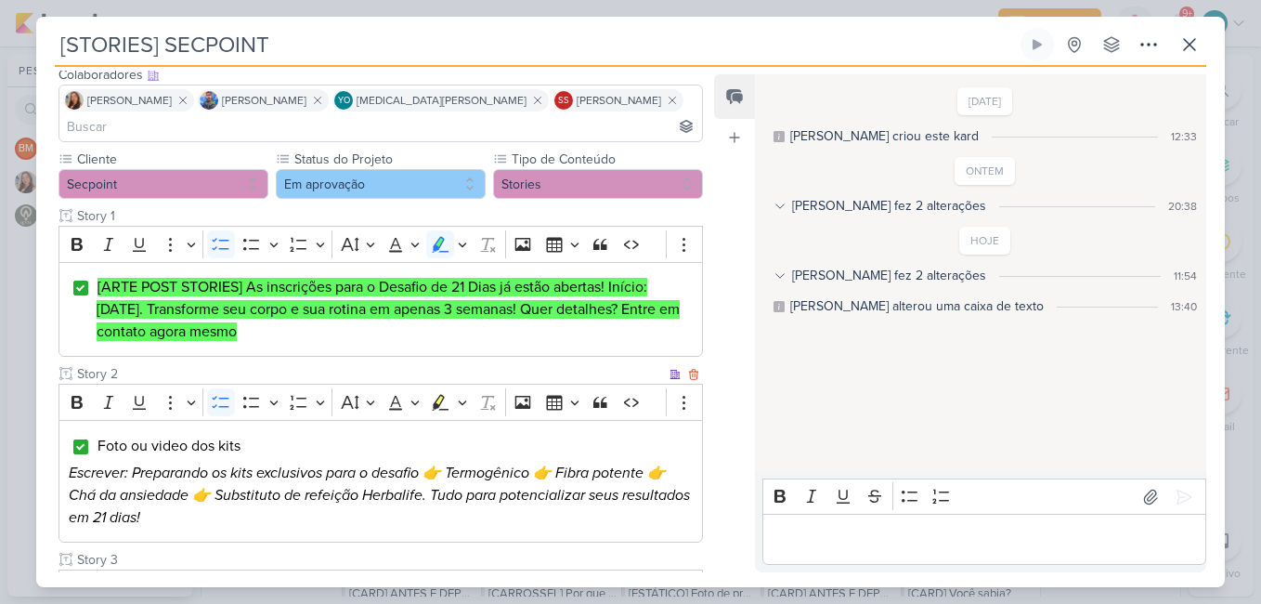
scroll to position [306, 0]
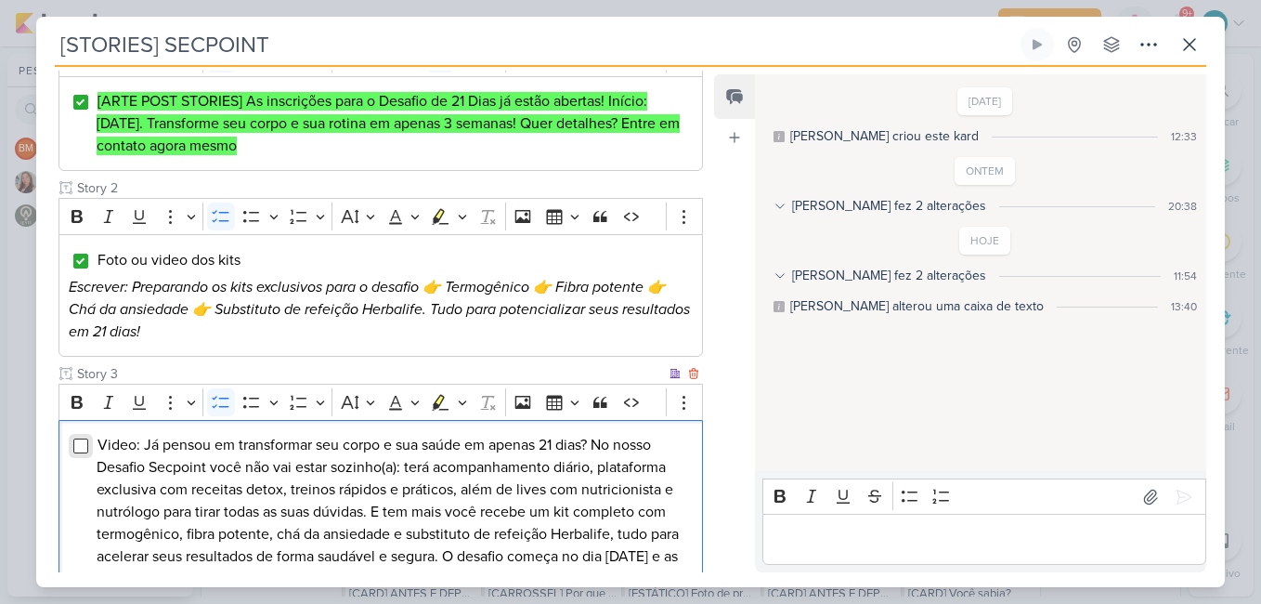
click at [85, 438] on input "Editor editing area: main" at bounding box center [80, 445] width 15 height 15
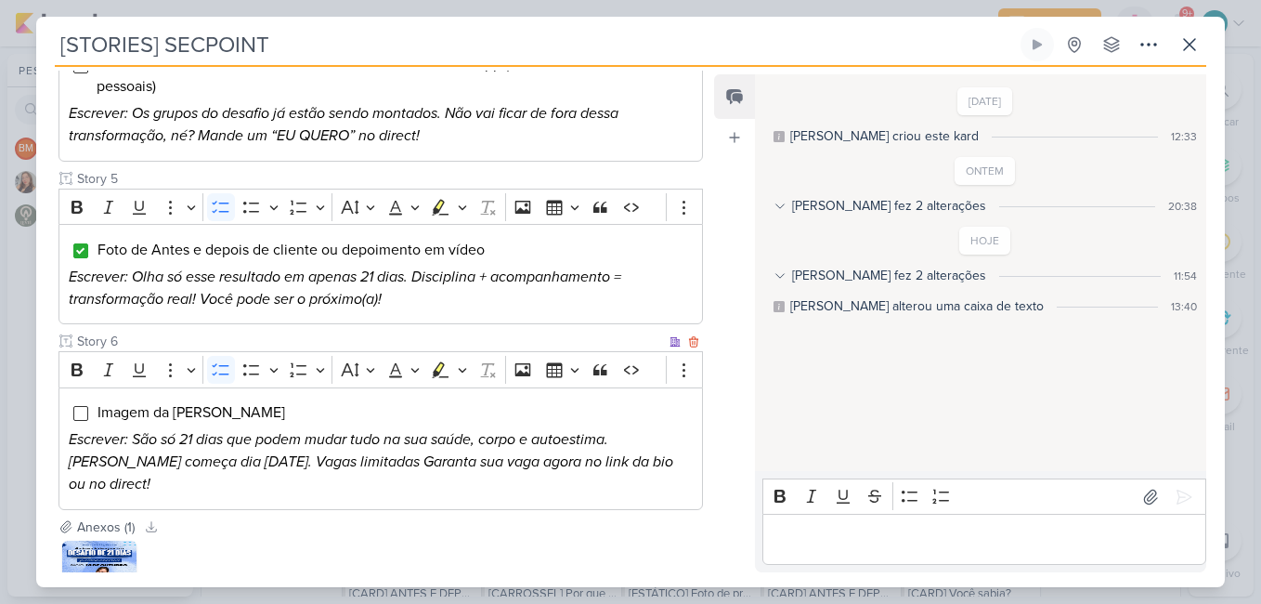
scroll to position [1080, 0]
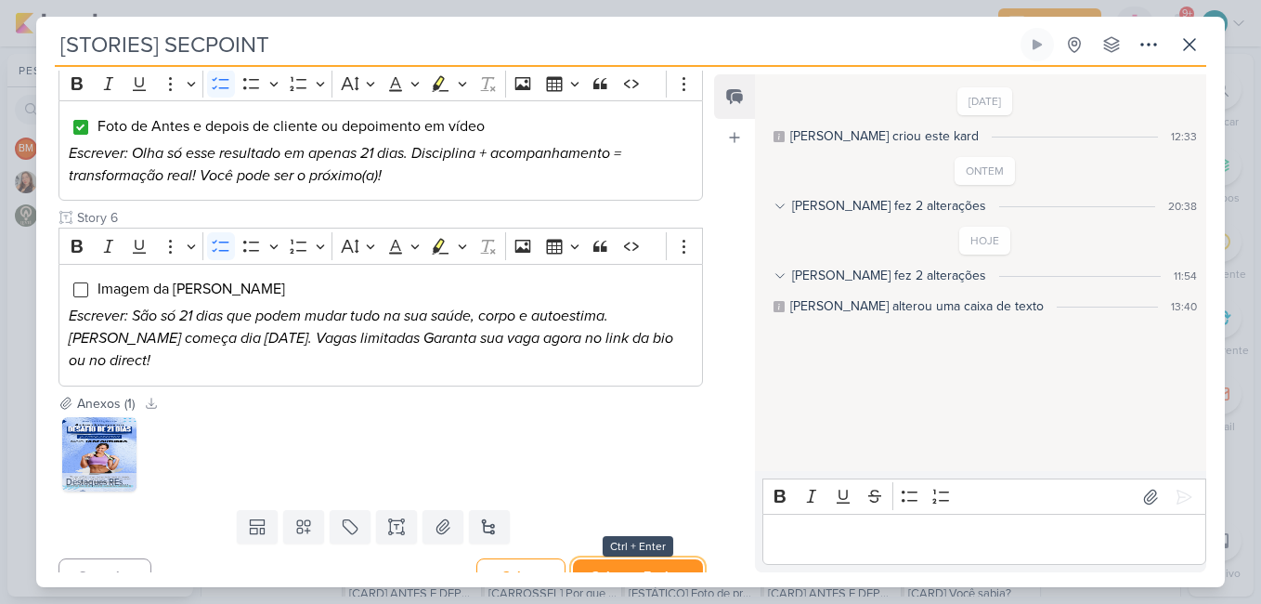
click at [649, 559] on button "Salvar e Fechar" at bounding box center [638, 576] width 130 height 34
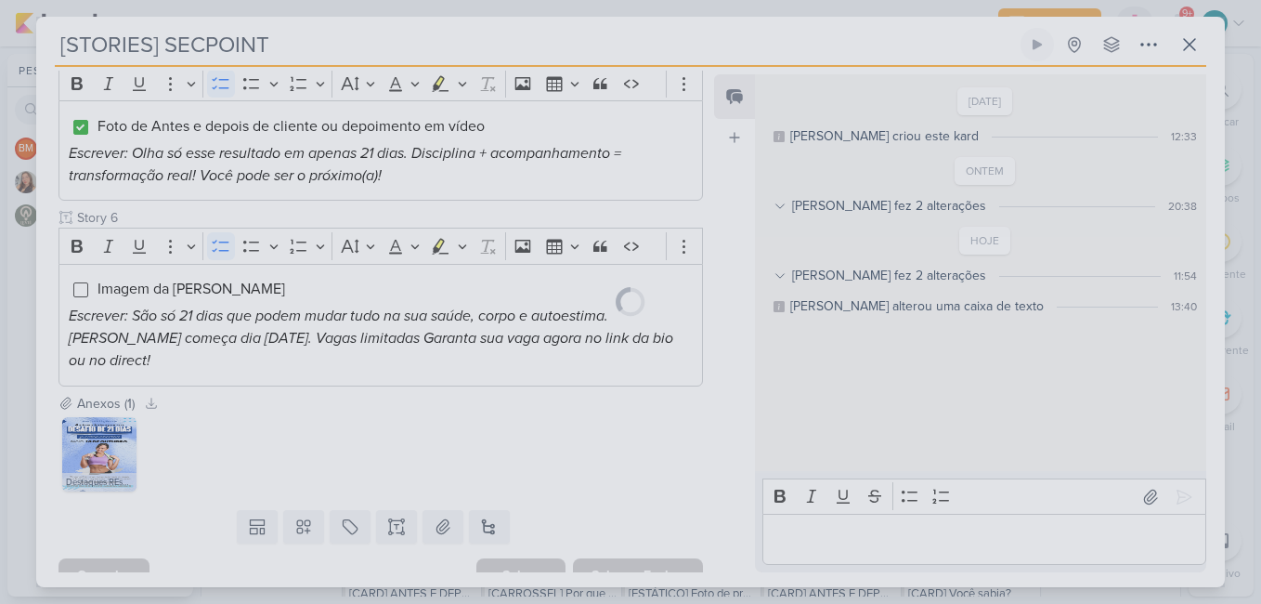
scroll to position [1078, 0]
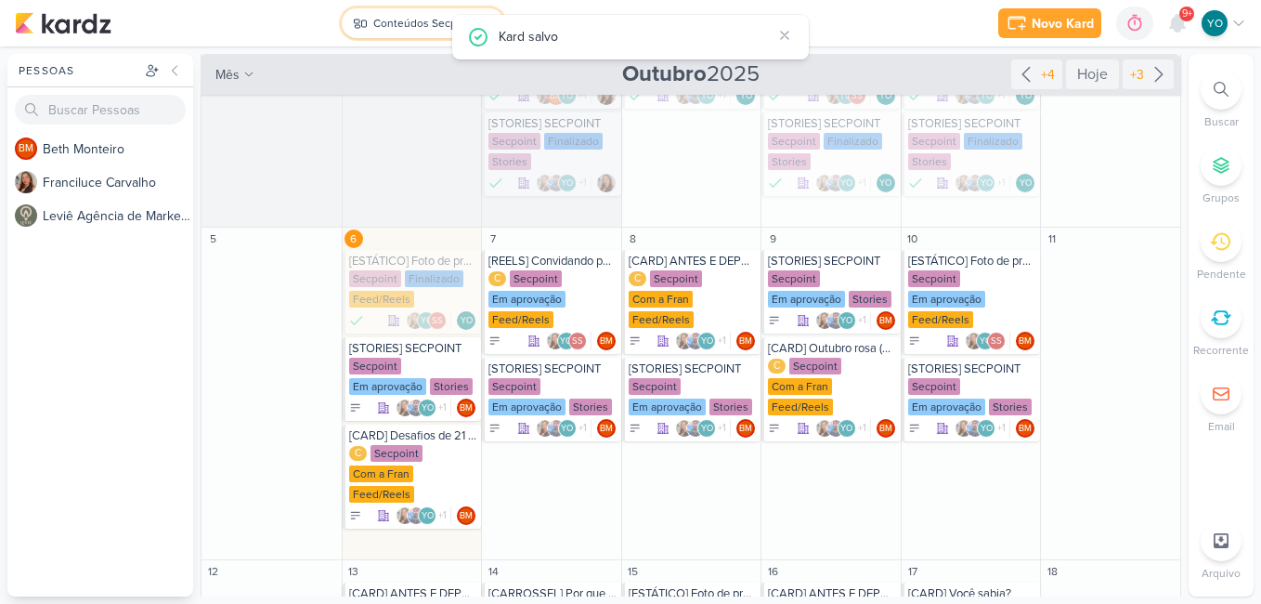
click at [421, 25] on div "Conteúdos Secpoint" at bounding box center [424, 23] width 103 height 17
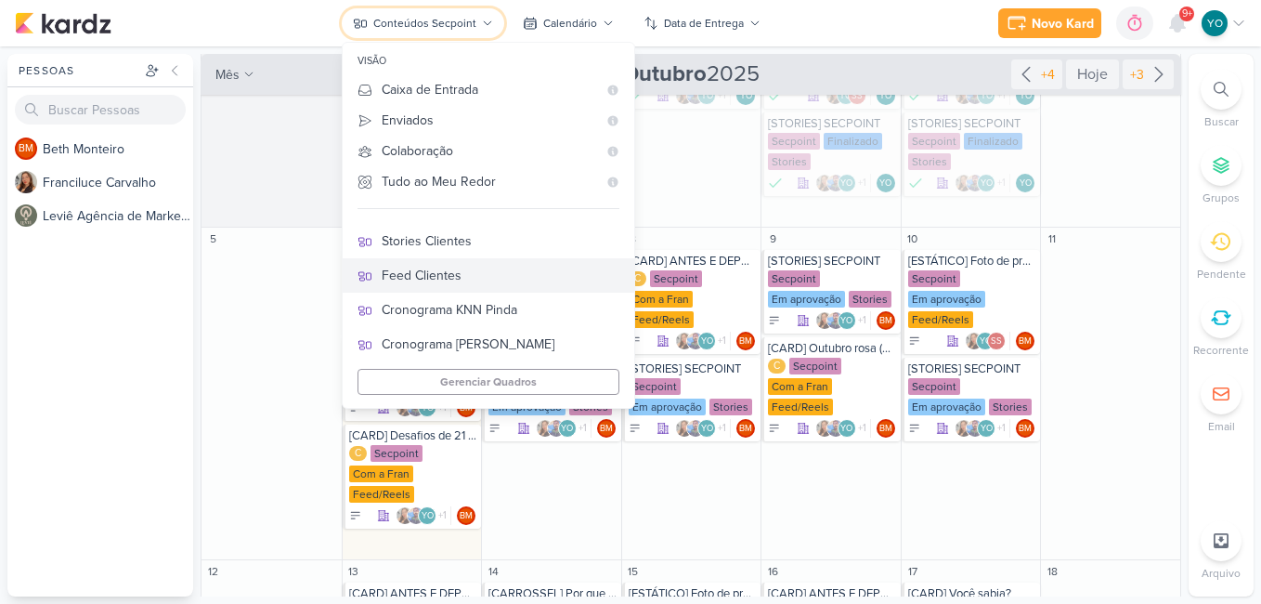
scroll to position [263, 0]
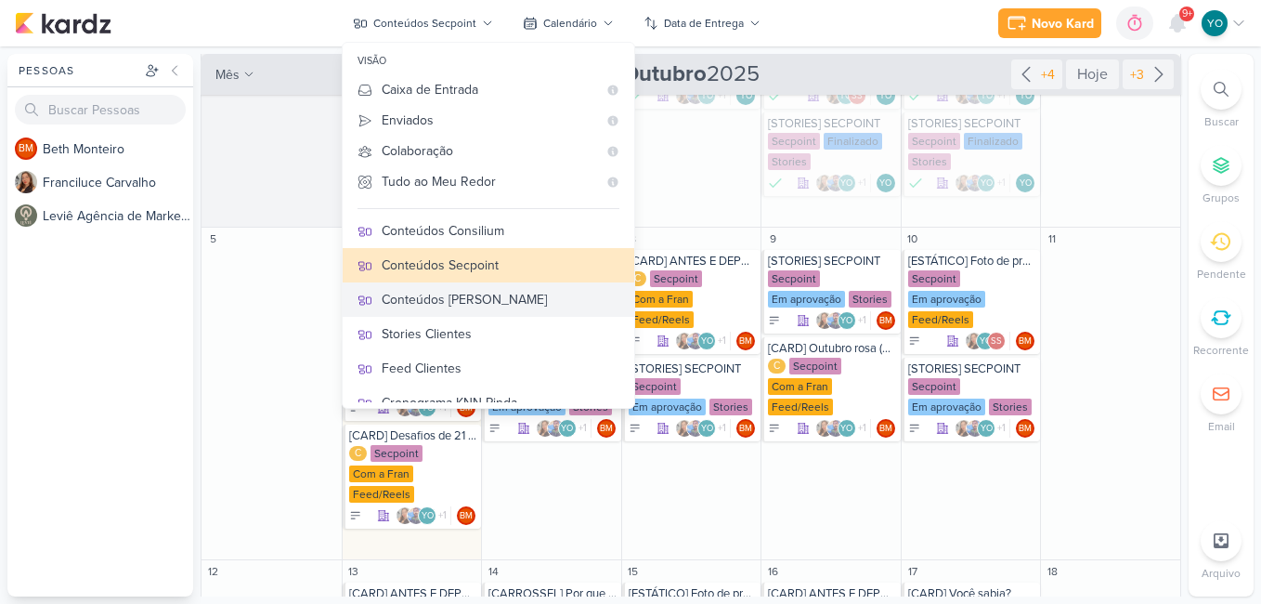
click at [507, 305] on div "Conteúdos [PERSON_NAME]" at bounding box center [501, 300] width 238 height 20
